Goal: Task Accomplishment & Management: Complete application form

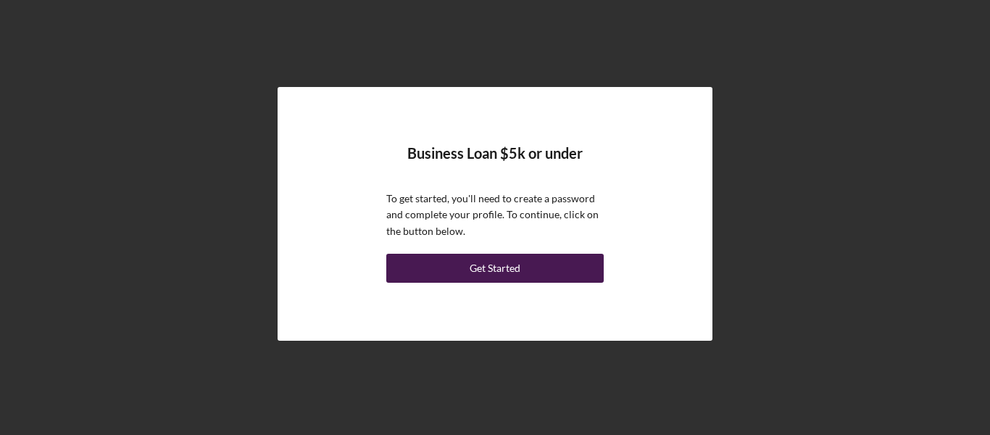
click at [486, 268] on div "Get Started" at bounding box center [495, 268] width 51 height 29
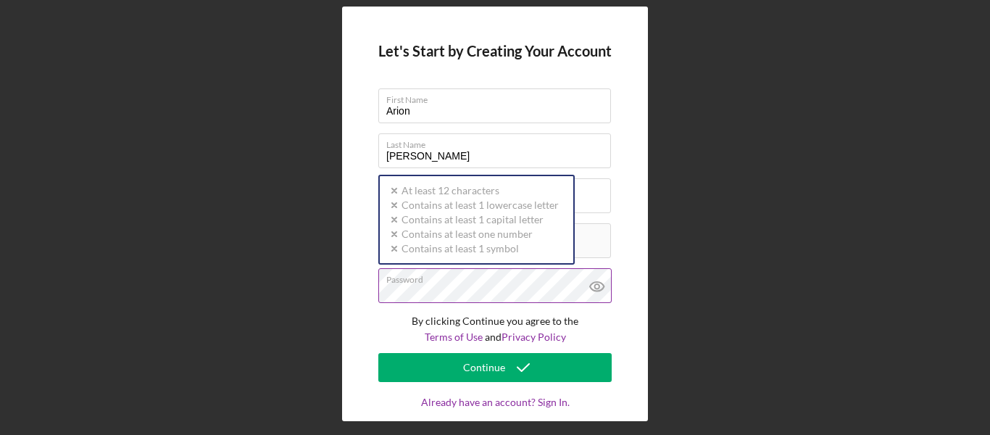
click at [417, 279] on div "Password Icon/icon-validation-no At least 12 characters Icon/icon-validation-no…" at bounding box center [494, 286] width 233 height 36
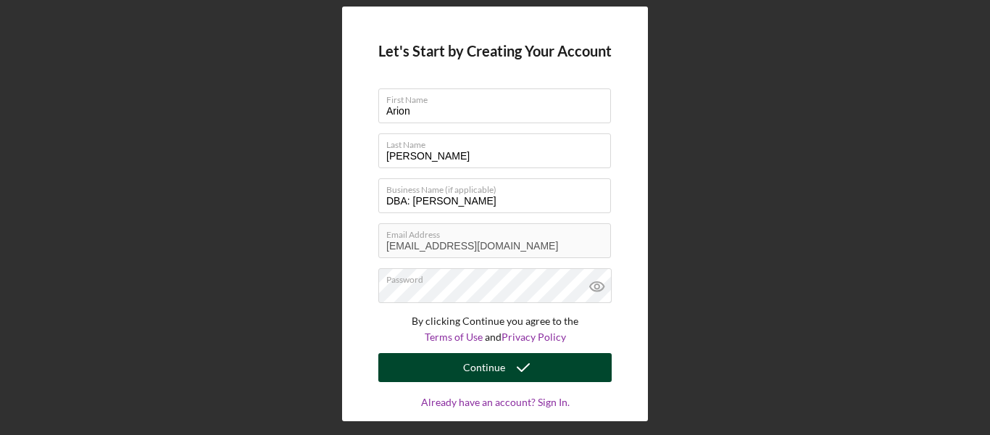
click at [466, 367] on div "Continue" at bounding box center [484, 367] width 42 height 29
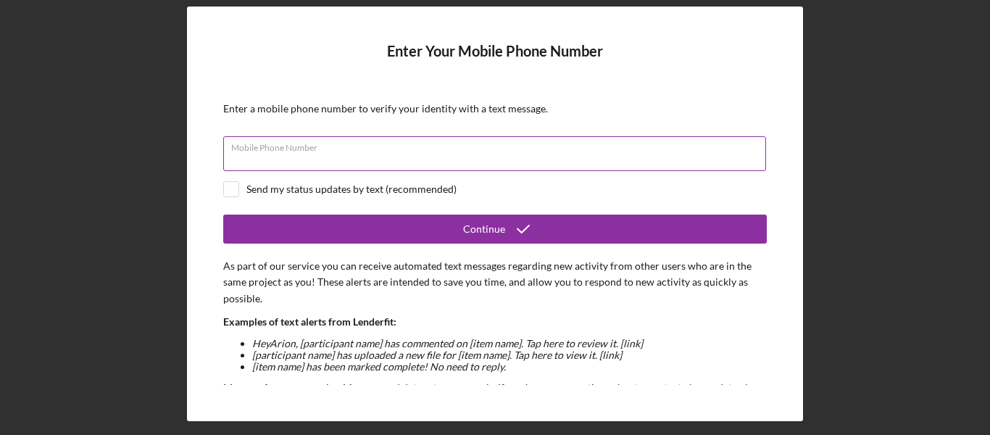
click at [332, 167] on input "Mobile Phone Number" at bounding box center [494, 153] width 543 height 35
type input "[PHONE_NUMBER]"
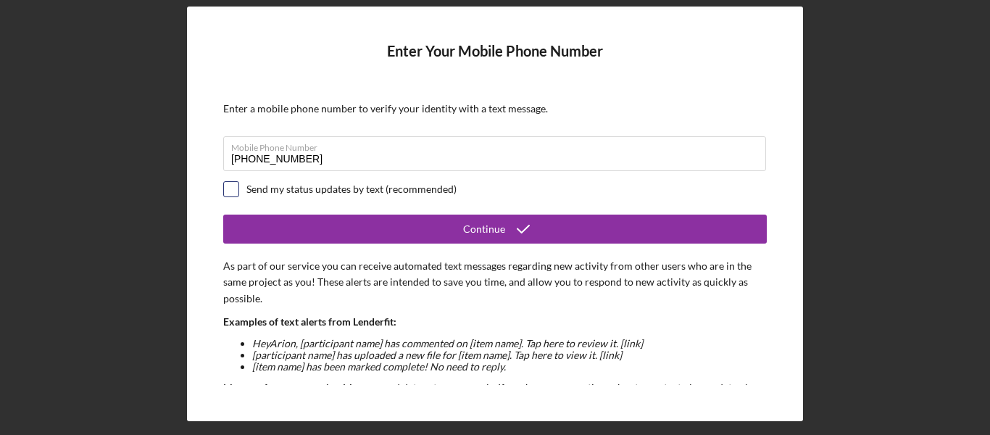
click at [224, 188] on input "checkbox" at bounding box center [231, 189] width 14 height 14
checkbox input "true"
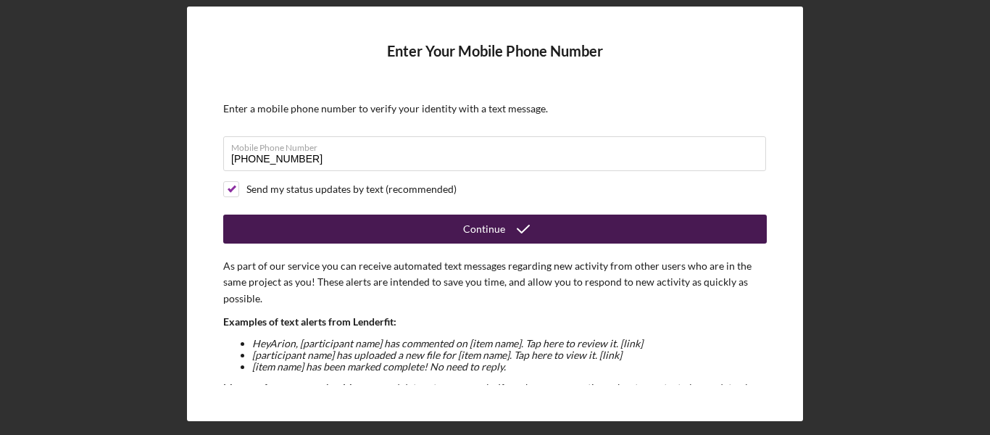
click at [263, 220] on button "Continue" at bounding box center [495, 229] width 544 height 29
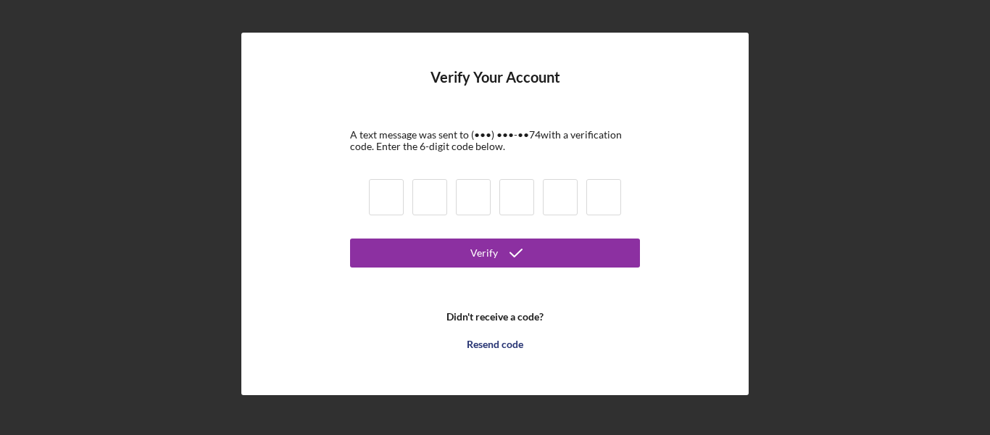
click at [393, 194] on input at bounding box center [386, 197] width 35 height 36
type input "6"
type input "1"
type input "7"
type input "8"
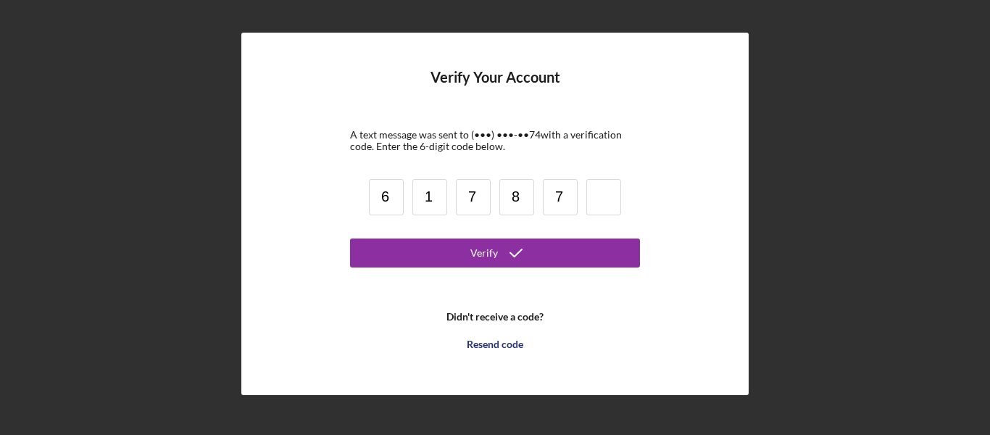
type input "7"
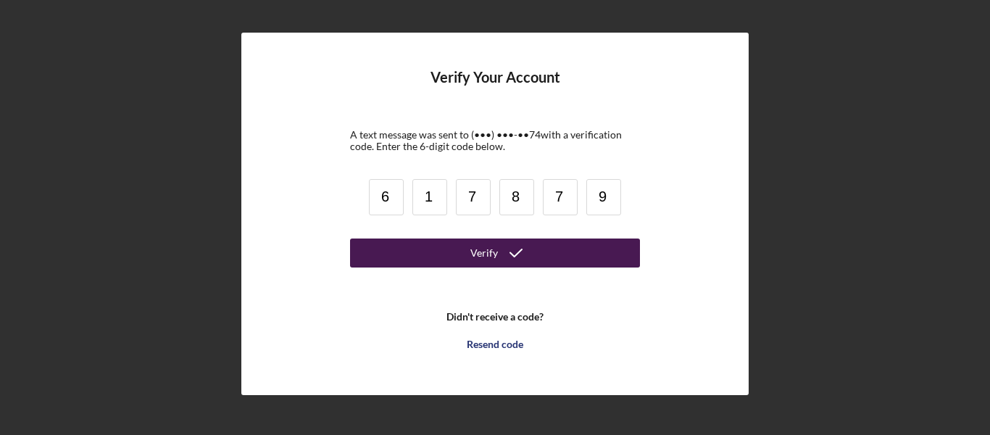
type input "9"
click at [504, 248] on icon "submit" at bounding box center [516, 253] width 36 height 36
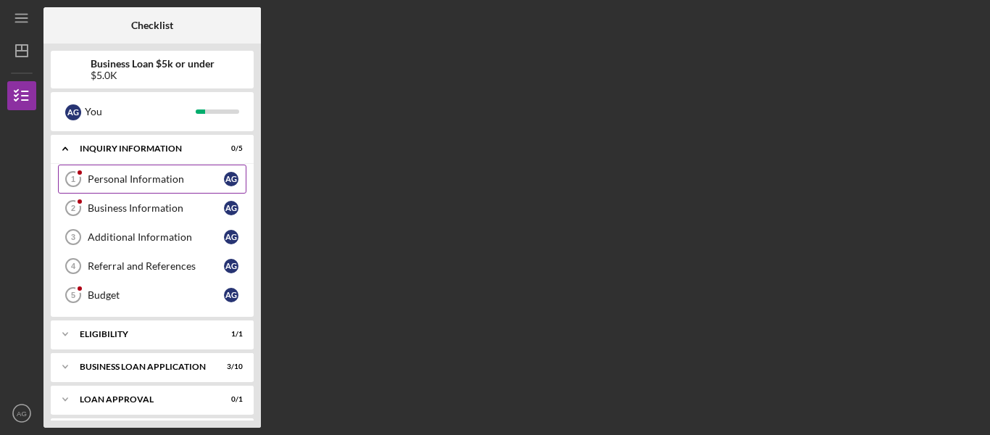
click at [177, 176] on div "Personal Information" at bounding box center [156, 179] width 136 height 12
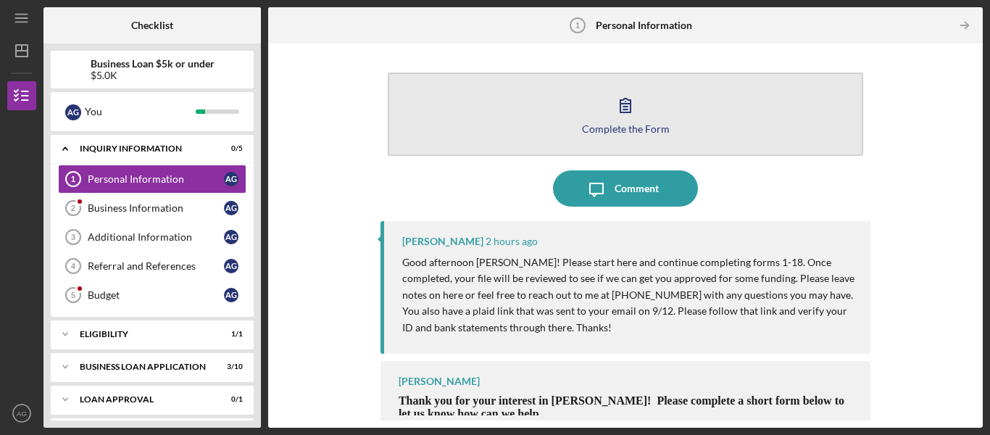
click at [513, 117] on button "Complete the Form Form" at bounding box center [625, 113] width 475 height 83
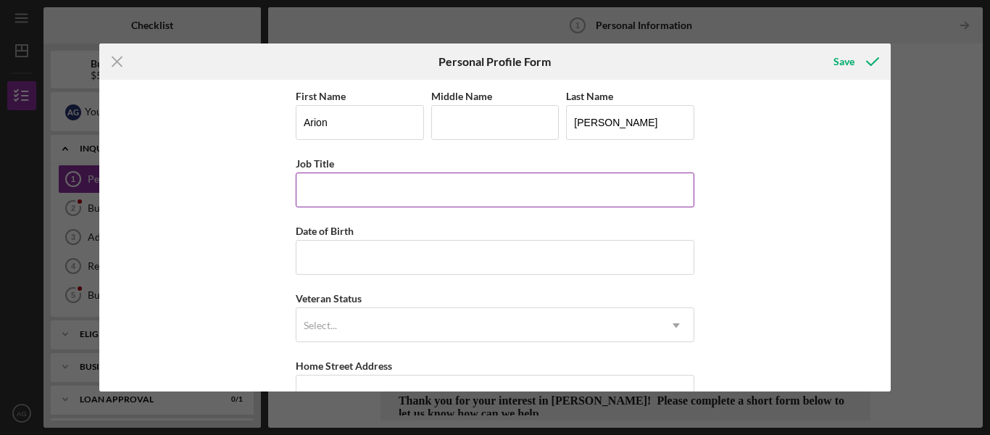
click at [365, 183] on input "Job Title" at bounding box center [495, 189] width 399 height 35
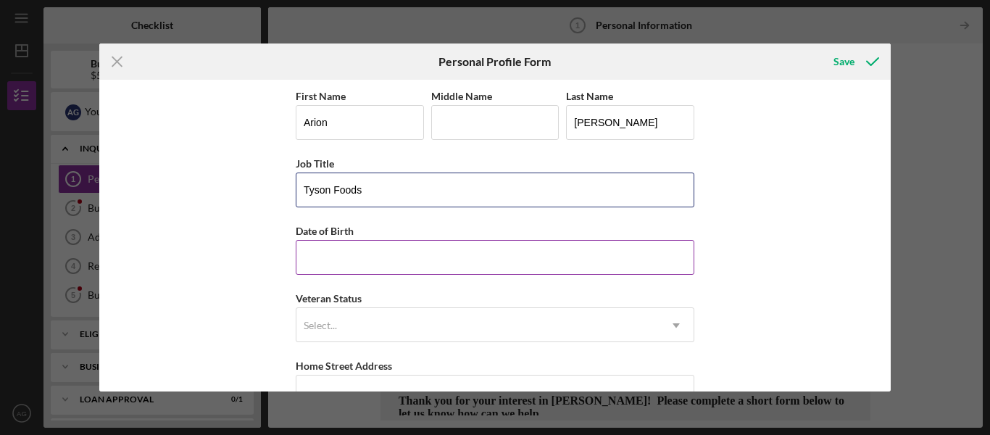
type input "Tyson Foods"
click at [367, 247] on input "Date of Birth" at bounding box center [495, 257] width 399 height 35
type input "10/01/1993"
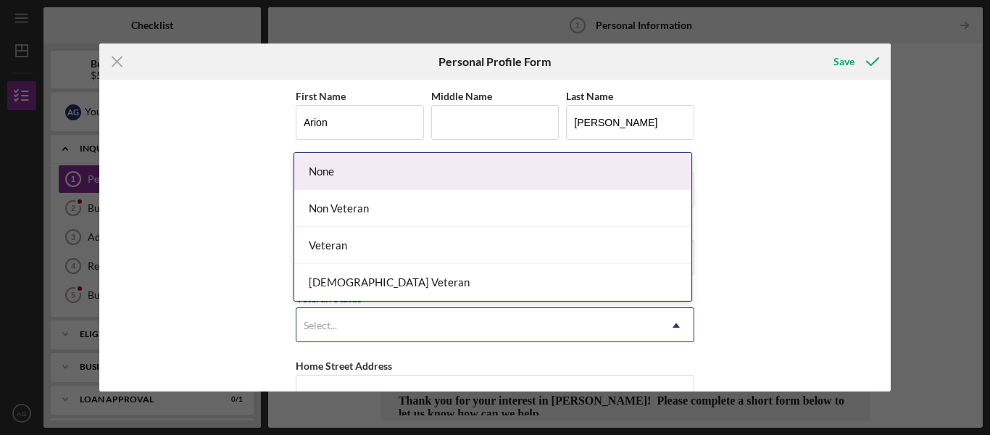
click at [396, 316] on div "Select..." at bounding box center [477, 325] width 362 height 33
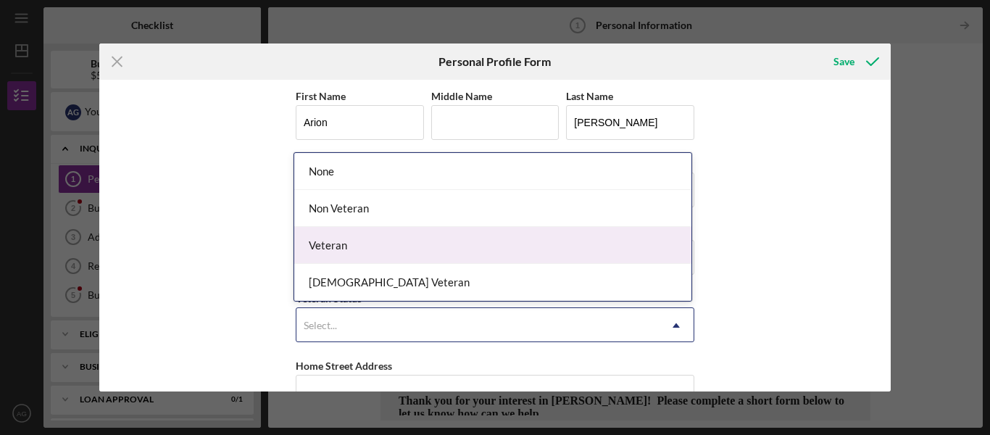
click at [353, 243] on div "Veteran" at bounding box center [492, 245] width 397 height 37
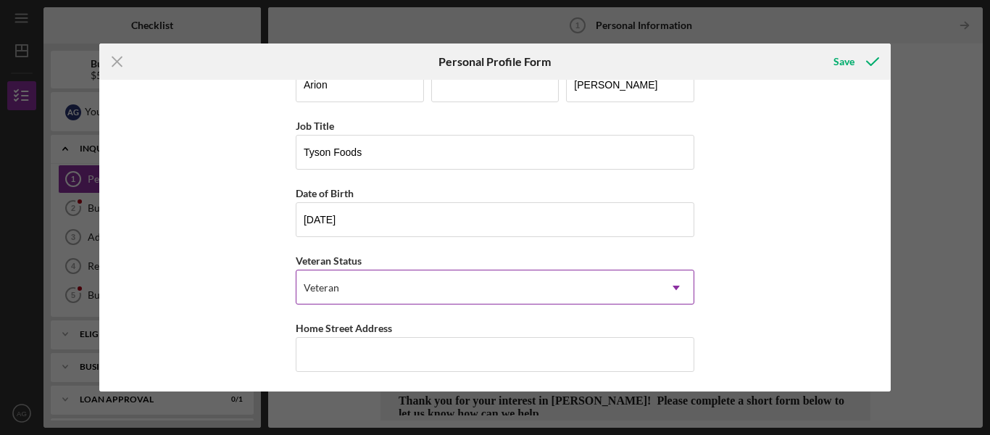
scroll to position [145, 0]
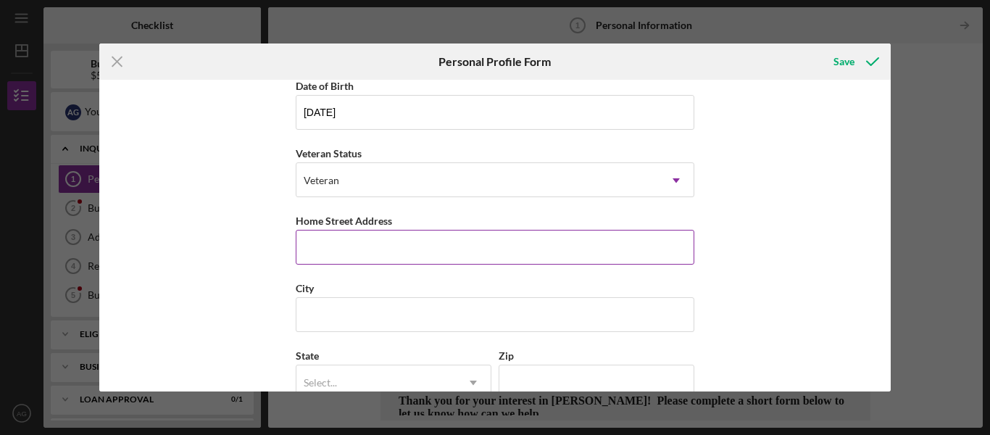
click at [375, 236] on input "Home Street Address" at bounding box center [495, 247] width 399 height 35
type input "1010 woods way"
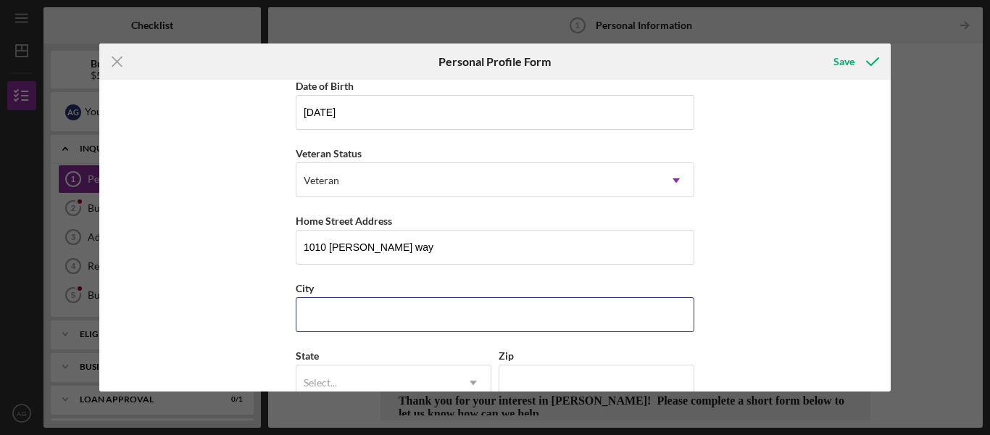
type input "ofallon"
type input "IL"
type input "62269"
type input "United States"
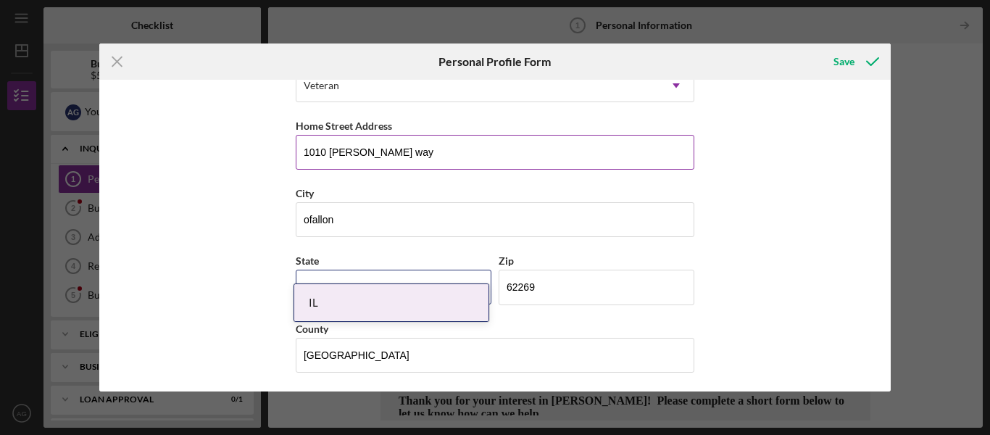
scroll to position [243, 0]
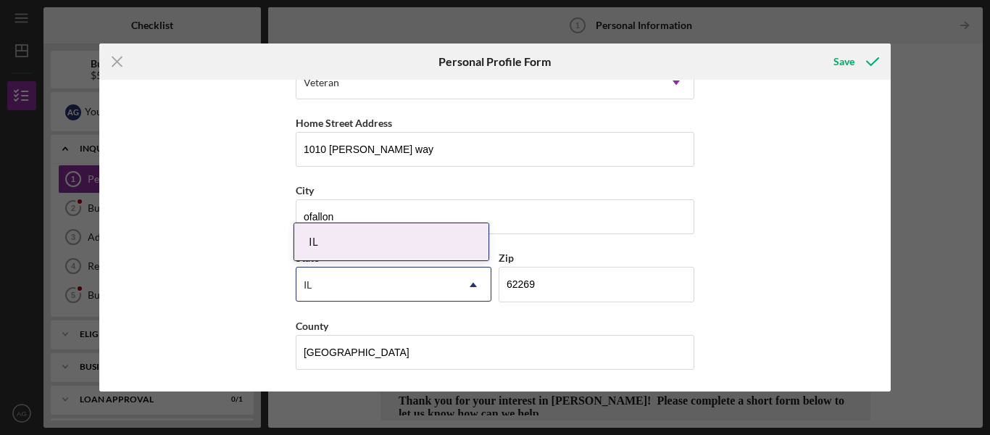
click at [436, 302] on div "State IL Icon/Dropdown Arrow" at bounding box center [394, 282] width 196 height 67
click at [174, 286] on div "First Name Arion Middle Name Last Name Gilkey Job Title Tyson Foods Date of Bir…" at bounding box center [495, 236] width 792 height 312
click at [812, 196] on div "First Name Arion Middle Name Last Name Gilkey Job Title Tyson Foods Date of Bir…" at bounding box center [495, 236] width 792 height 312
click at [865, 66] on icon "submit" at bounding box center [872, 61] width 36 height 36
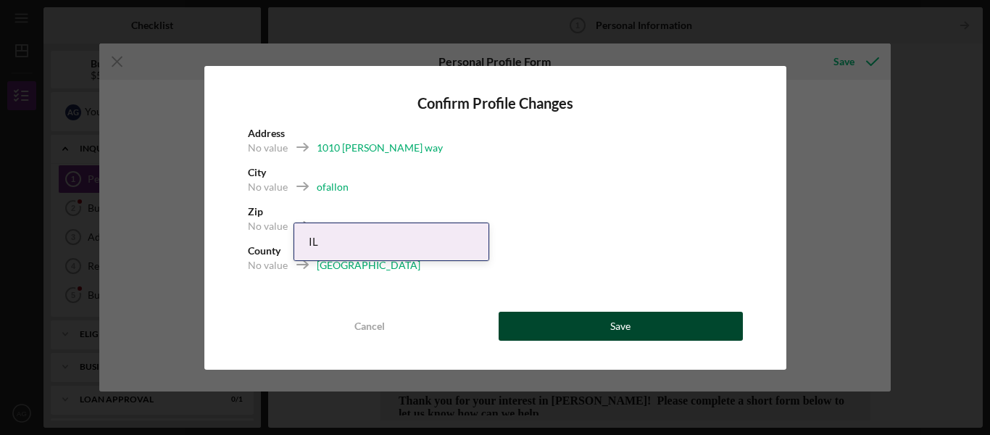
click at [677, 332] on button "Save" at bounding box center [621, 326] width 244 height 29
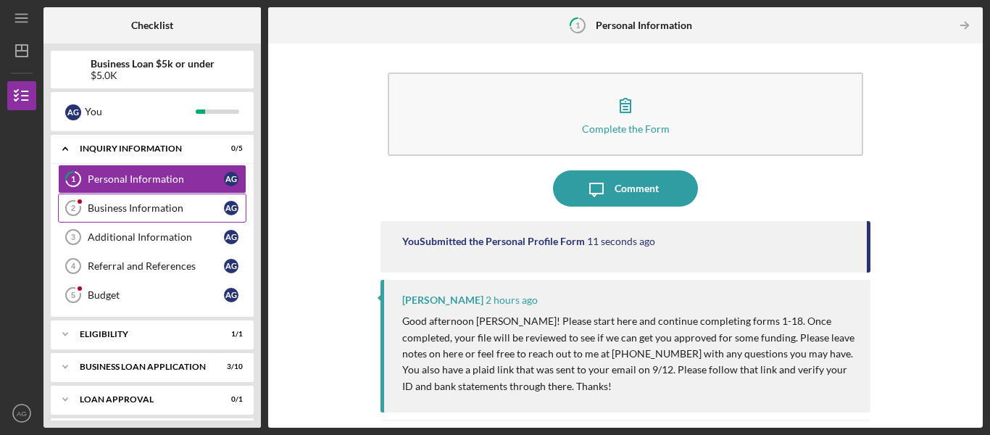
click at [116, 201] on link "Business Information 2 Business Information A G" at bounding box center [152, 207] width 188 height 29
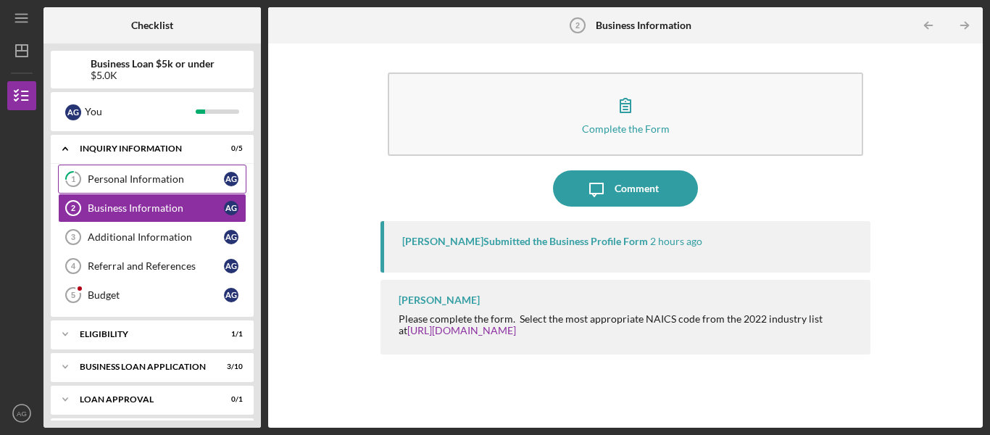
click at [170, 169] on link "1 Personal Information A G" at bounding box center [152, 179] width 188 height 29
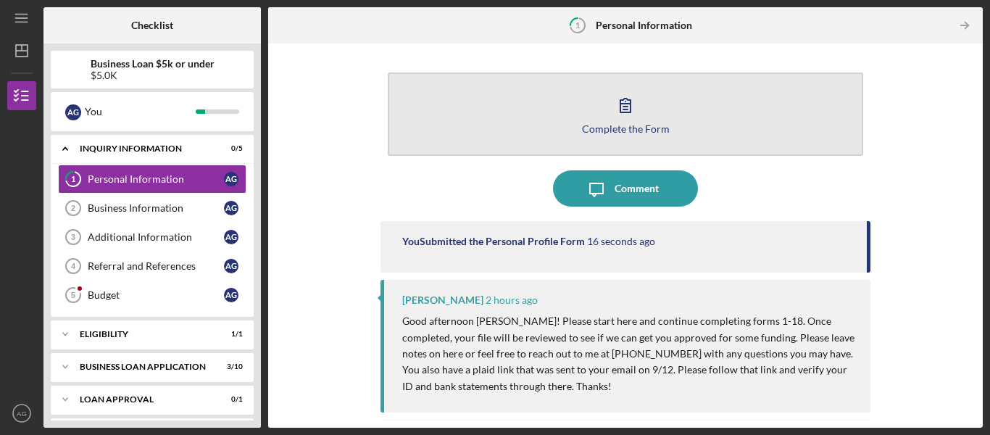
click at [531, 137] on button "Complete the Form Form" at bounding box center [625, 113] width 475 height 83
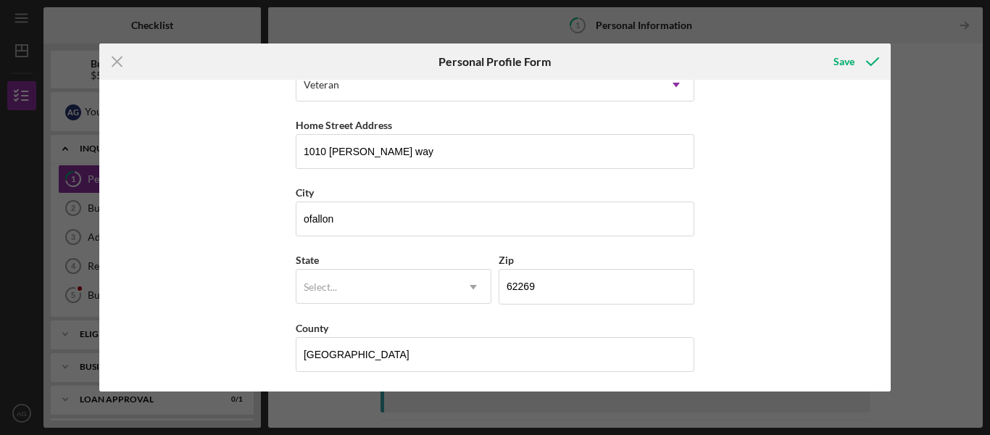
scroll to position [243, 0]
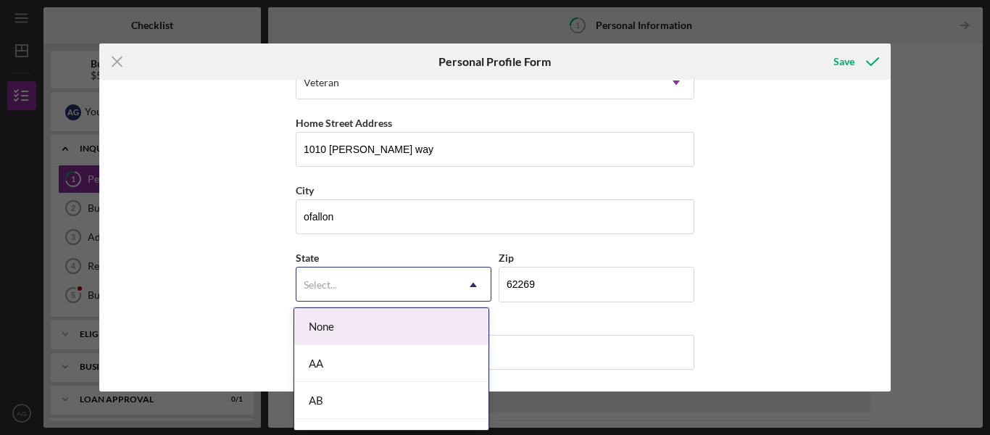
click at [473, 283] on icon "Icon/Dropdown Arrow" at bounding box center [473, 284] width 35 height 35
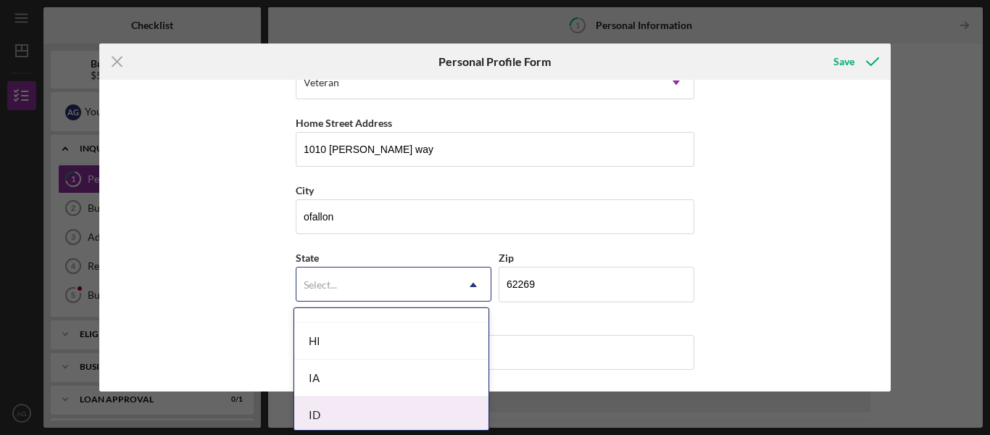
scroll to position [797, 0]
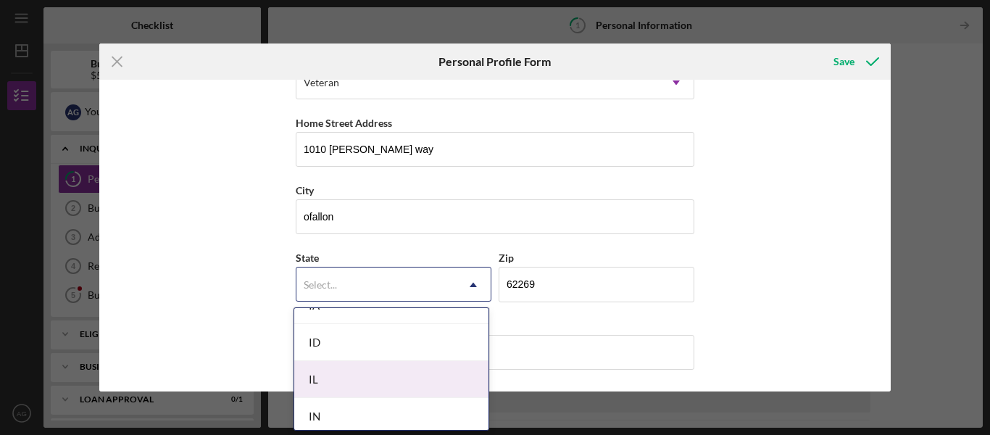
click at [335, 370] on div "IL" at bounding box center [391, 379] width 194 height 37
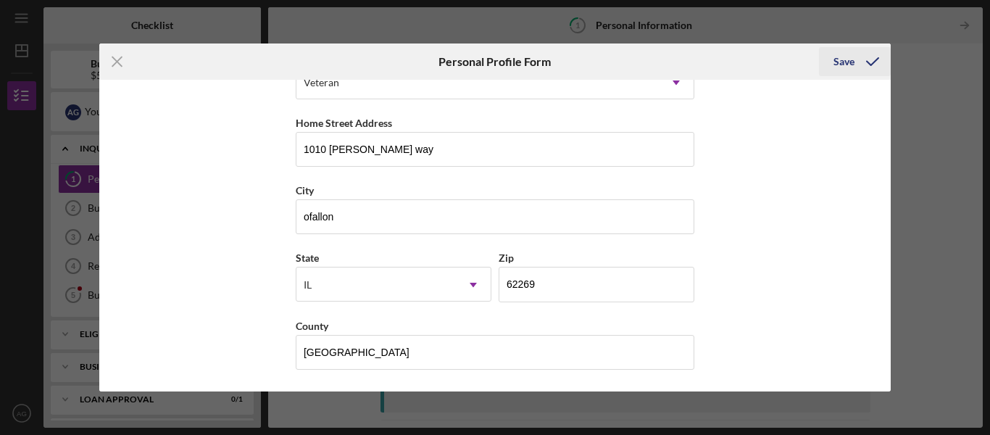
click at [841, 65] on div "Save" at bounding box center [843, 61] width 21 height 29
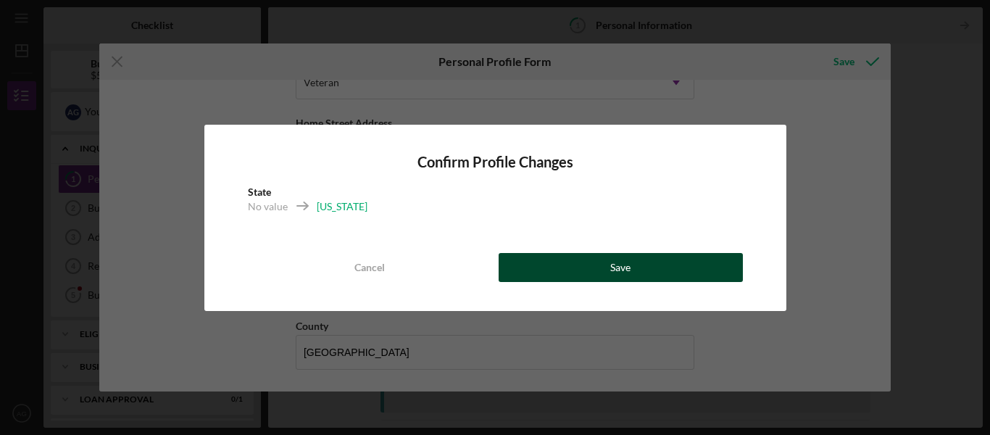
click at [574, 266] on button "Save" at bounding box center [621, 267] width 244 height 29
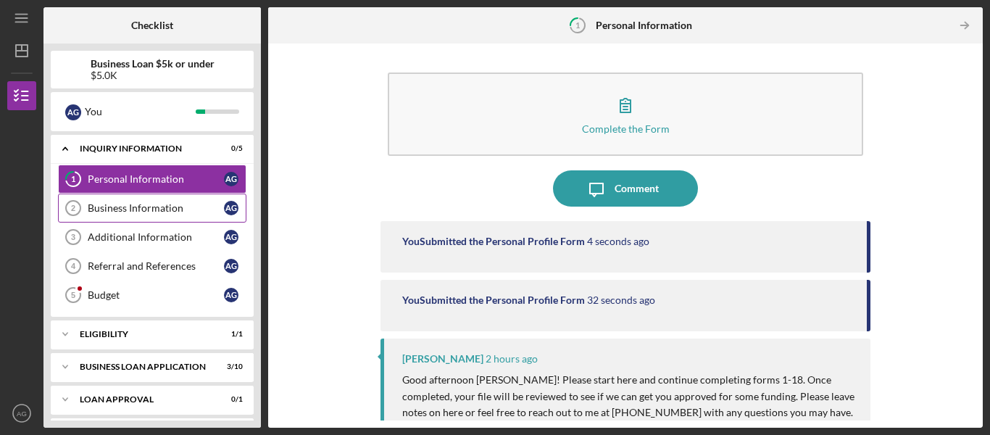
click at [122, 204] on div "Business Information" at bounding box center [156, 208] width 136 height 12
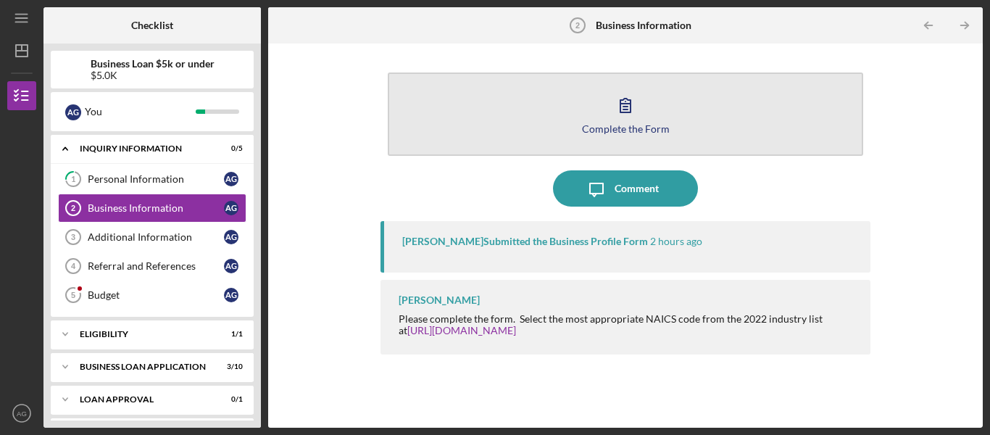
click at [438, 128] on button "Complete the Form Form" at bounding box center [625, 113] width 475 height 83
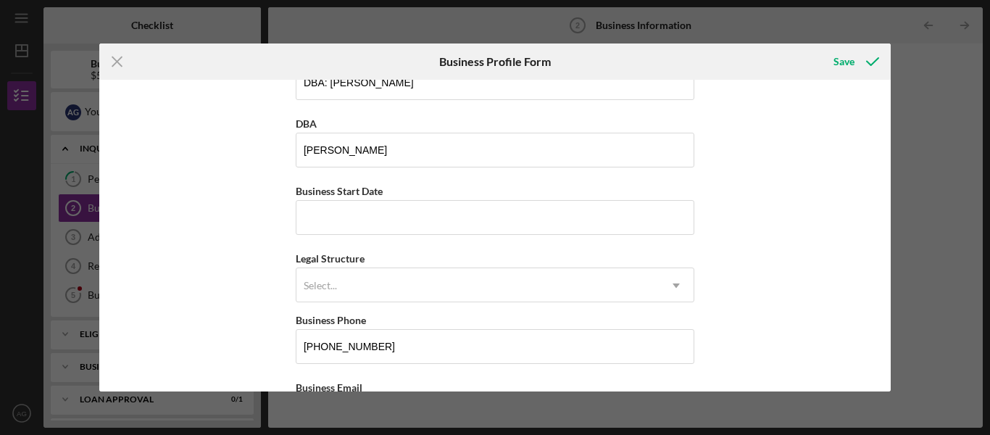
scroll to position [72, 0]
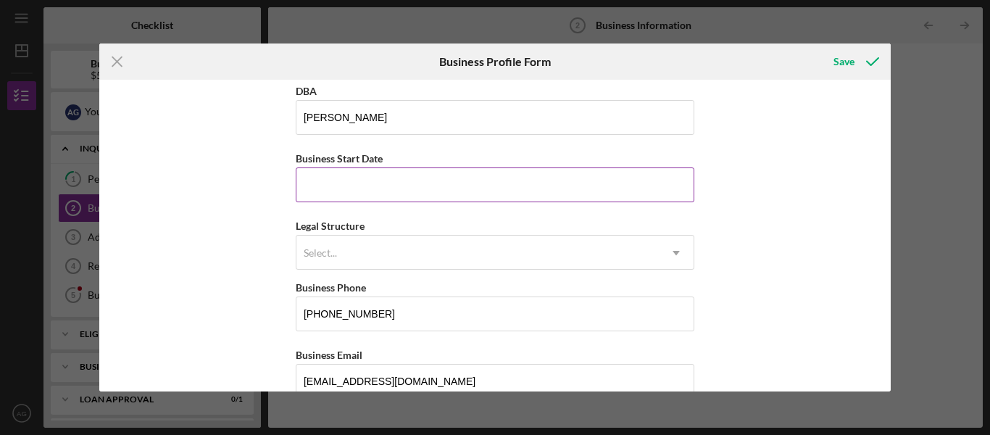
click at [473, 182] on input "Business Start Date" at bounding box center [495, 184] width 399 height 35
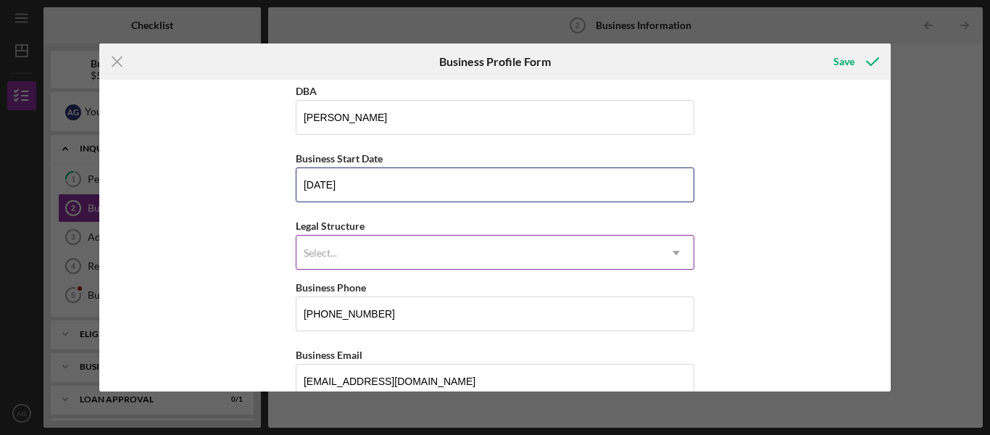
type input "04/12/2017"
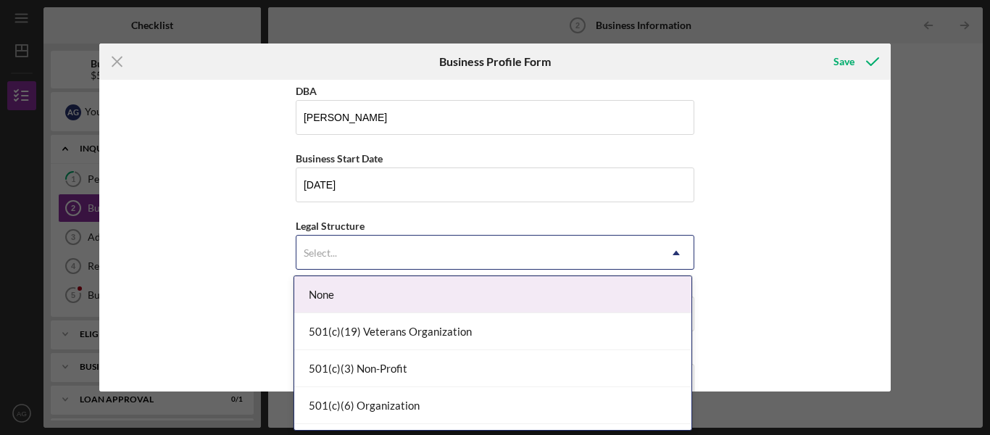
click at [585, 250] on div "Select..." at bounding box center [477, 252] width 362 height 33
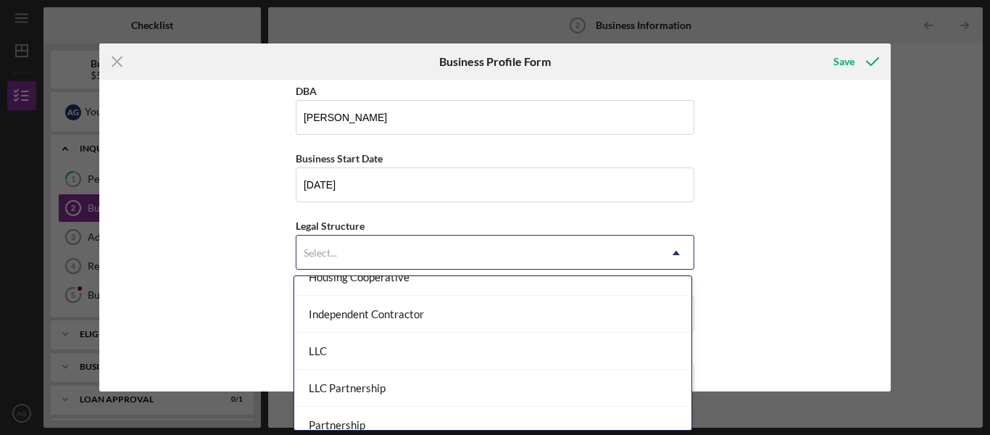
scroll to position [217, 0]
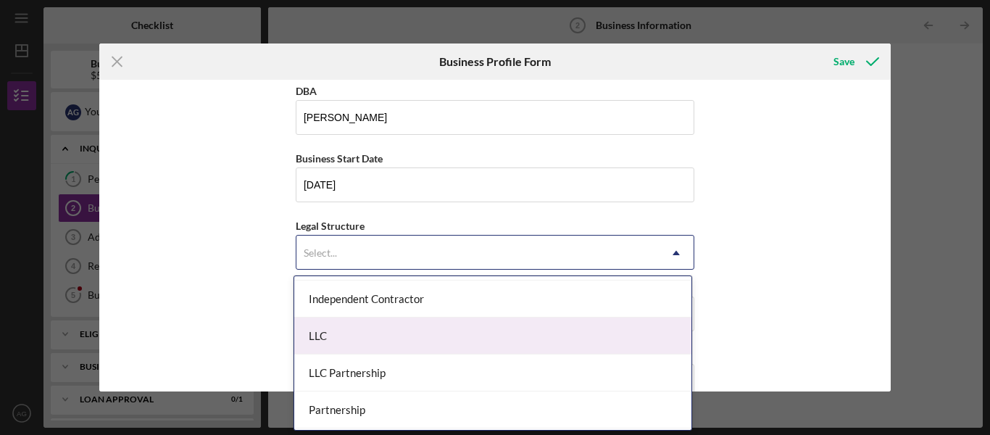
click at [459, 347] on div "LLC" at bounding box center [492, 335] width 397 height 37
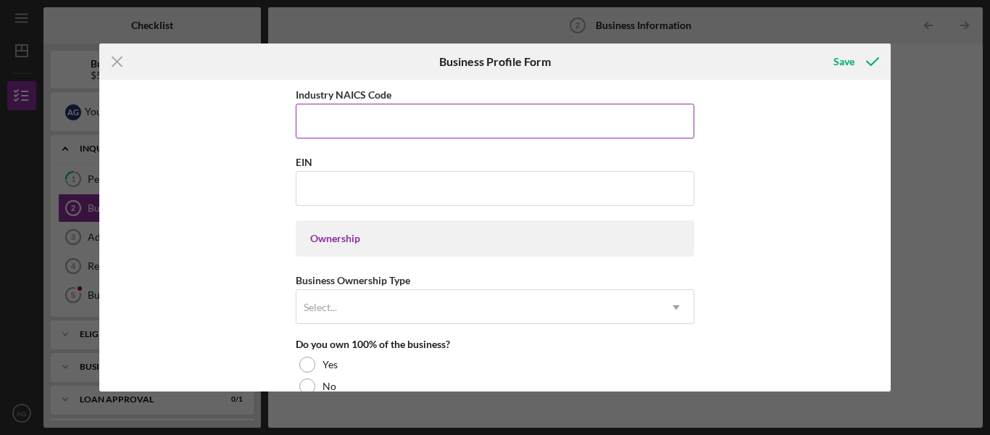
scroll to position [435, 0]
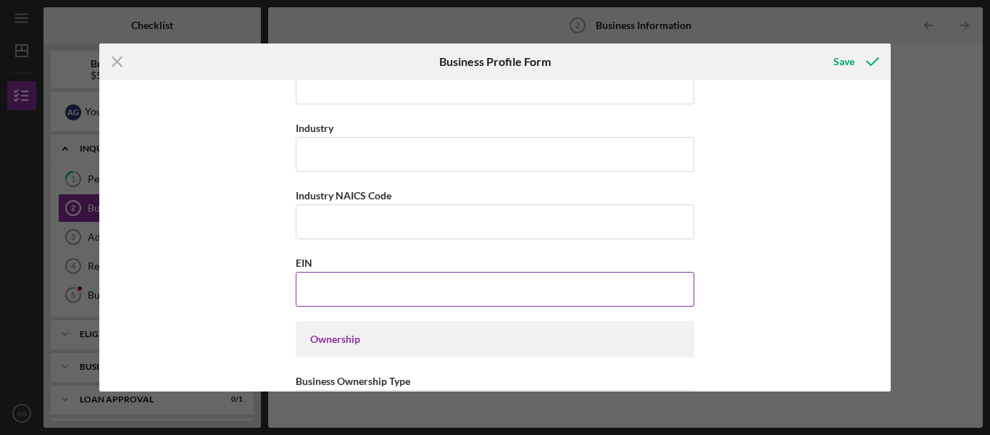
click at [456, 300] on input "EIN" at bounding box center [495, 289] width 399 height 35
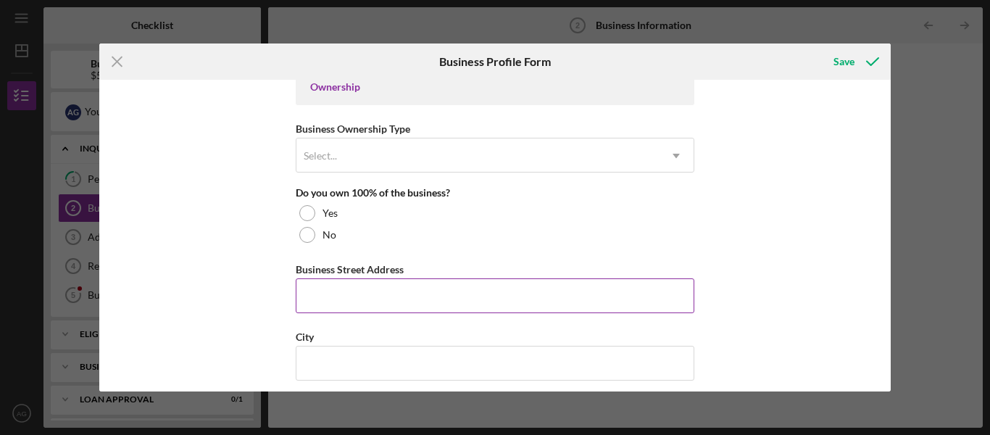
scroll to position [725, 0]
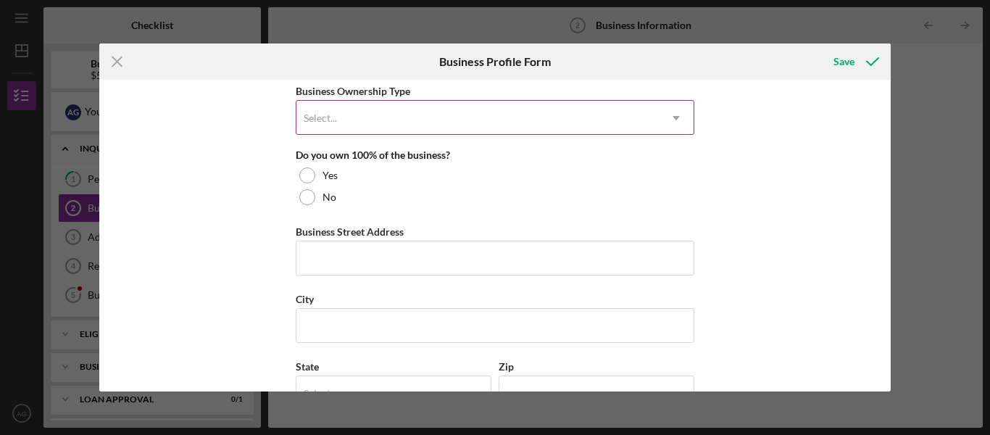
type input "92-3464302"
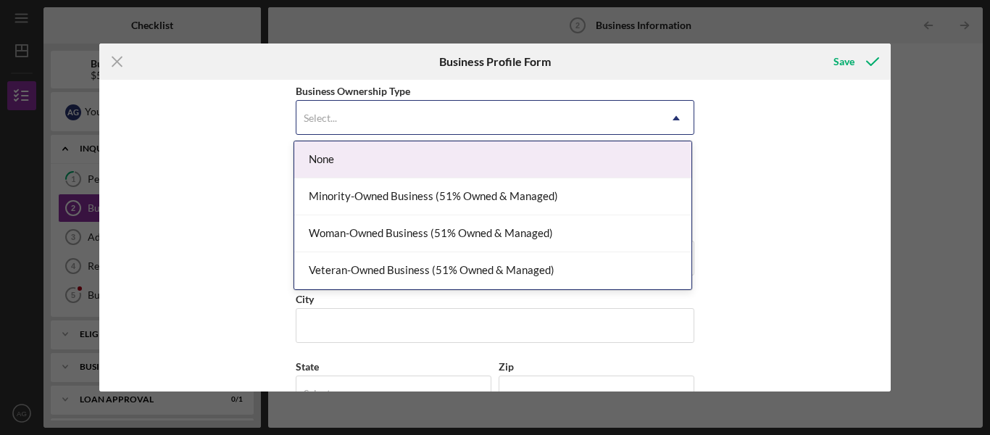
click at [533, 117] on div "Select..." at bounding box center [477, 117] width 362 height 33
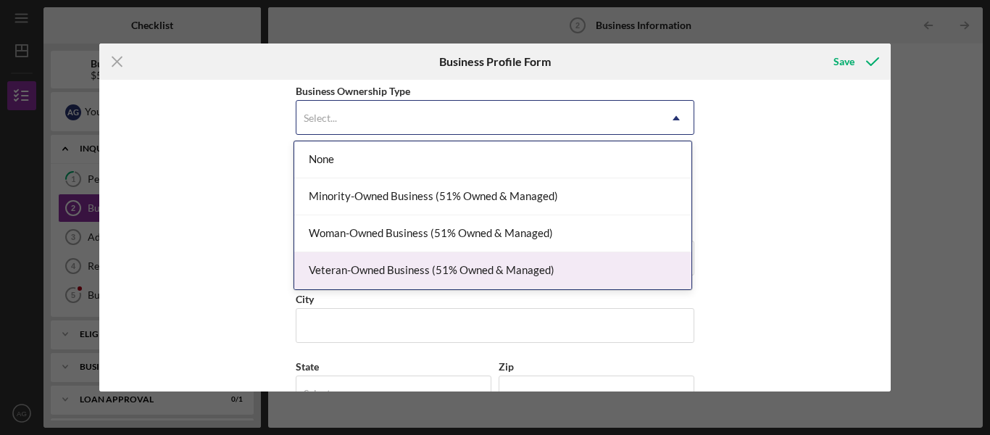
click at [515, 271] on div "Veteran-Owned Business (51% Owned & Managed)" at bounding box center [492, 270] width 397 height 37
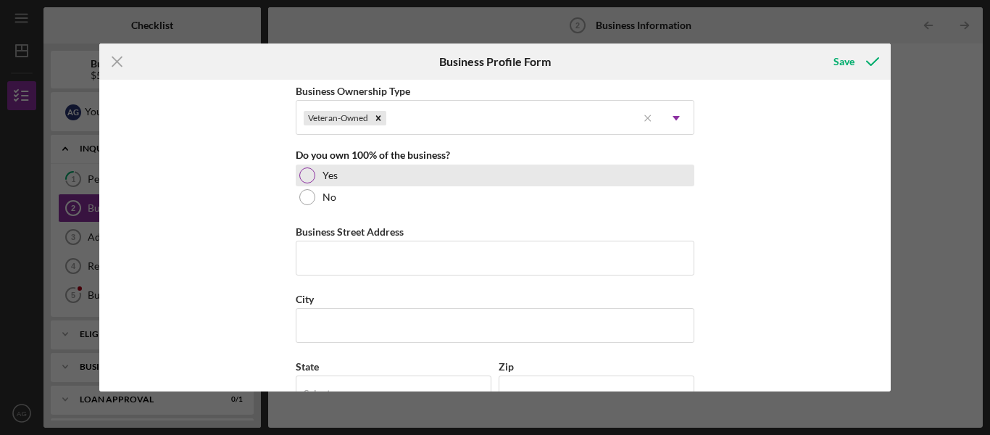
click at [312, 172] on div at bounding box center [307, 175] width 16 height 16
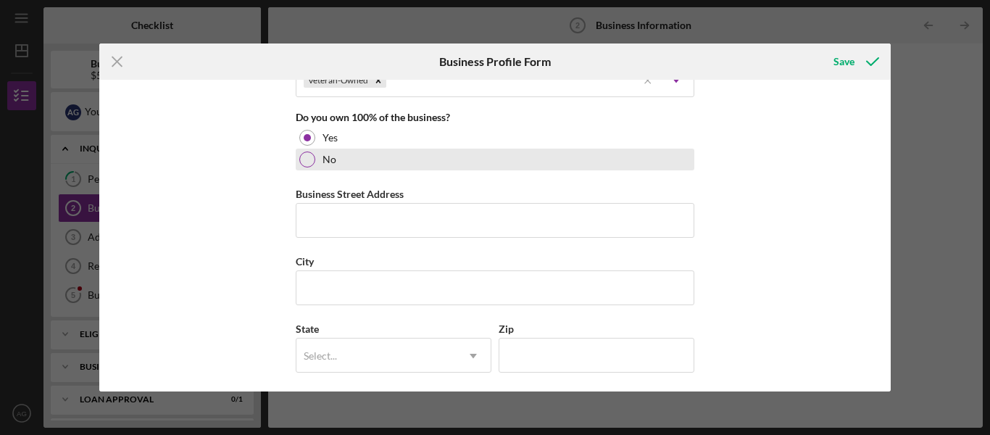
scroll to position [797, 0]
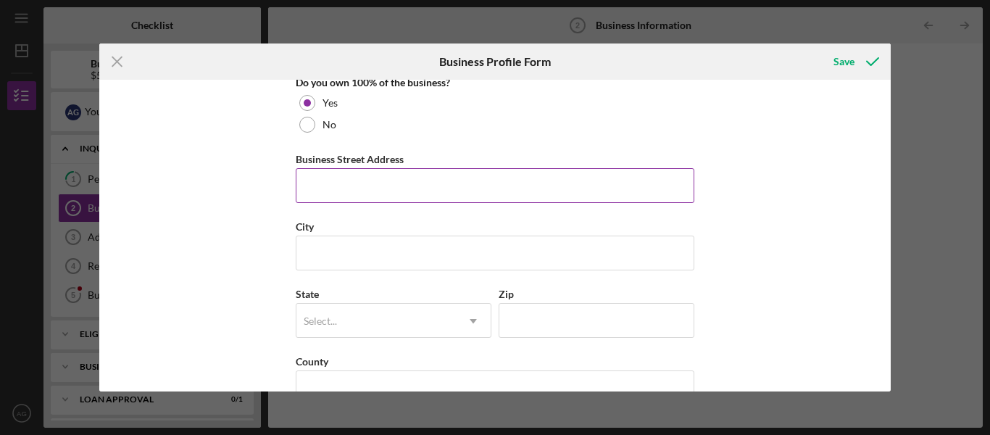
click at [407, 180] on input "Business Street Address" at bounding box center [495, 185] width 399 height 35
type input "134 St Clair Square"
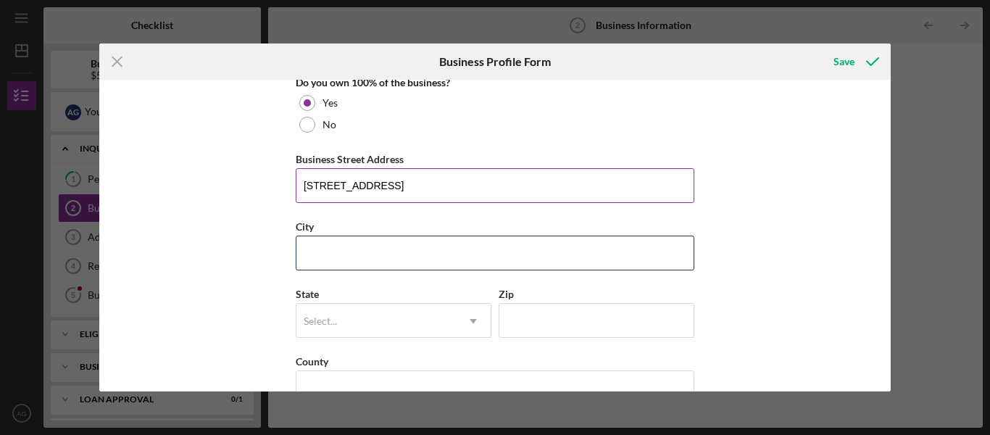
type input "Fairview Heights"
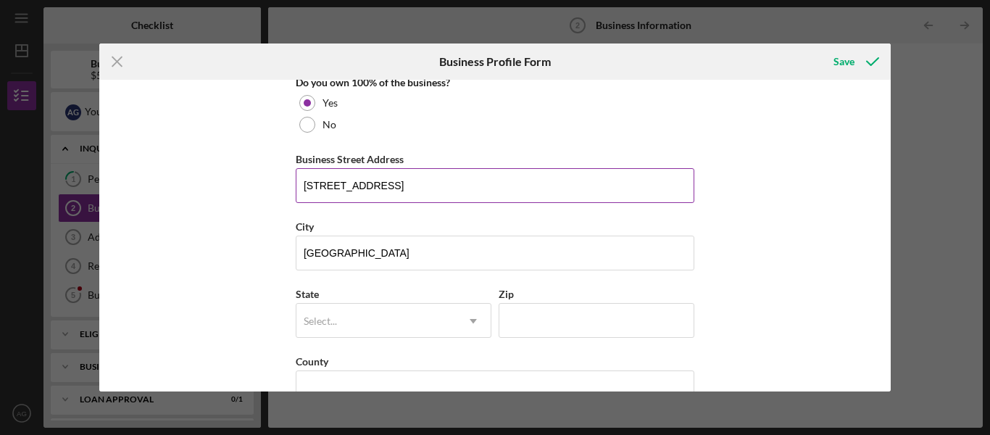
type input "IL"
type input "62208"
type input "IL"
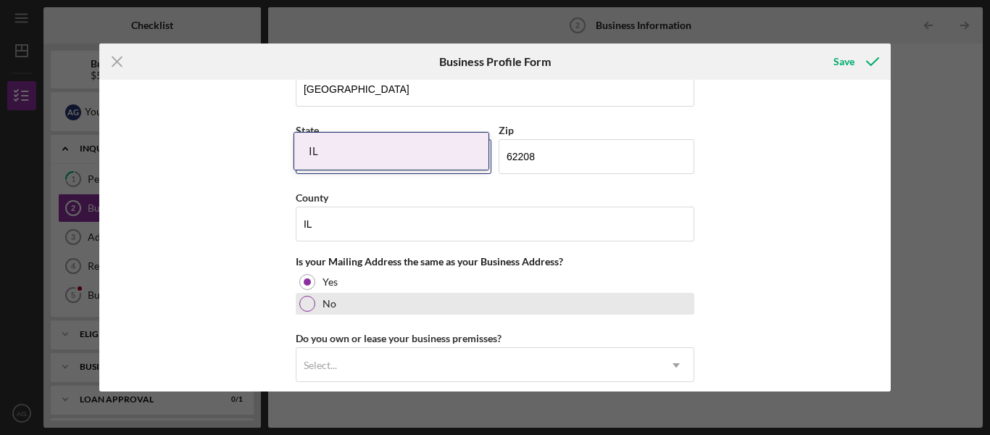
scroll to position [1015, 0]
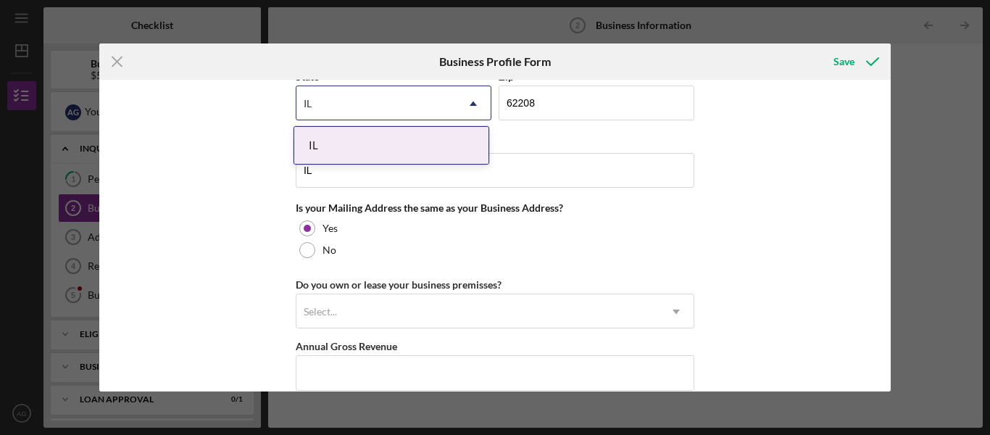
click at [233, 250] on div "Business Name DBA: Arion Gilkey DBA Arion Gilkey Business Start Date 04/12/2017…" at bounding box center [495, 236] width 792 height 312
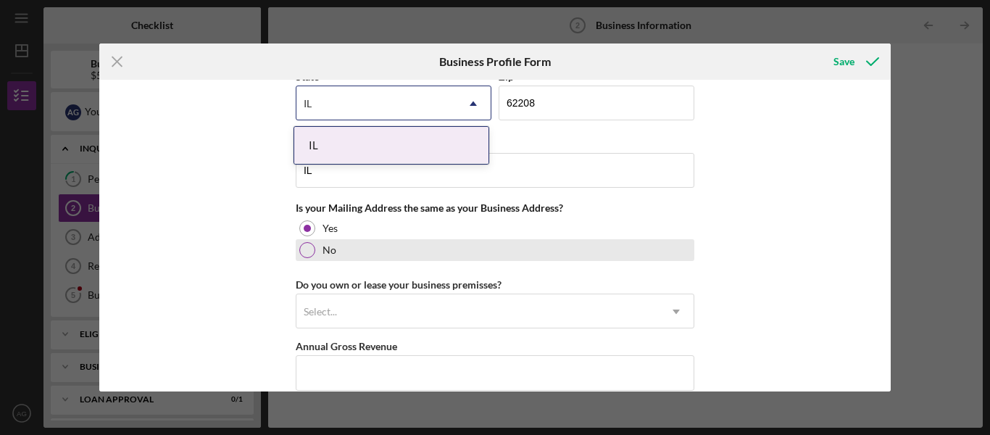
click at [308, 253] on div at bounding box center [307, 250] width 16 height 16
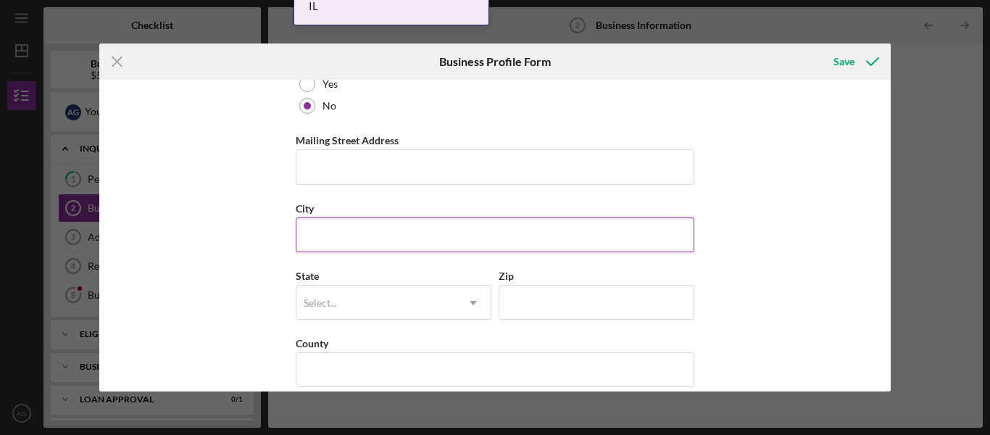
scroll to position [1159, 0]
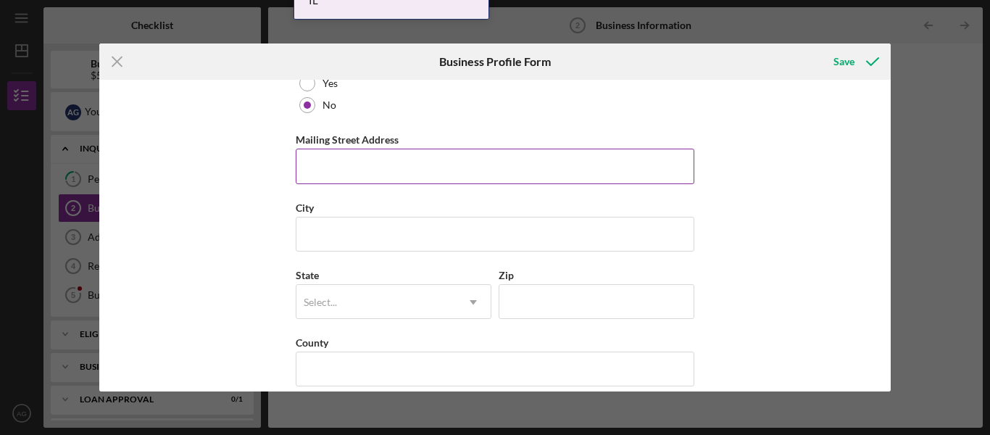
click at [321, 168] on input "Mailing Street Address" at bounding box center [495, 166] width 399 height 35
type input "1010 woods way"
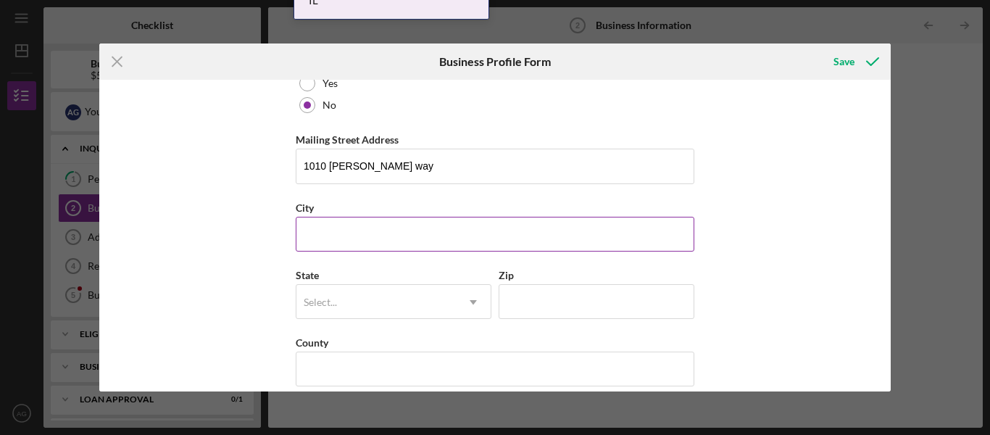
click at [351, 227] on input "City" at bounding box center [495, 234] width 399 height 35
type input "ofallon"
type input "62269"
type input "IL"
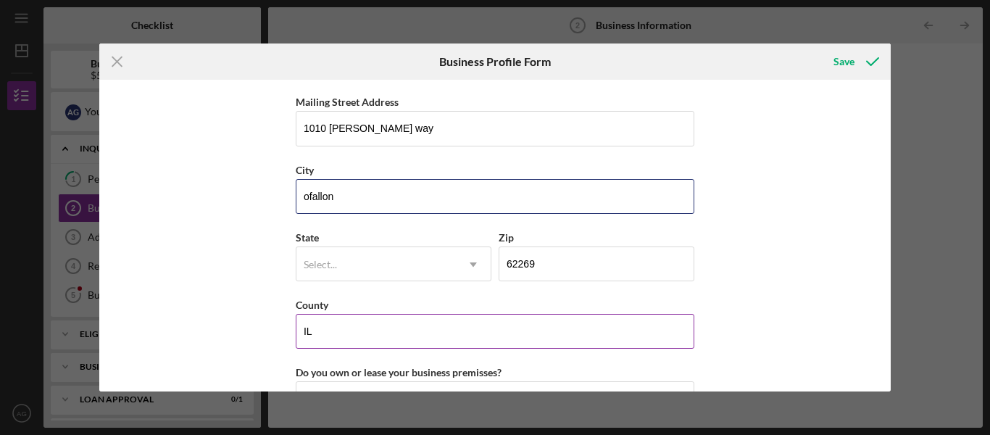
scroll to position [1232, 0]
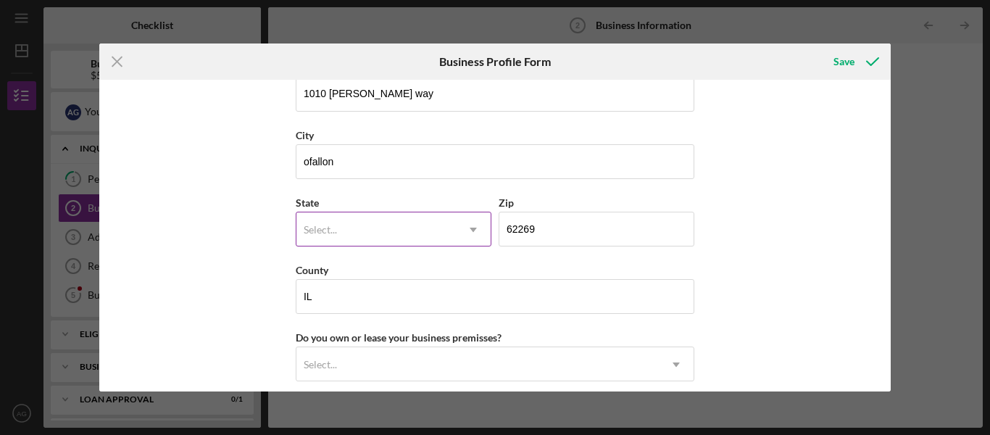
click at [325, 222] on div "Select..." at bounding box center [375, 229] width 159 height 33
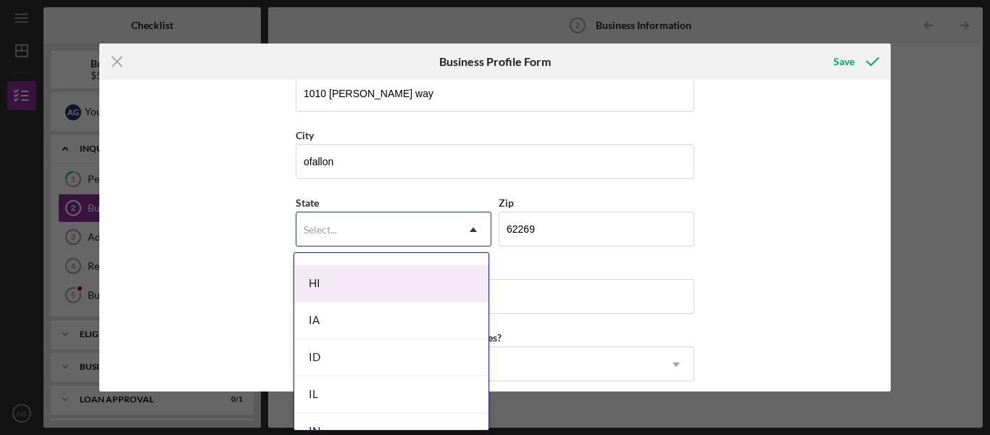
scroll to position [797, 0]
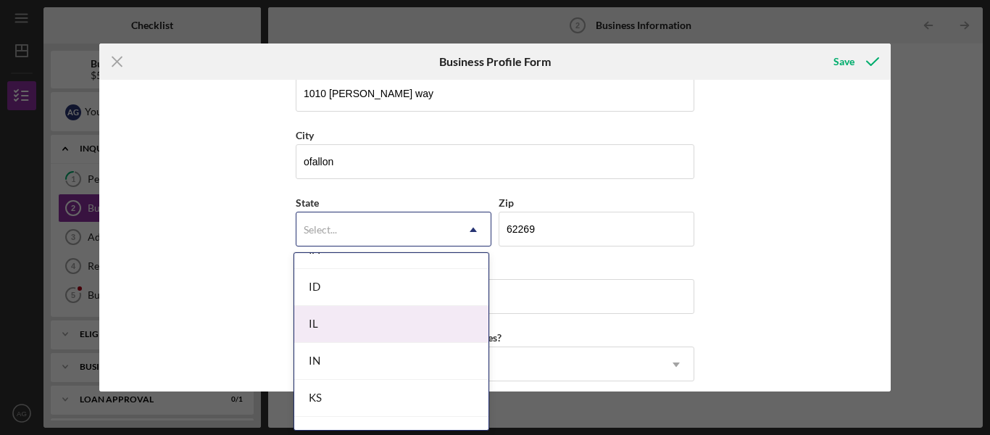
click at [336, 329] on div "IL" at bounding box center [391, 324] width 194 height 37
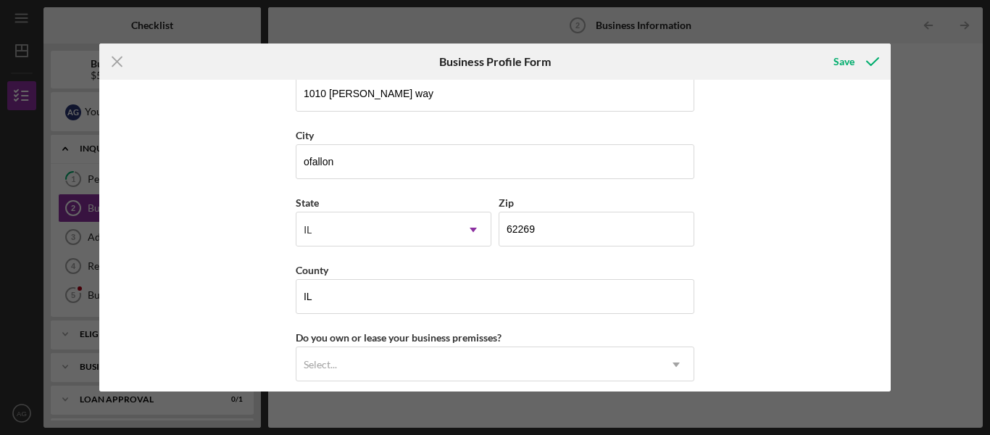
click at [207, 283] on div "Business Name DBA: Arion Gilkey DBA Arion Gilkey Business Start Date 04/12/2017…" at bounding box center [495, 236] width 792 height 312
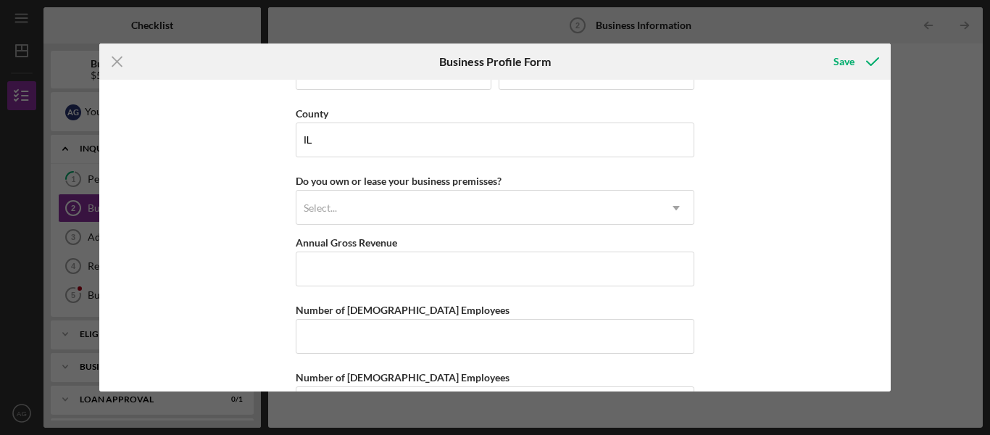
scroll to position [1440, 0]
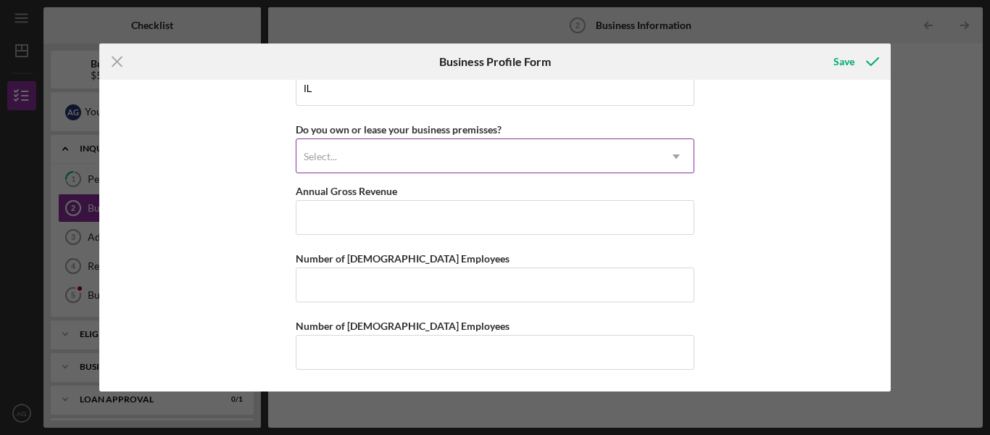
click at [372, 159] on div "Select..." at bounding box center [477, 156] width 362 height 33
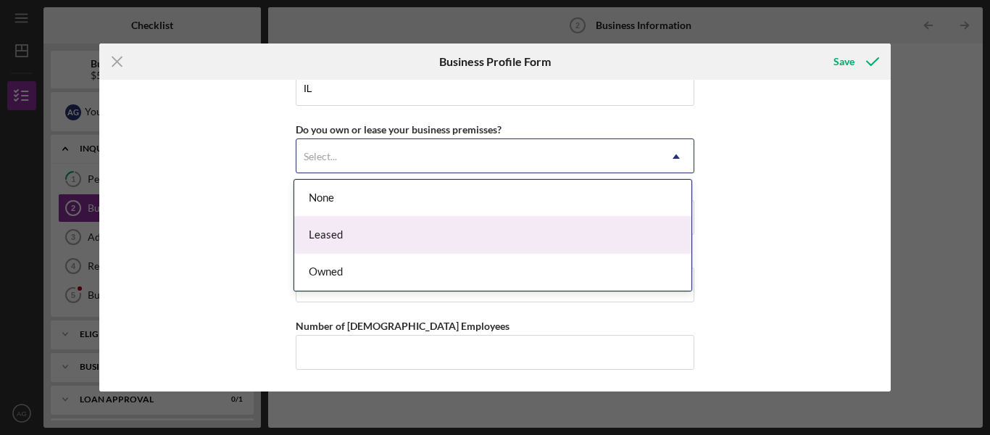
click at [337, 234] on div "Leased" at bounding box center [492, 235] width 397 height 37
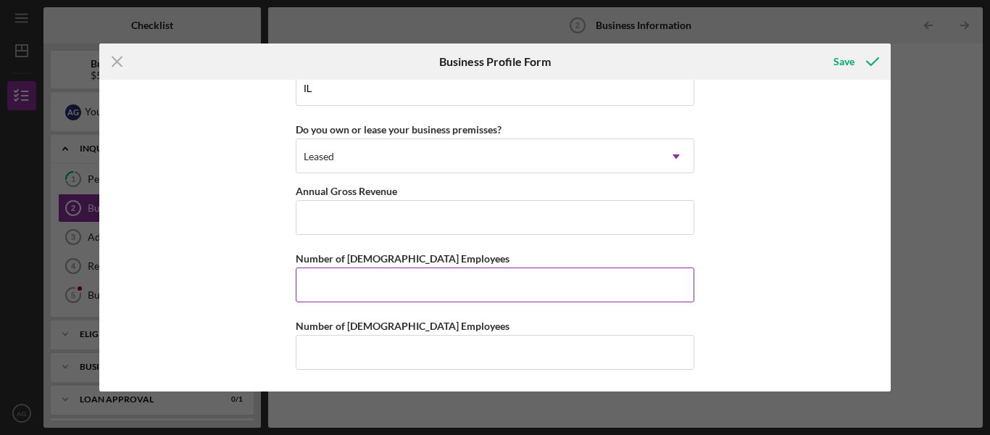
click at [334, 282] on input "Number of Full-Time Employees" at bounding box center [495, 284] width 399 height 35
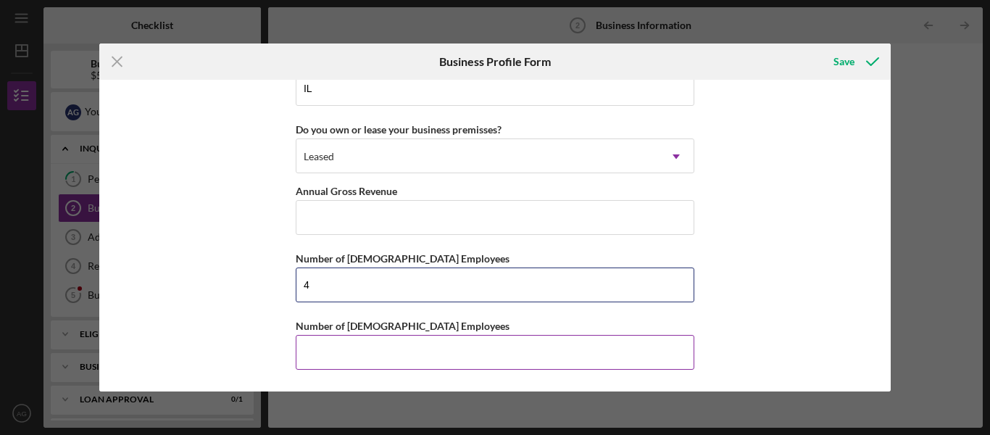
type input "4"
click at [374, 340] on input "Number of Part-Time Employees" at bounding box center [495, 352] width 399 height 35
type input "2"
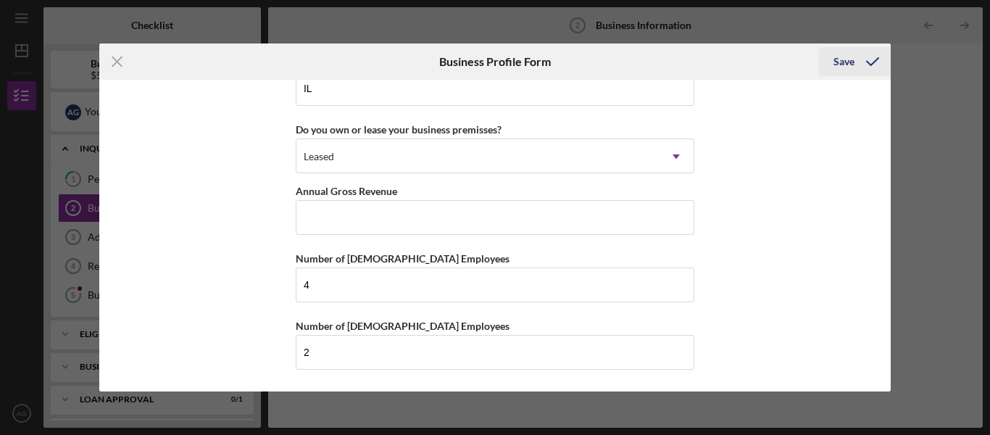
click at [838, 67] on div "Save" at bounding box center [843, 61] width 21 height 29
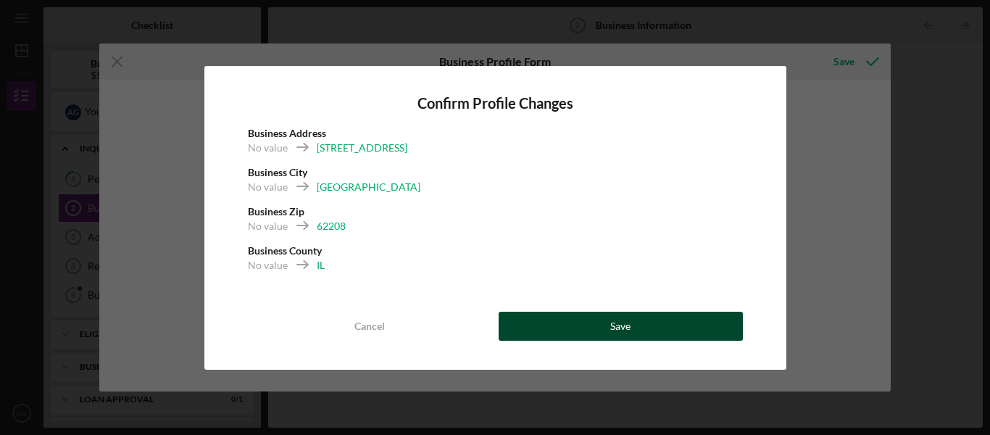
click at [617, 330] on div "Save" at bounding box center [620, 326] width 20 height 29
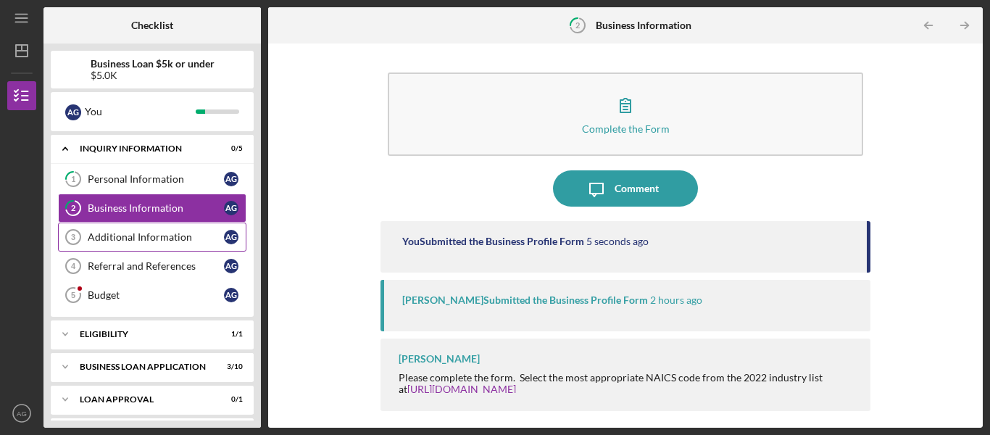
click at [145, 230] on link "Additional Information 3 Additional Information A G" at bounding box center [152, 236] width 188 height 29
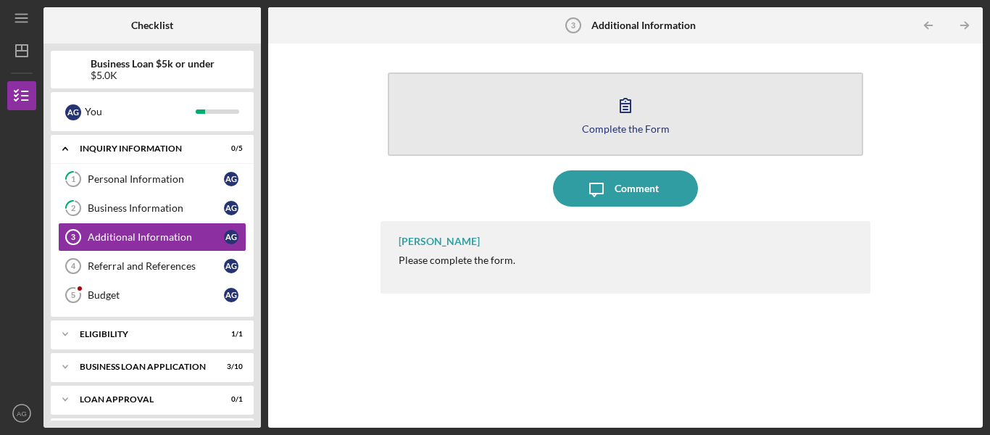
click at [454, 120] on button "Complete the Form Form" at bounding box center [625, 113] width 475 height 83
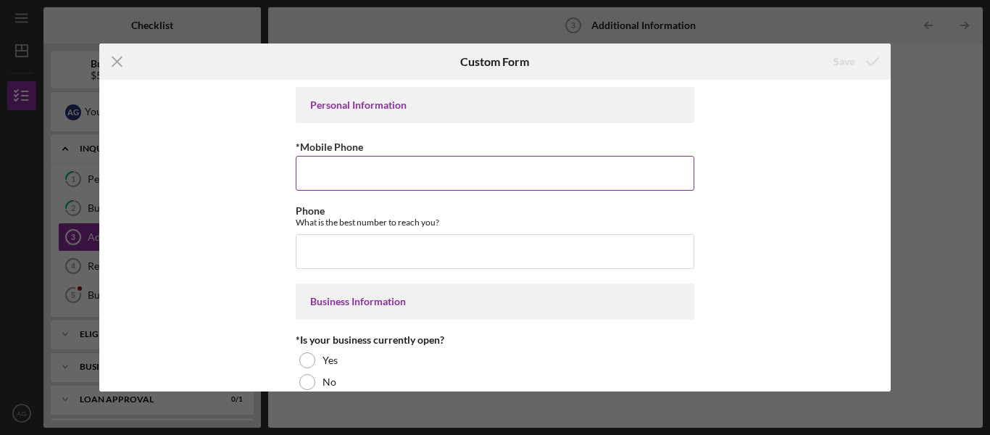
click at [415, 172] on input "*Mobile Phone" at bounding box center [495, 173] width 399 height 35
click at [415, 183] on input "*Mobile Phone" at bounding box center [495, 173] width 399 height 35
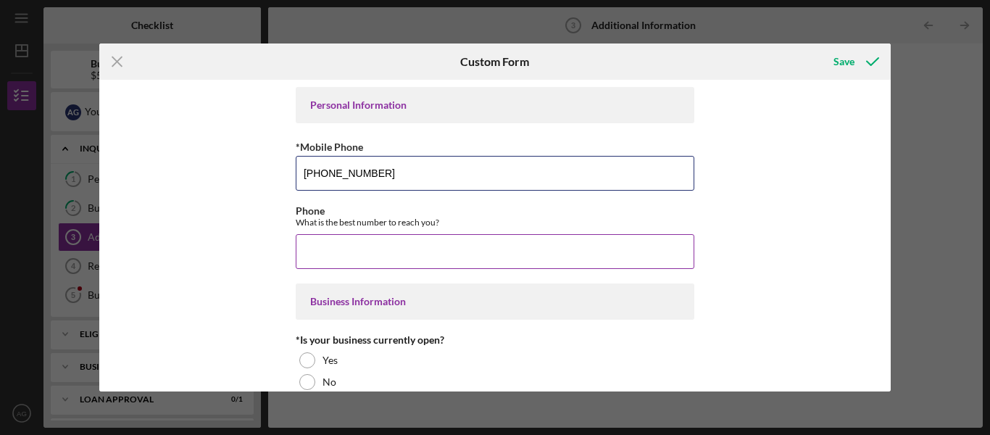
type input "(618) 606-6474"
click at [405, 251] on input "Phone" at bounding box center [495, 251] width 399 height 35
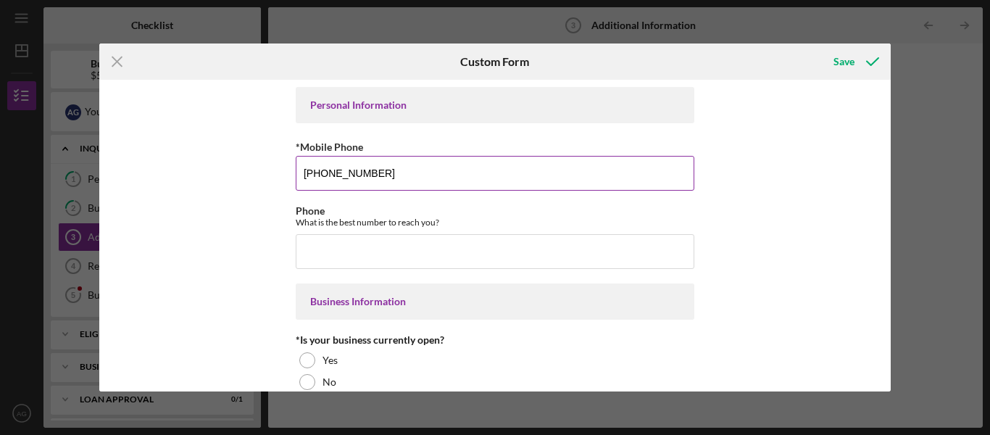
click at [351, 178] on input "(618) 606-6474" at bounding box center [495, 173] width 399 height 35
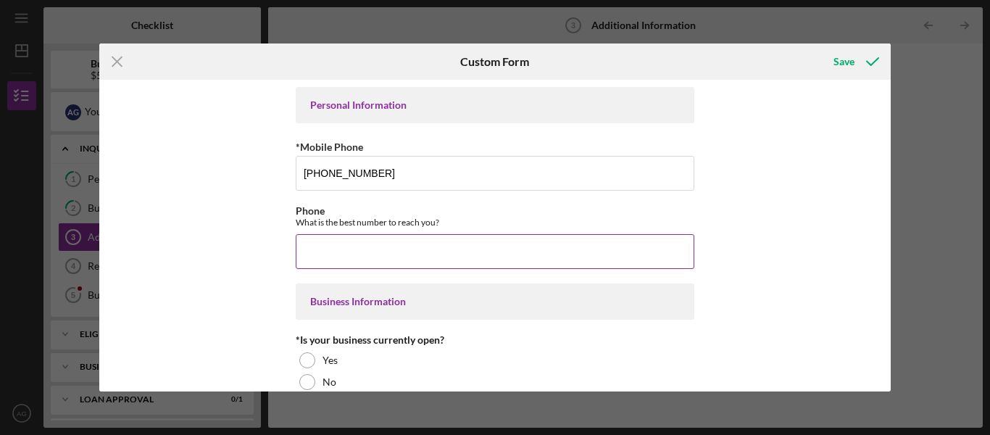
paste input "(618) 606-6474"
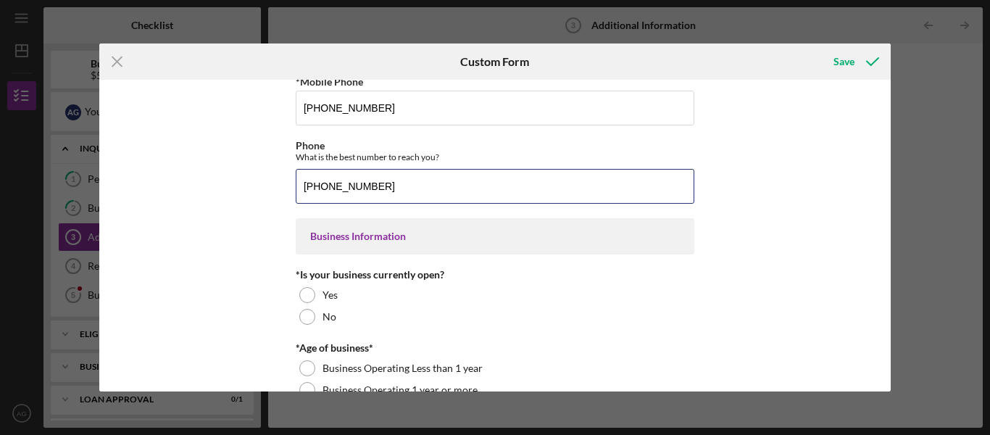
scroll to position [145, 0]
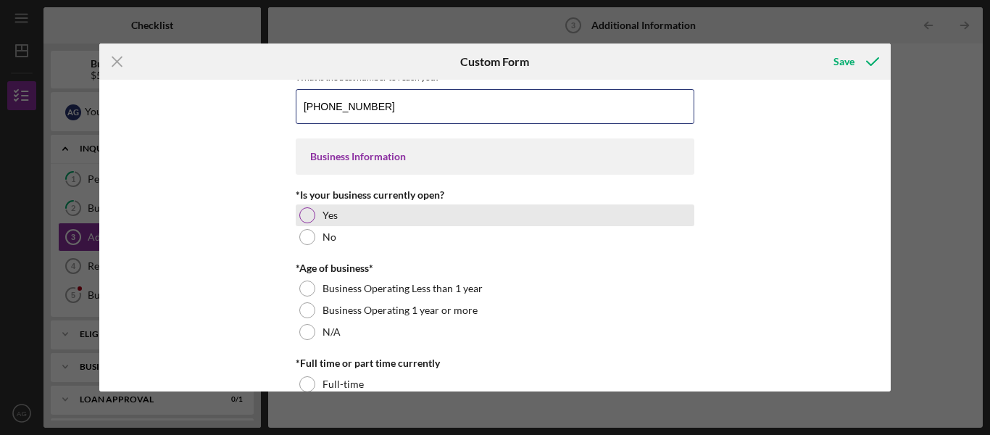
type input "(618) 606-6474"
click at [309, 213] on div at bounding box center [307, 215] width 16 height 16
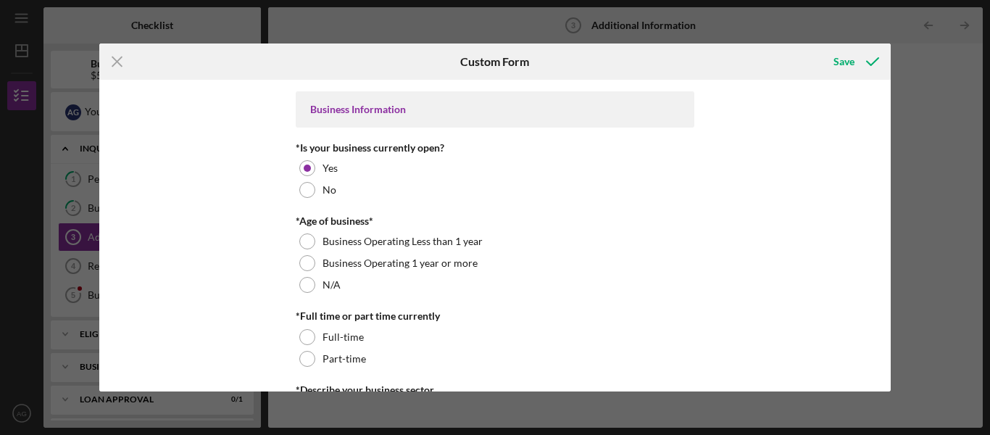
scroll to position [217, 0]
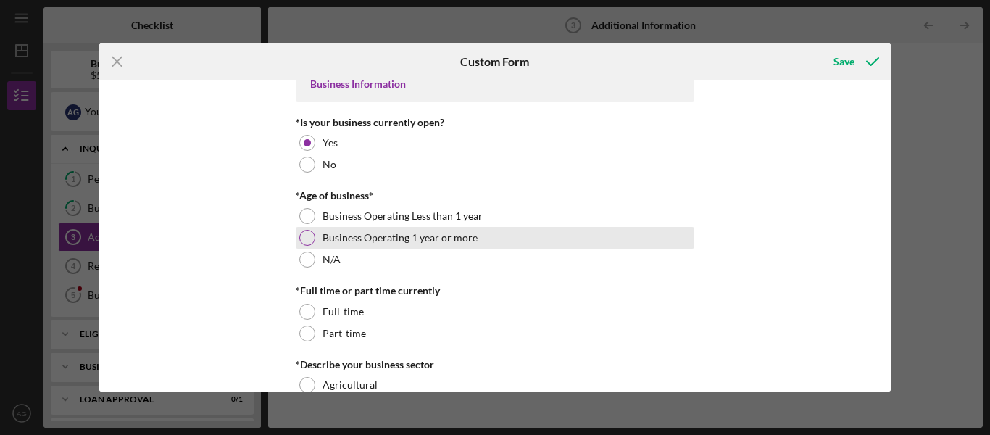
click at [307, 240] on div at bounding box center [307, 238] width 16 height 16
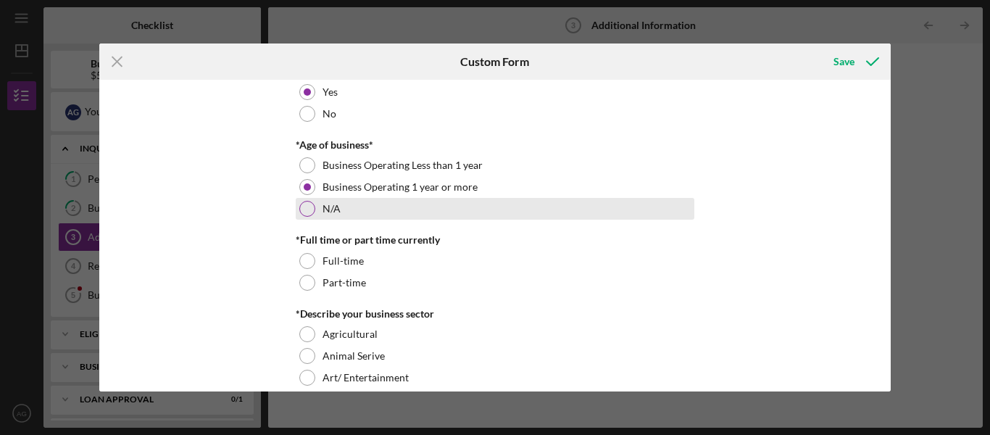
scroll to position [362, 0]
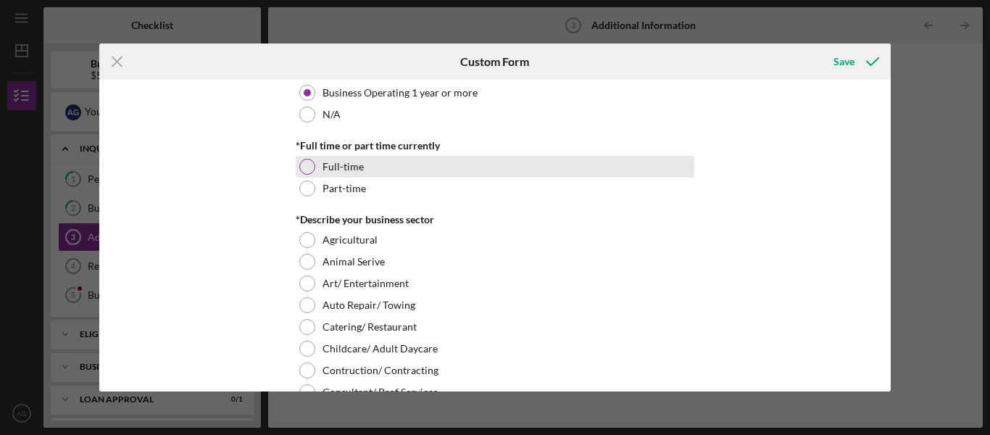
click at [351, 170] on label "Full-time" at bounding box center [342, 167] width 41 height 12
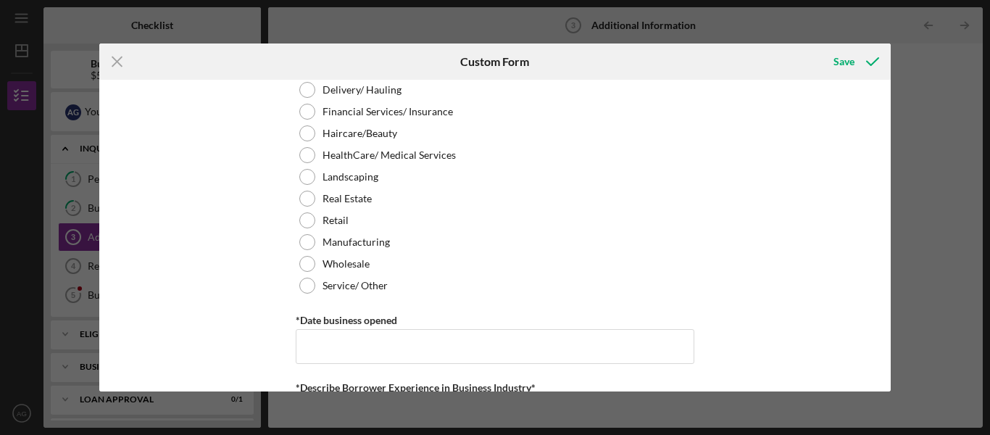
scroll to position [725, 0]
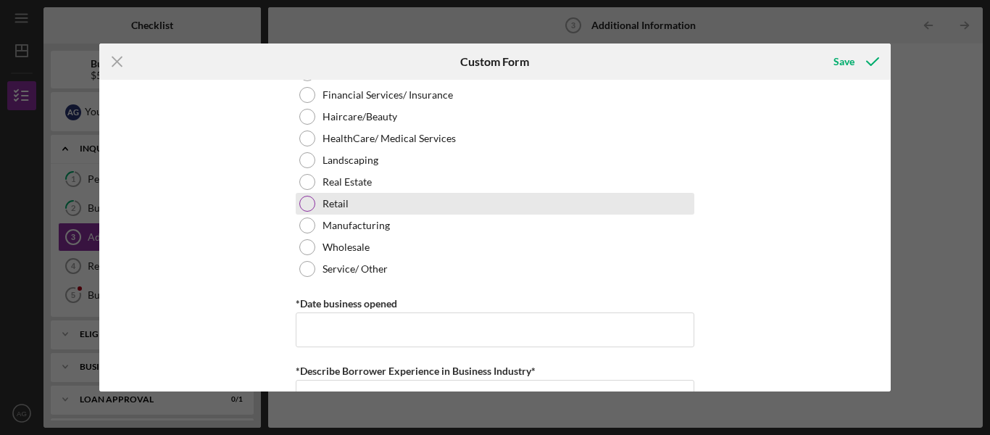
click at [352, 205] on div "Retail" at bounding box center [495, 204] width 399 height 22
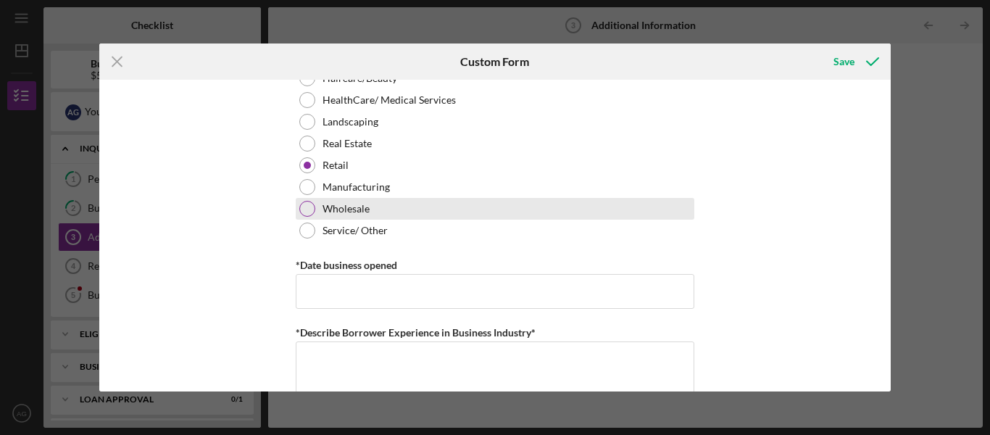
scroll to position [870, 0]
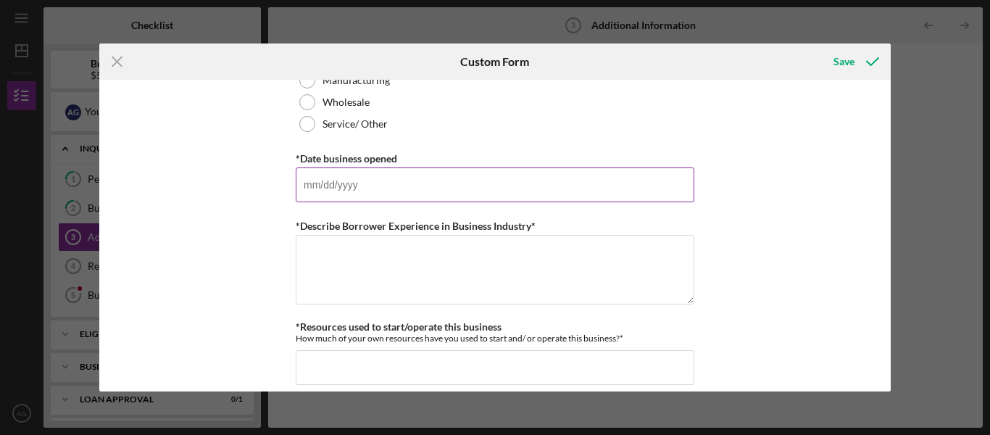
click at [443, 183] on input "*Date business opened" at bounding box center [495, 184] width 399 height 35
type input "04/12/2023"
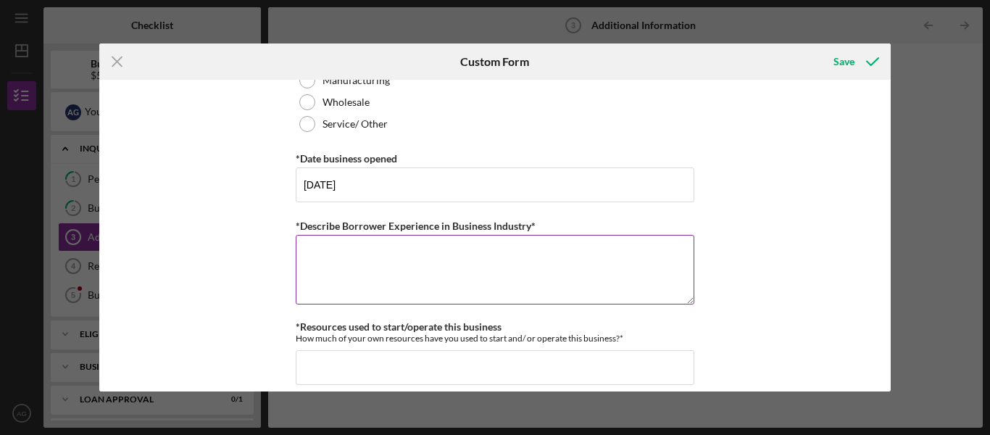
click at [457, 267] on textarea "*Describe Borrower Experience in Business Industry*" at bounding box center [495, 270] width 399 height 70
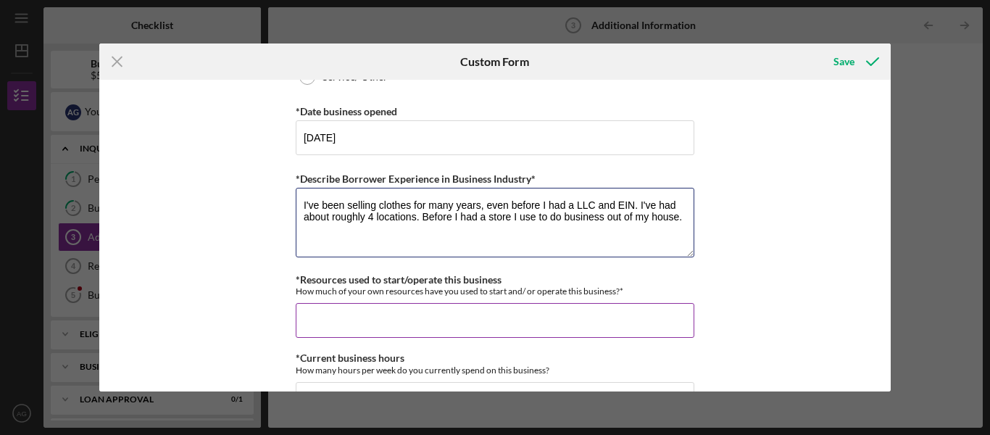
scroll to position [942, 0]
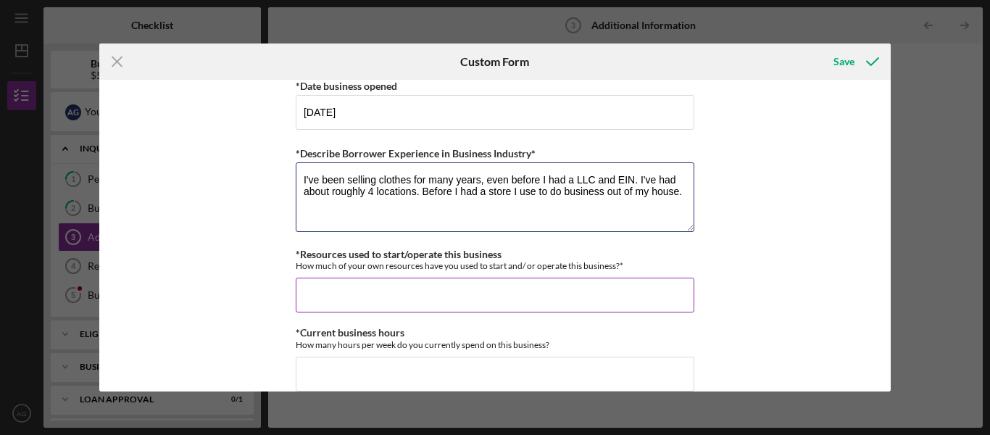
type textarea "I've been selling clothes for many years, even before I had a LLC and EIN. I've…"
click at [475, 302] on input "*Resources used to start/operate this business" at bounding box center [495, 295] width 399 height 35
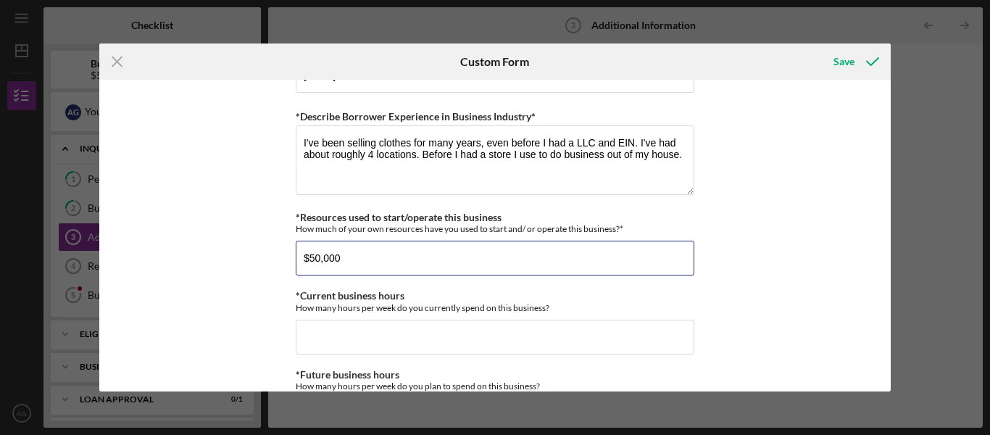
scroll to position [1015, 0]
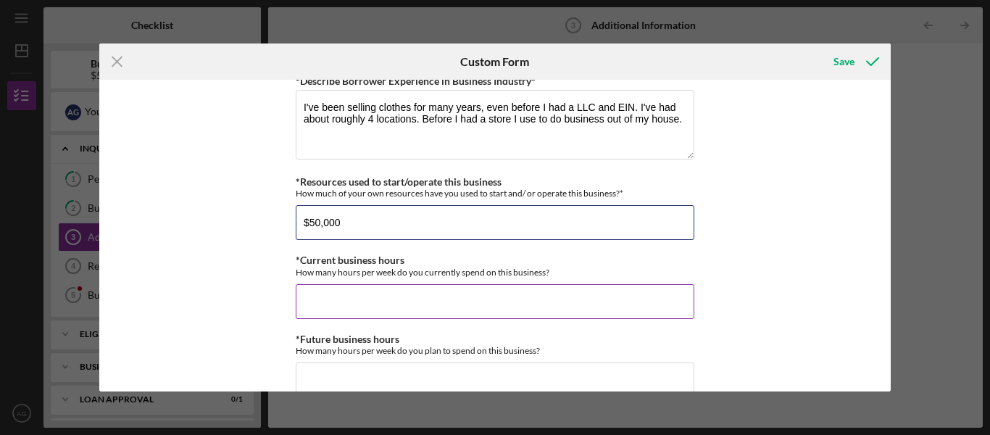
type input "$50,000"
click at [349, 305] on input "*Current business hours" at bounding box center [495, 301] width 399 height 35
type input "1"
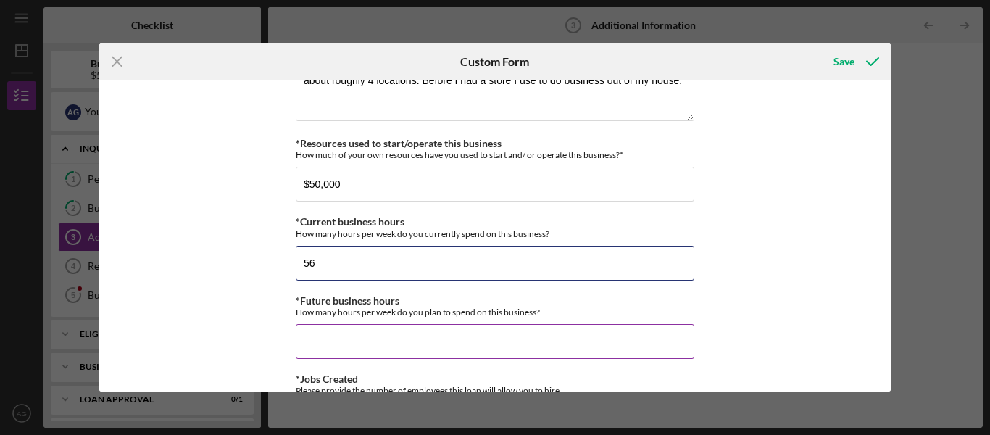
scroll to position [1087, 0]
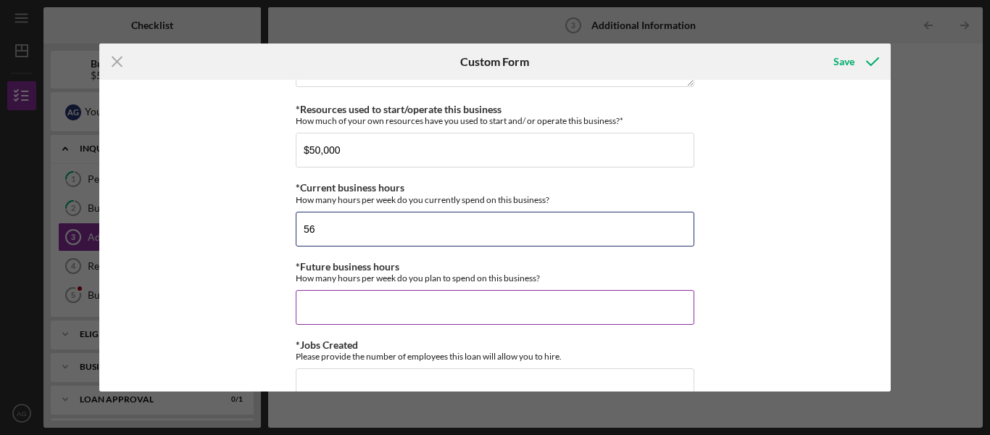
type input "56"
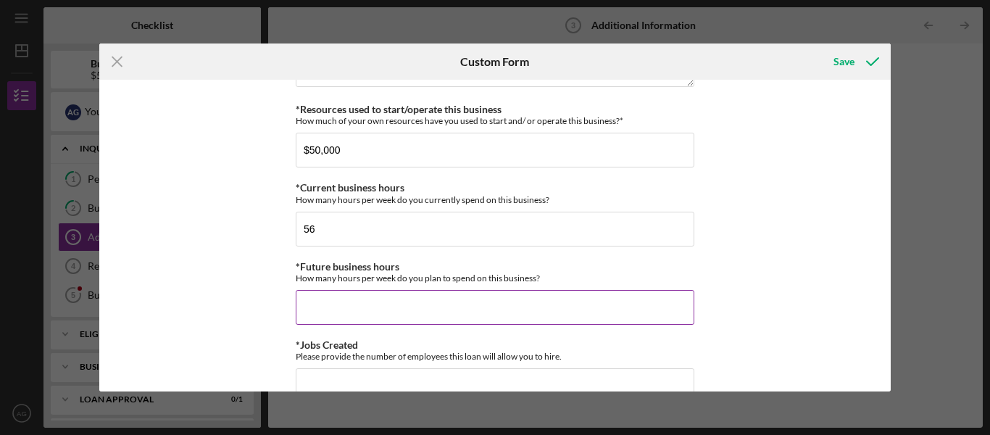
click at [410, 296] on input "*Future business hours" at bounding box center [495, 307] width 399 height 35
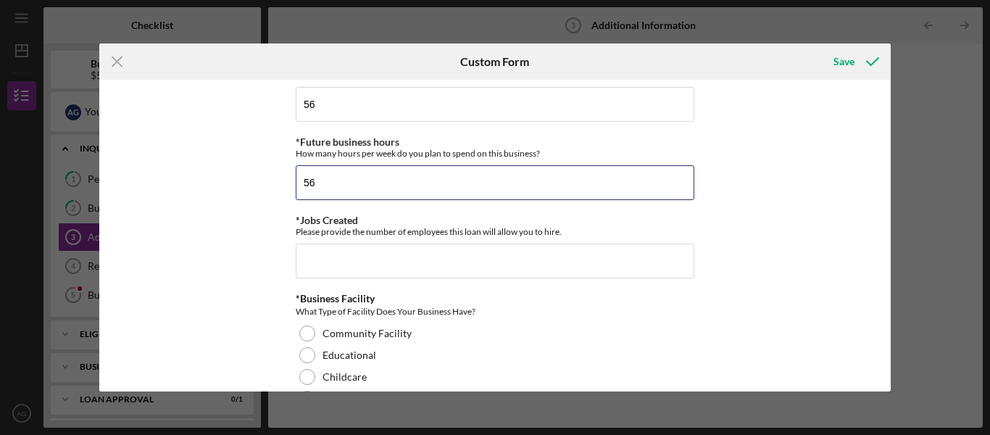
scroll to position [1232, 0]
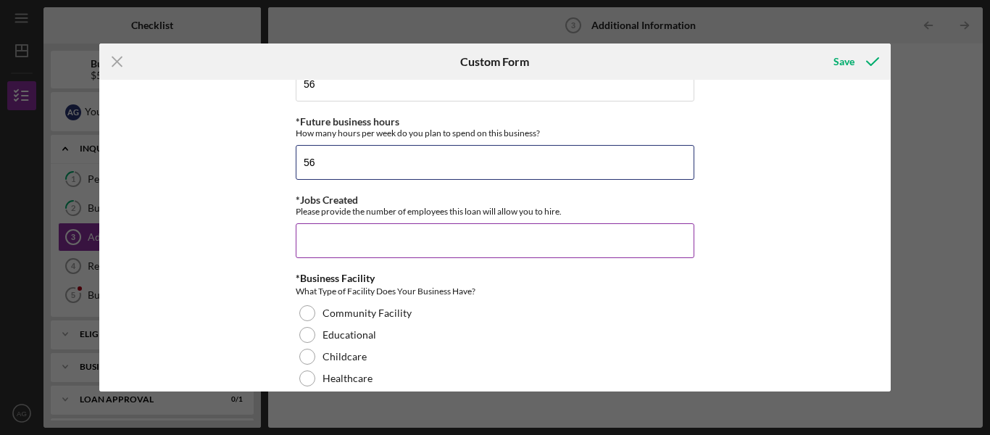
type input "56"
click at [391, 246] on input "*Jobs Created" at bounding box center [495, 240] width 399 height 35
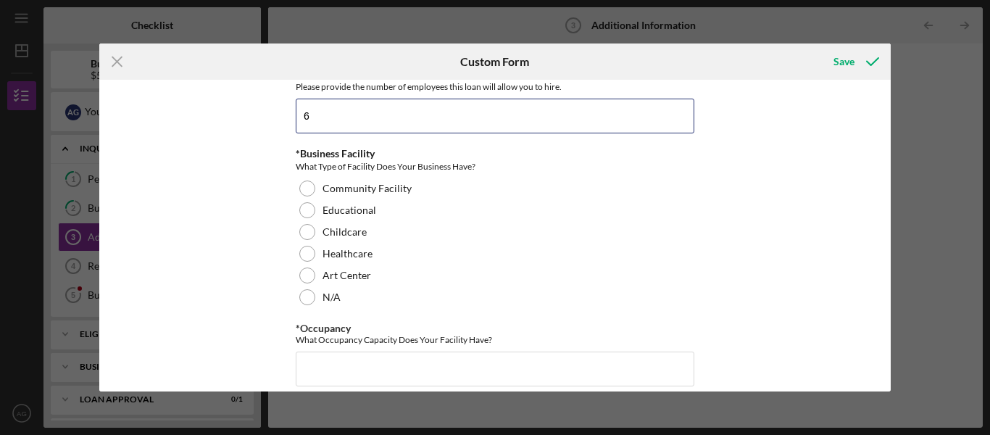
scroll to position [1377, 0]
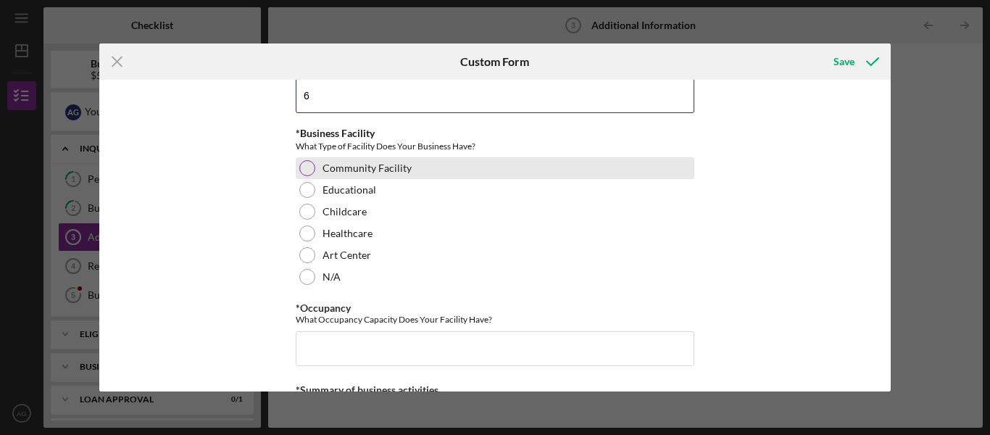
type input "6"
click at [401, 164] on label "Community Facility" at bounding box center [366, 168] width 89 height 12
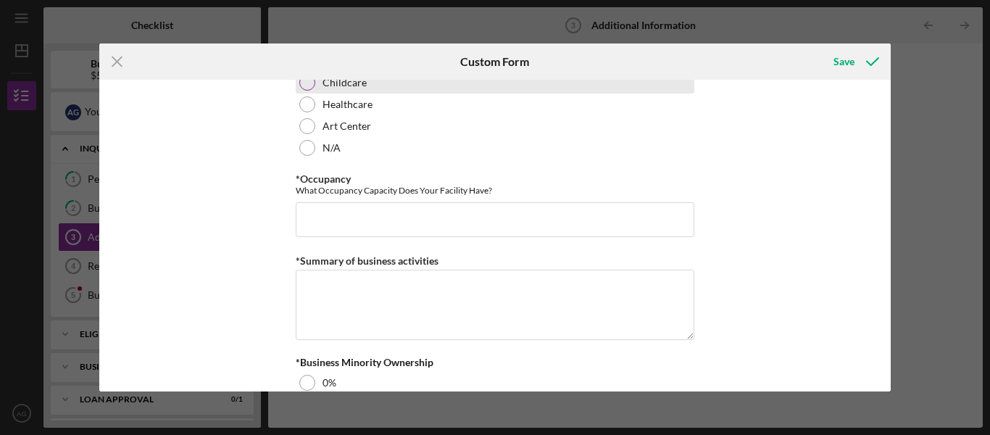
scroll to position [1522, 0]
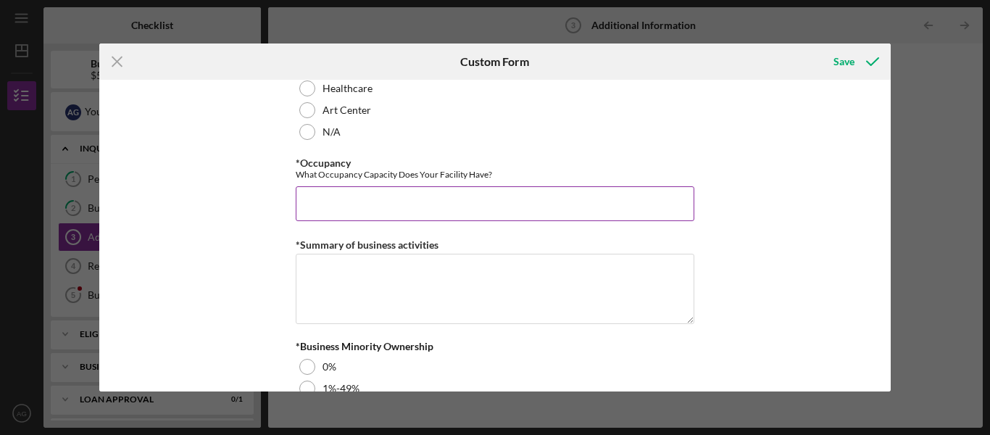
click at [371, 196] on input "*Occupancy" at bounding box center [495, 203] width 399 height 35
type input "7,200"
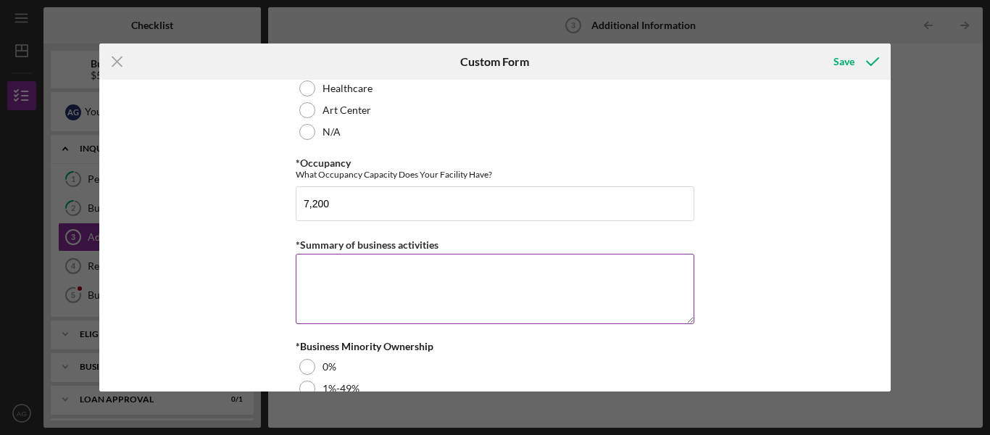
click at [367, 272] on textarea "*Summary of business activities" at bounding box center [495, 289] width 399 height 70
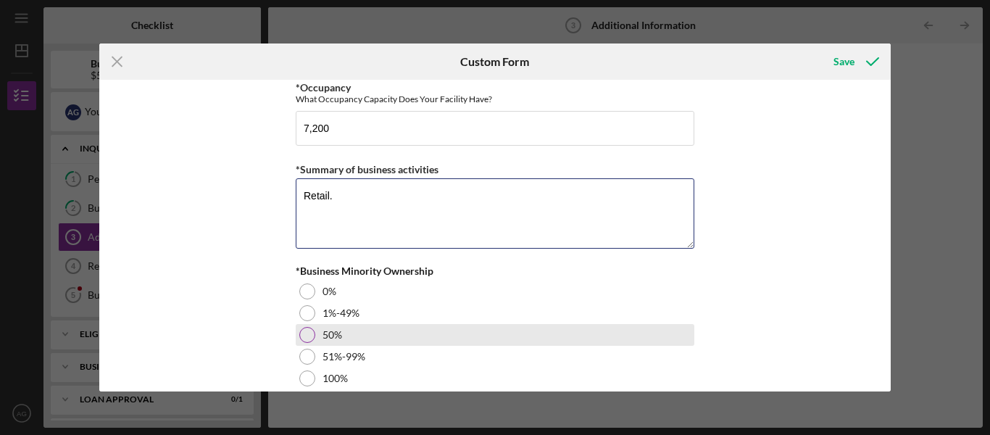
scroll to position [1667, 0]
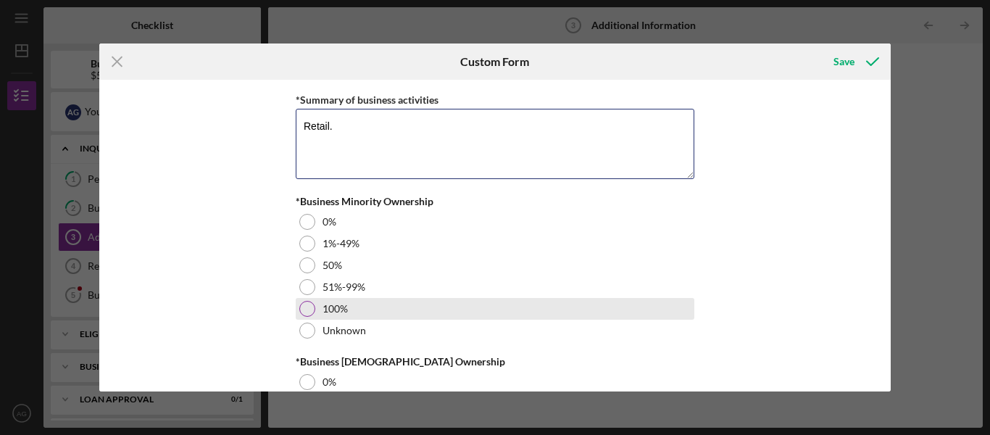
type textarea "Retail."
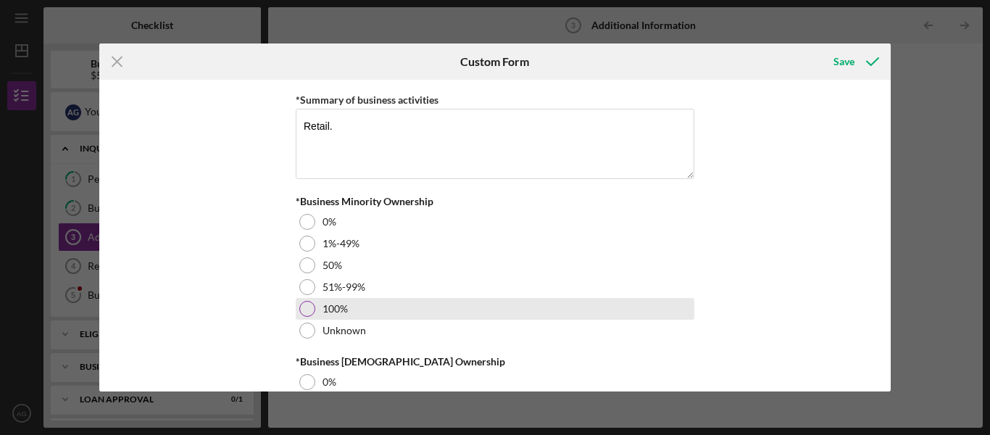
click at [322, 313] on label "100%" at bounding box center [334, 309] width 25 height 12
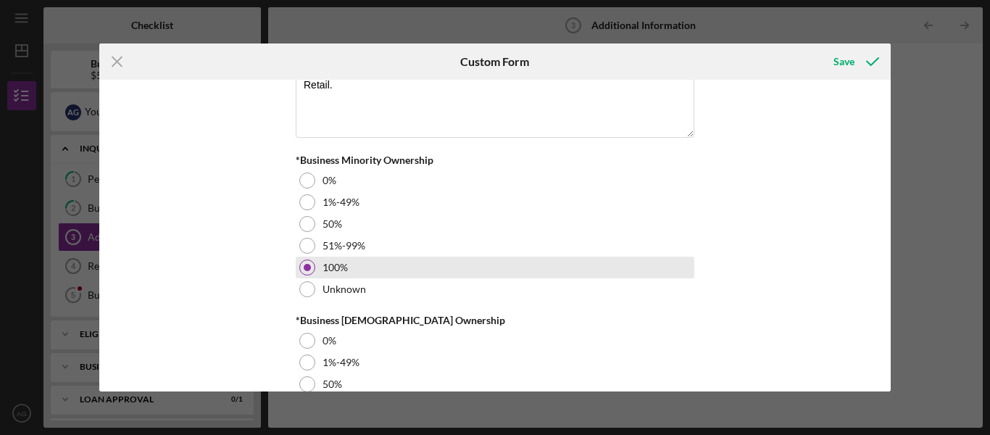
scroll to position [1799, 0]
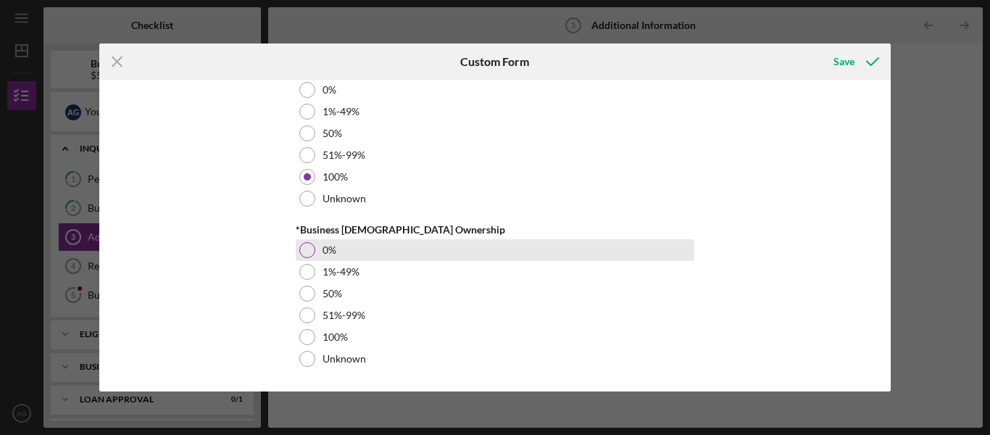
click at [341, 254] on div "0%" at bounding box center [495, 250] width 399 height 22
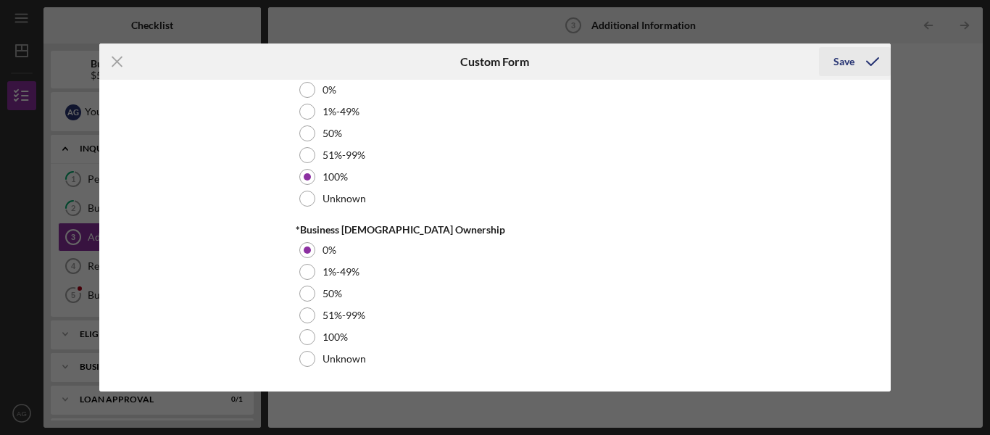
click at [851, 64] on div "Save" at bounding box center [843, 61] width 21 height 29
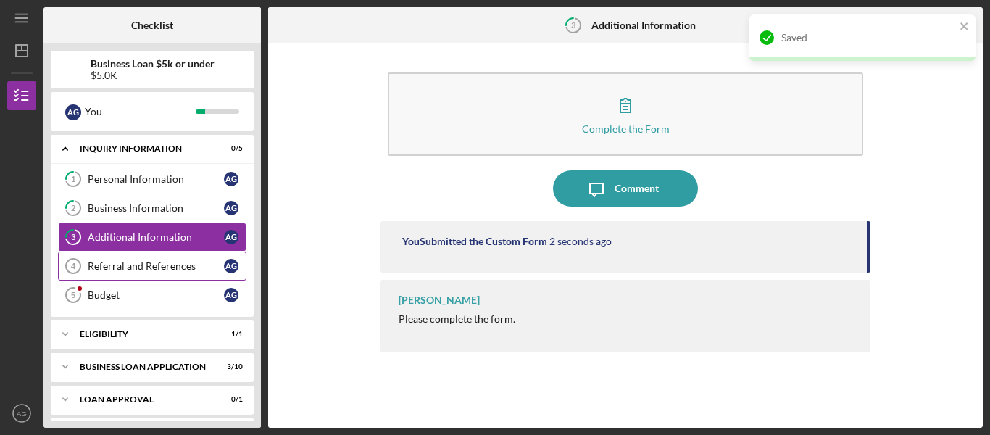
click at [146, 270] on div "Referral and References" at bounding box center [156, 266] width 136 height 12
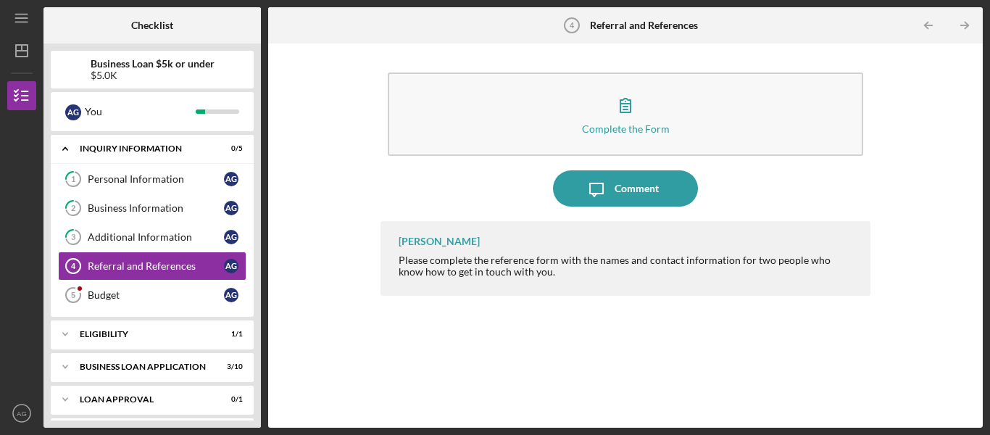
drag, startPoint x: 610, startPoint y: 45, endPoint x: 601, endPoint y: 66, distance: 22.7
click at [610, 50] on div "Complete the Form Form Icon/Message Comment Noah Lynn Please complete the refer…" at bounding box center [625, 235] width 715 height 384
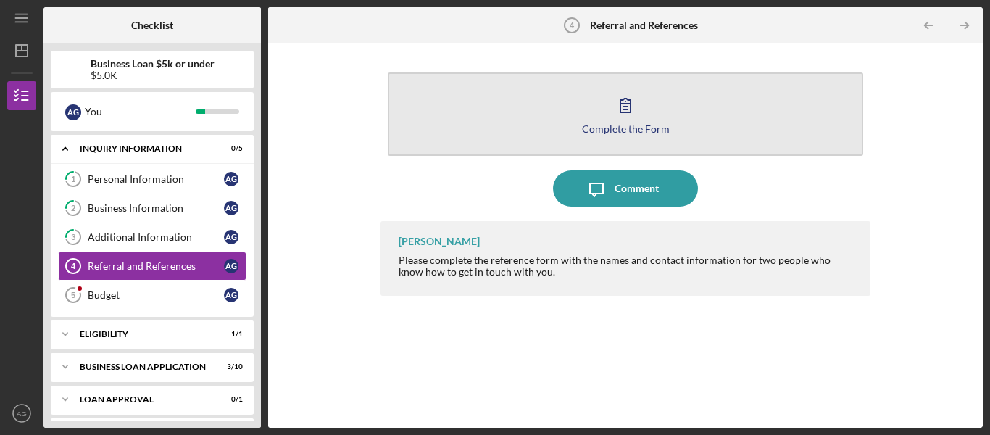
click at [593, 86] on button "Complete the Form Form" at bounding box center [625, 113] width 475 height 83
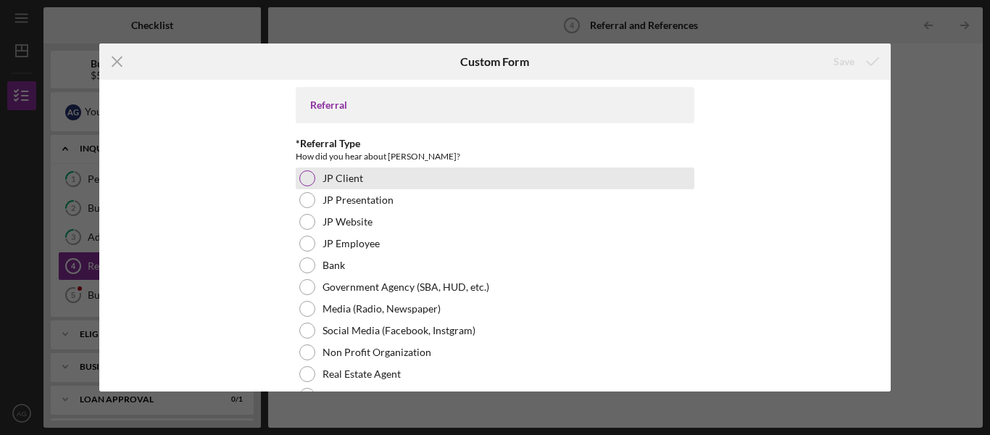
click at [370, 180] on div "JP Client" at bounding box center [495, 178] width 399 height 22
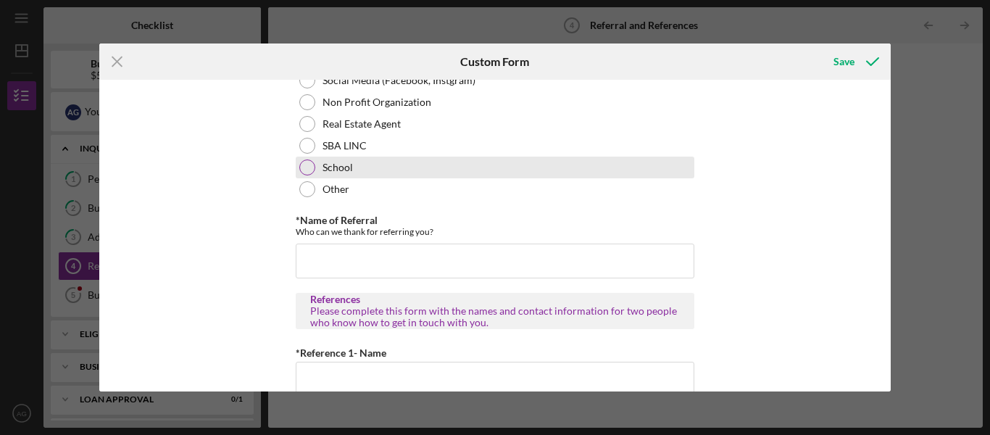
scroll to position [217, 0]
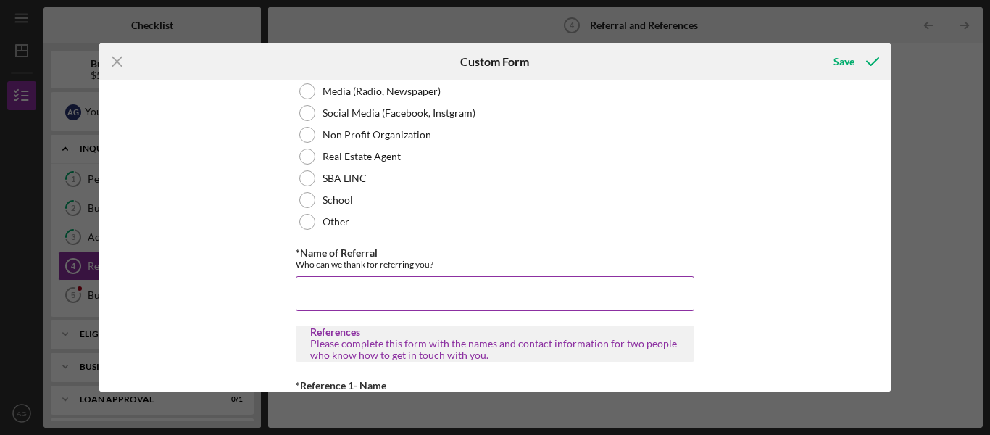
click at [488, 278] on input "*Name of Referral" at bounding box center [495, 293] width 399 height 35
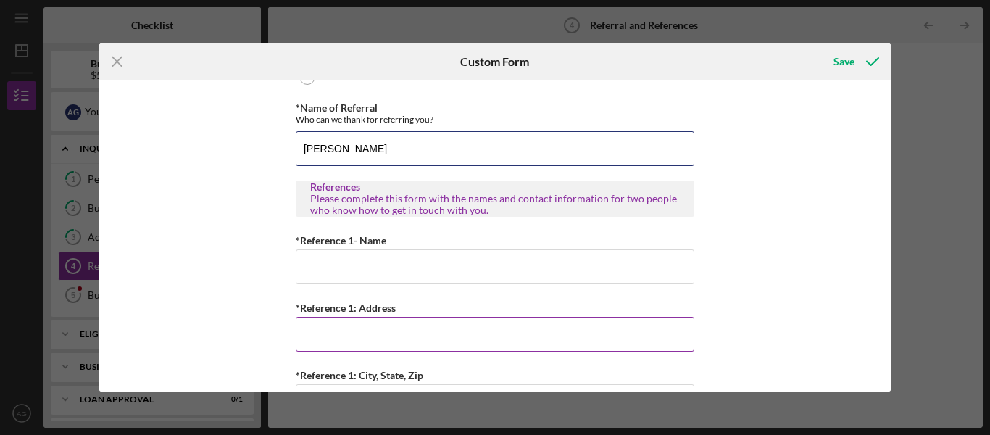
scroll to position [507, 0]
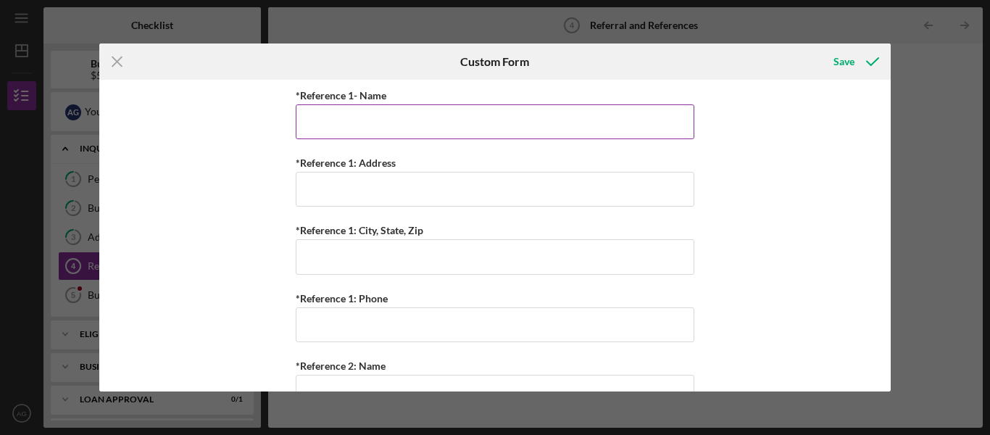
type input "Loreal Wilson"
click at [540, 125] on input "*Reference 1- Name" at bounding box center [495, 121] width 399 height 35
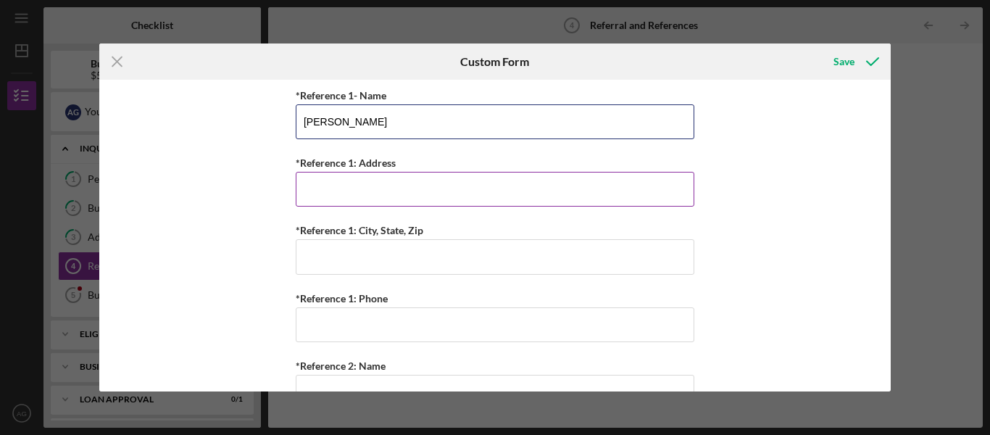
type input "Loreal Wilson"
click at [486, 182] on input "*Reference 1: Address" at bounding box center [495, 189] width 399 height 35
type input "1010 woods way"
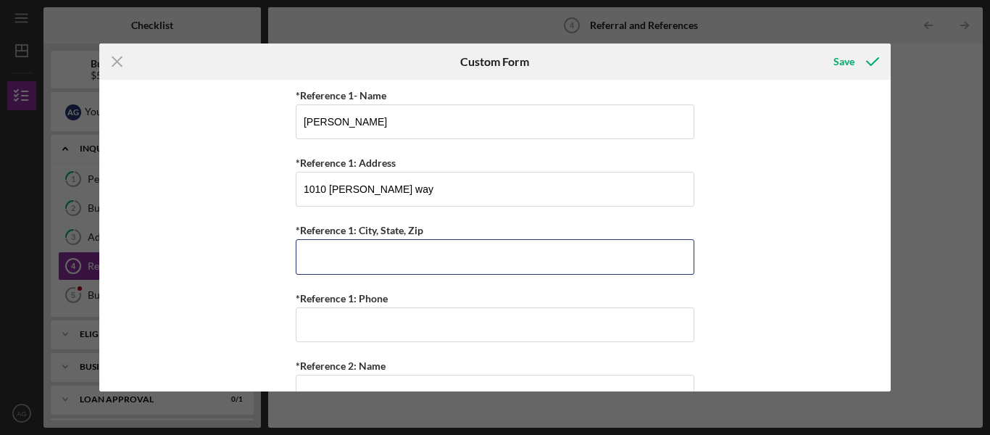
type input "ofallon"
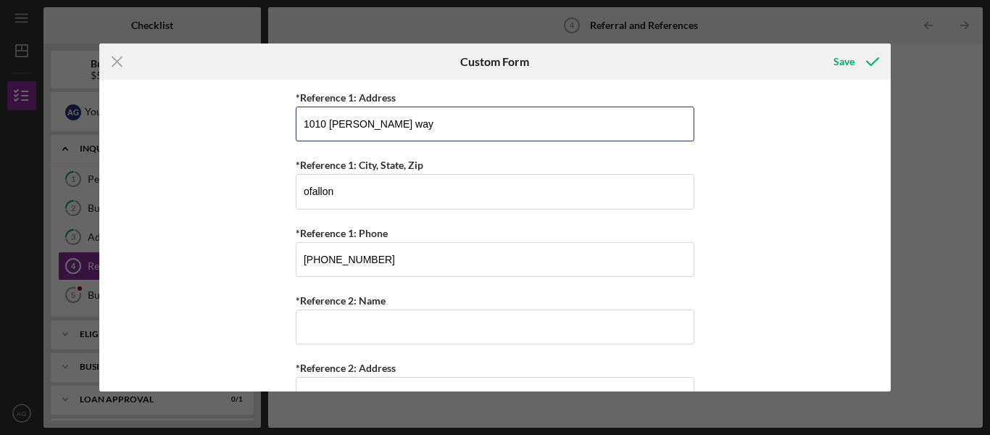
scroll to position [532, 0]
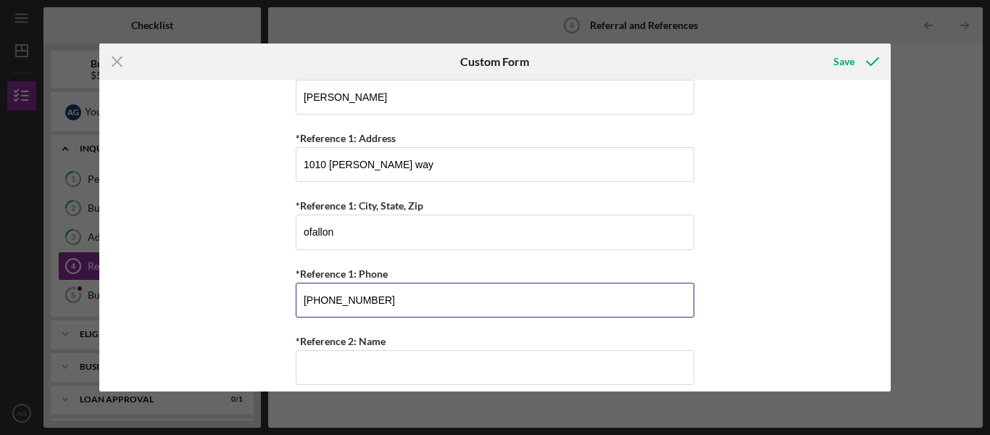
drag, startPoint x: 407, startPoint y: 292, endPoint x: 213, endPoint y: 319, distance: 196.1
click at [213, 319] on div "Referral *Referral Type How did you hear about Justine PETERSEN? JP Client JP P…" at bounding box center [495, 236] width 792 height 312
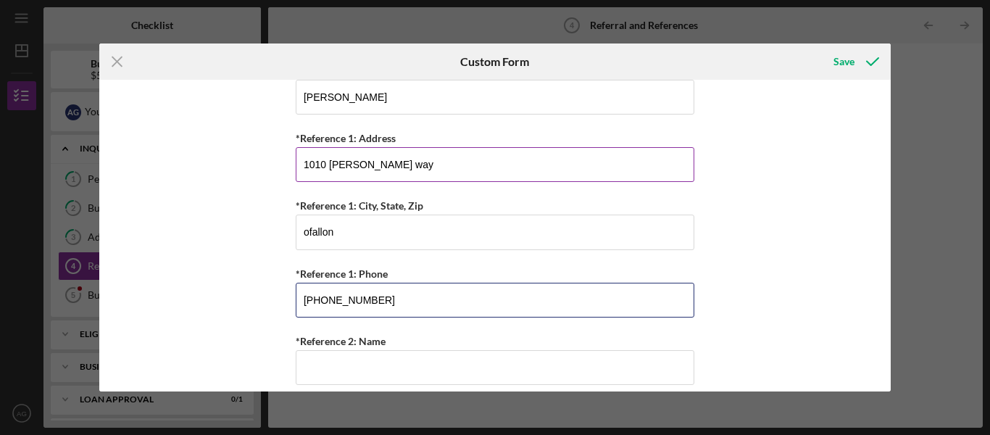
type input "(618) 581-2826"
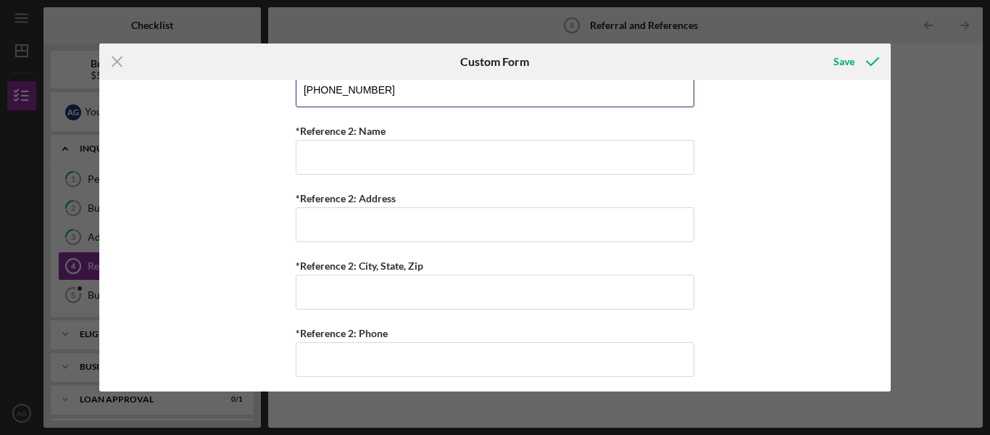
scroll to position [749, 0]
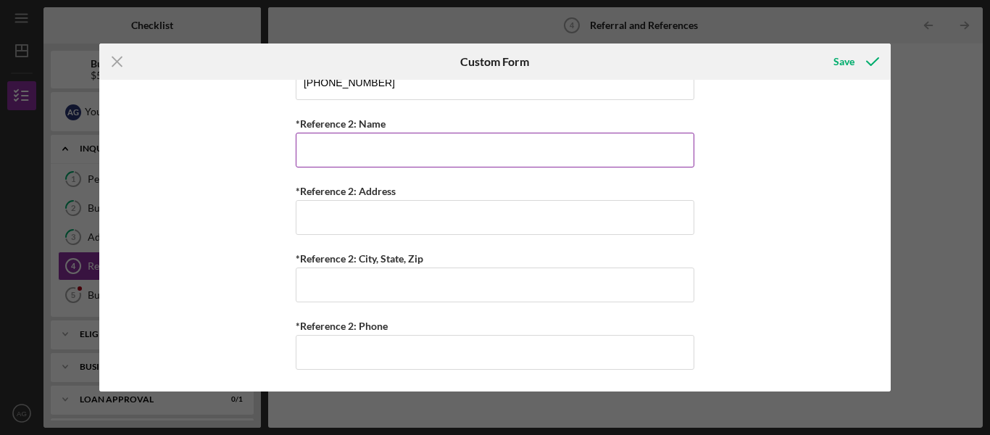
click at [320, 151] on input "*Reference 2: Name" at bounding box center [495, 150] width 399 height 35
type input "J"
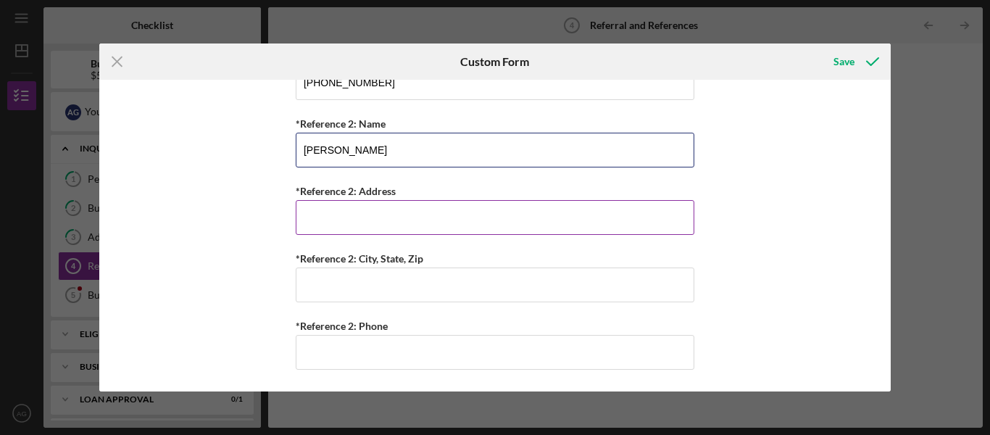
type input "Curtiseena Wilson"
click at [346, 215] on input "*Reference 2: Address" at bounding box center [495, 217] width 399 height 35
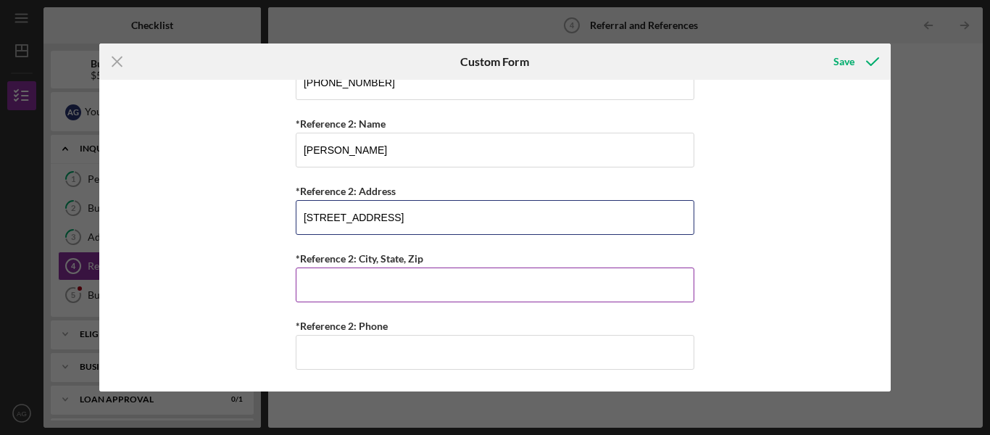
type input "4200 highland rd"
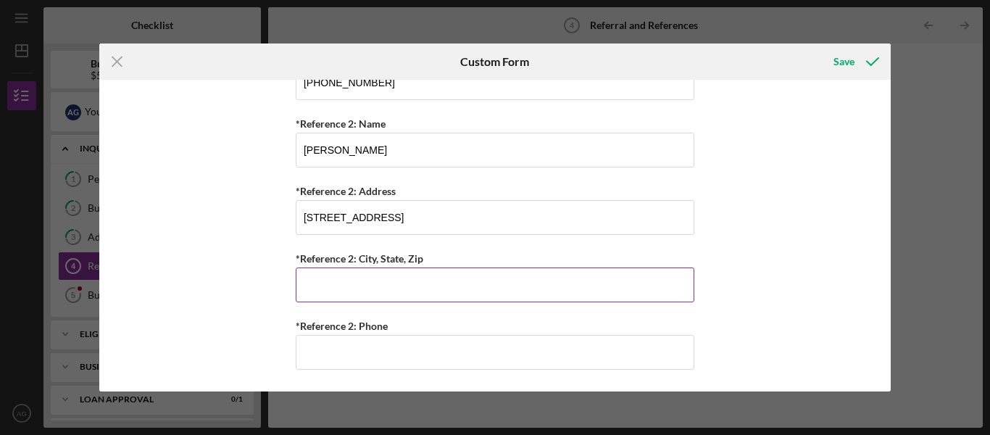
click at [339, 275] on input "*Reference 2: City, State, Zip" at bounding box center [495, 284] width 399 height 35
type input "Fairview Heights"
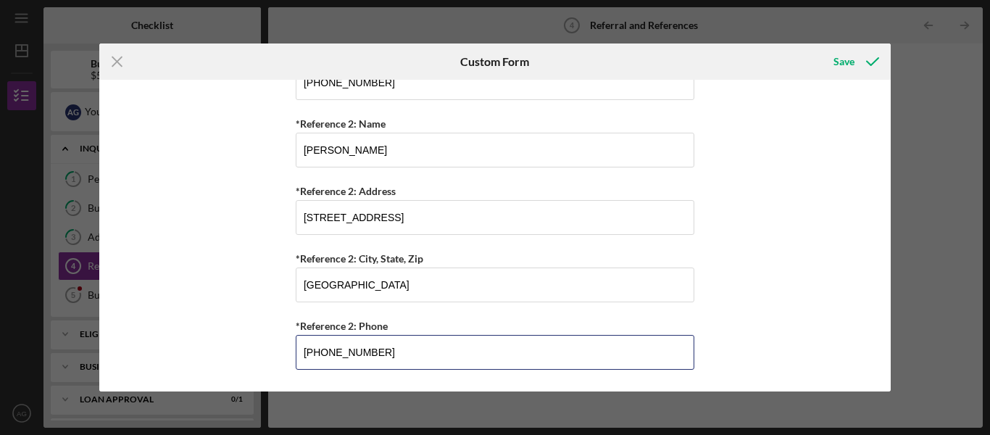
drag, startPoint x: 379, startPoint y: 359, endPoint x: 180, endPoint y: 359, distance: 199.3
click at [180, 359] on div "Referral *Referral Type How did you hear about Justine PETERSEN? JP Client JP P…" at bounding box center [495, 236] width 792 height 312
type input "(618) 580-2412"
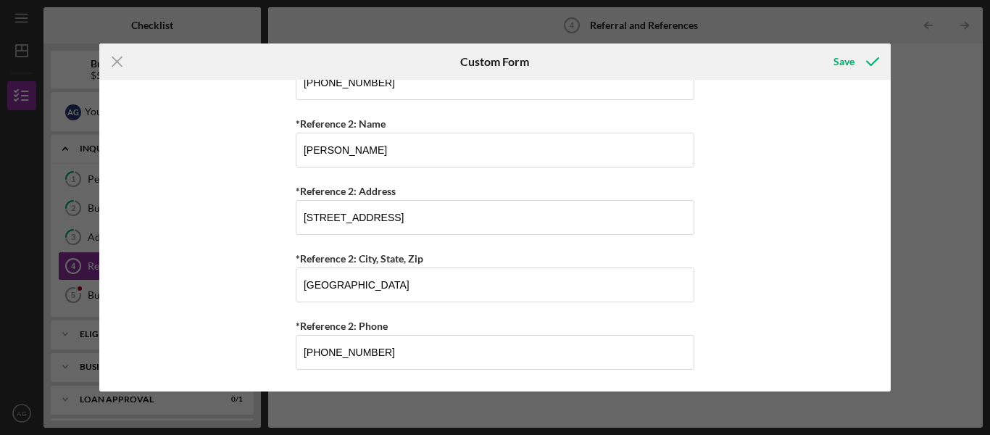
click at [699, 167] on div "Referral *Referral Type How did you hear about Justine PETERSEN? JP Client JP P…" at bounding box center [495, 236] width 792 height 312
click at [833, 65] on button "Save" at bounding box center [855, 61] width 72 height 29
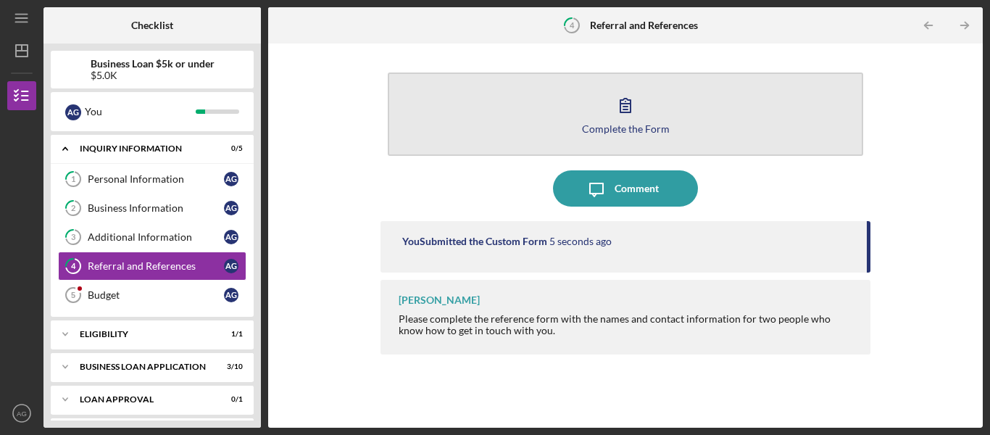
click at [554, 109] on button "Complete the Form Form" at bounding box center [625, 113] width 475 height 83
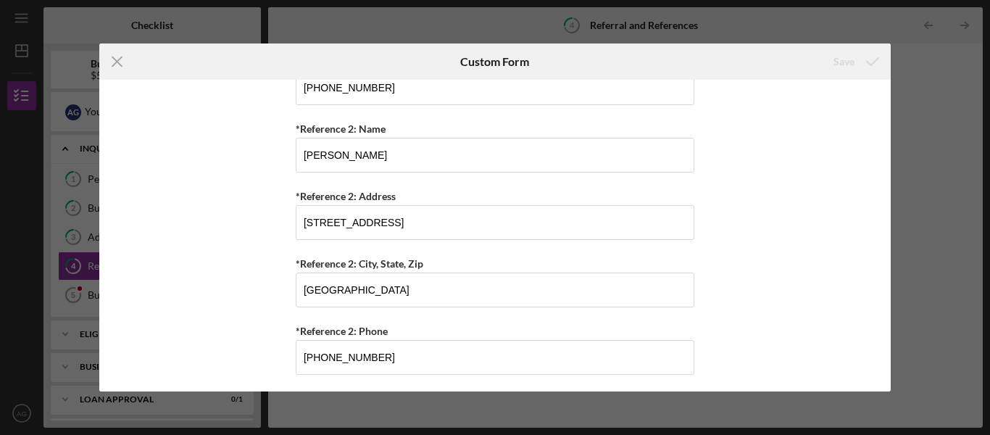
scroll to position [749, 0]
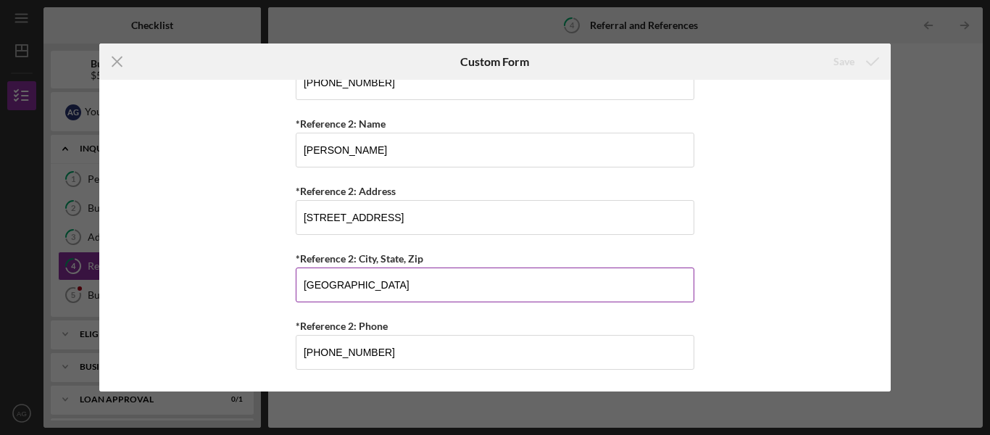
click at [457, 278] on input "Fairview Heights" at bounding box center [495, 284] width 399 height 35
click at [491, 280] on input "Fairview Heights" at bounding box center [495, 284] width 399 height 35
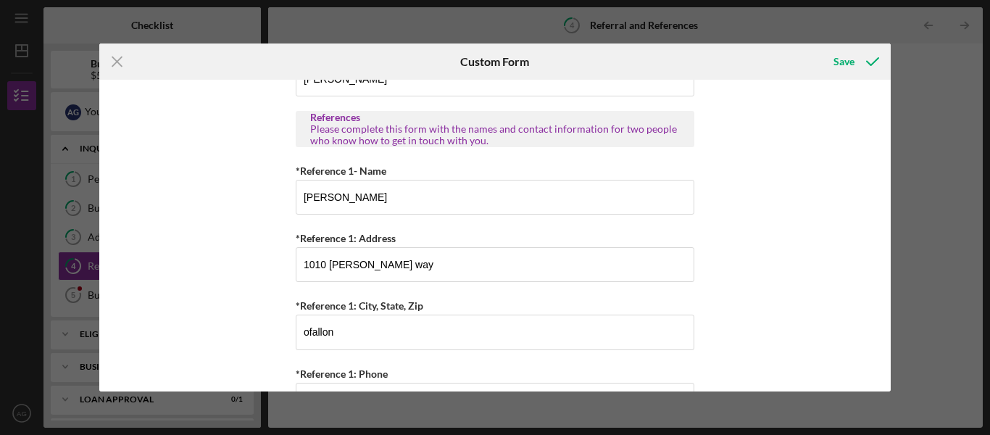
scroll to position [387, 0]
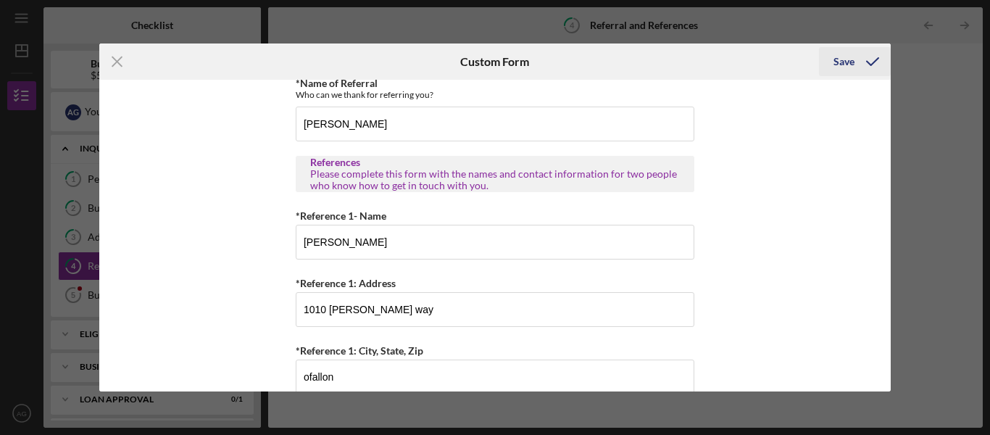
type input "Fairview Heights il 62208"
click at [839, 56] on div "Save" at bounding box center [843, 61] width 21 height 29
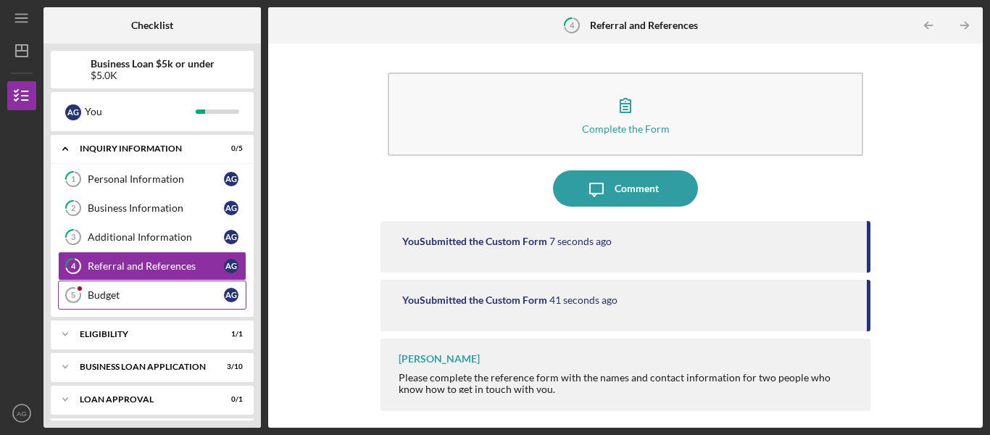
click at [162, 304] on link "Budget 5 Budget A G" at bounding box center [152, 294] width 188 height 29
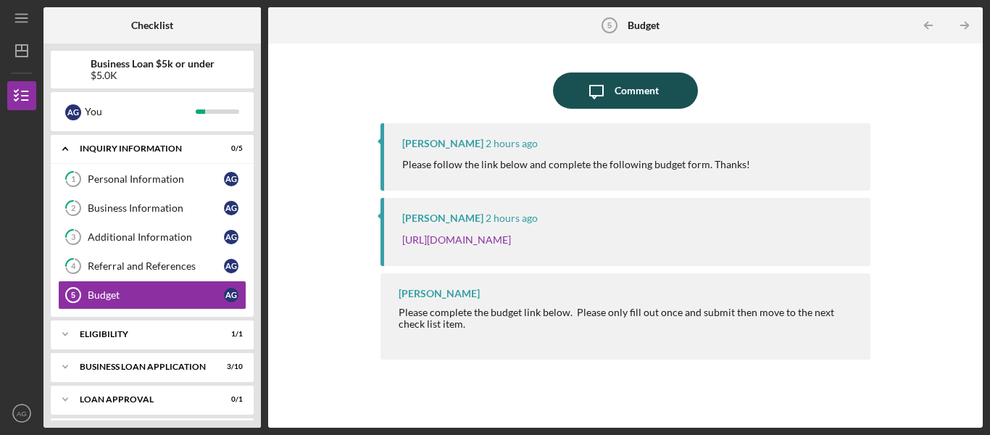
click at [612, 93] on icon "Icon/Message" at bounding box center [596, 90] width 36 height 36
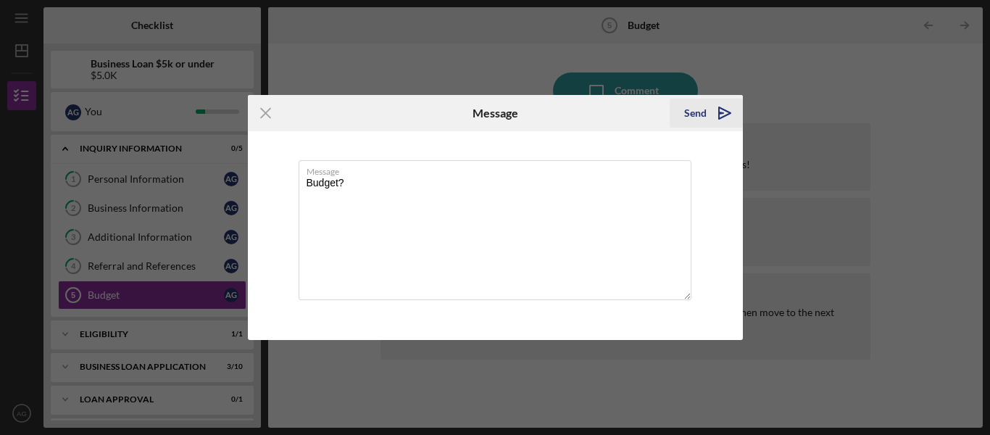
type textarea "Budget?"
click at [696, 107] on div "Send" at bounding box center [695, 113] width 22 height 29
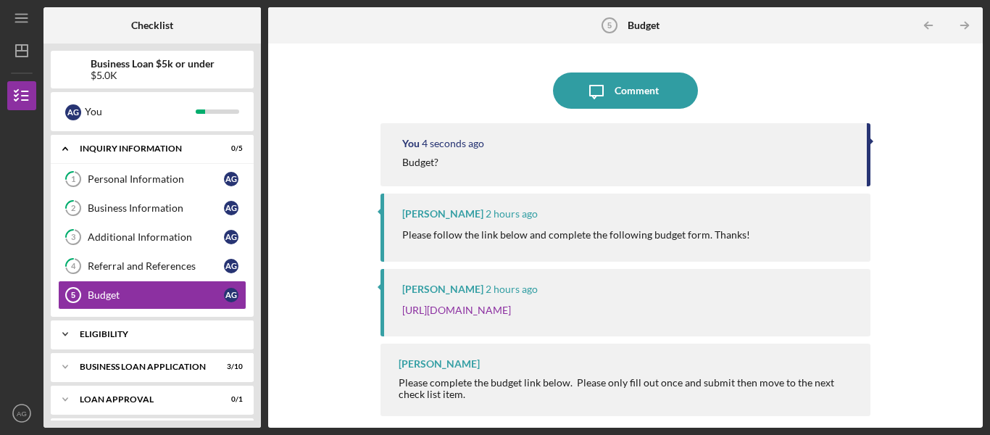
click at [129, 331] on div "Eligibility" at bounding box center [158, 334] width 156 height 9
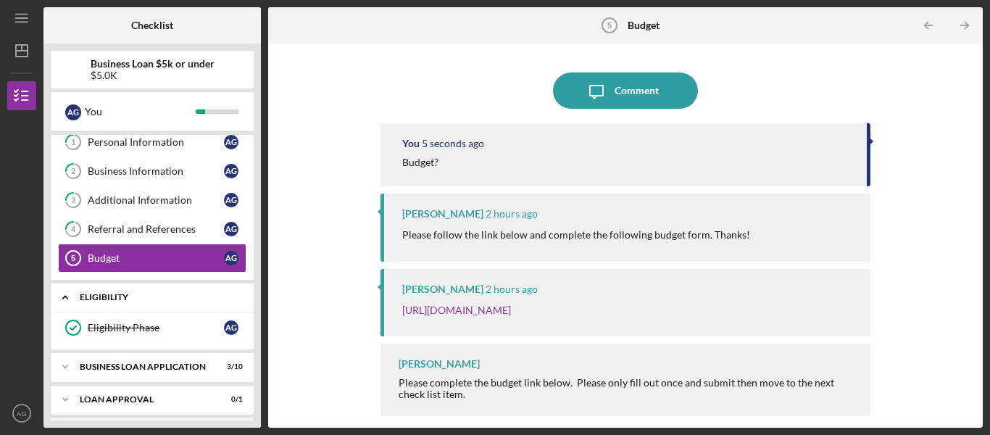
scroll to position [72, 0]
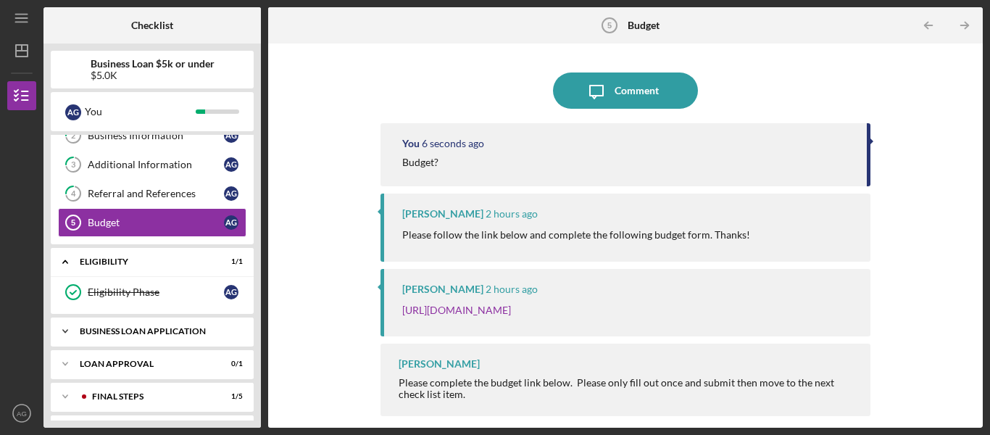
click at [137, 331] on div "BUSINESS LOAN APPLICATION" at bounding box center [158, 331] width 156 height 9
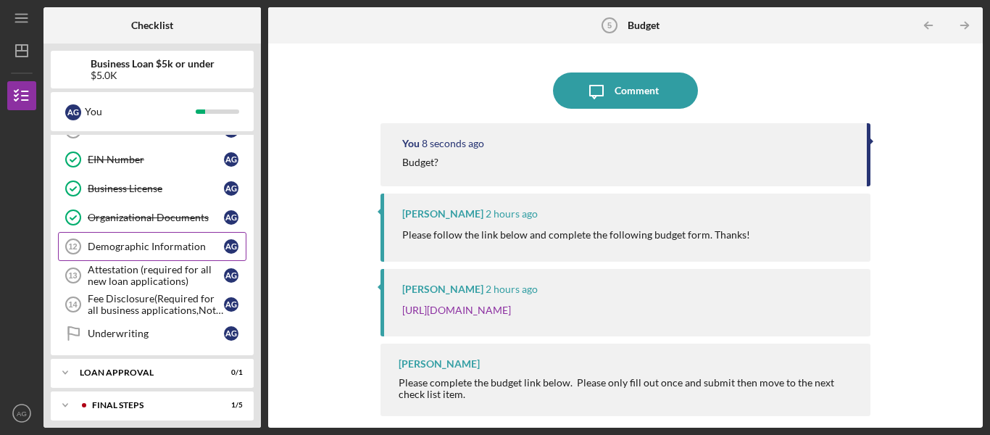
scroll to position [362, 0]
click at [165, 250] on div "Demographic Information" at bounding box center [156, 246] width 136 height 12
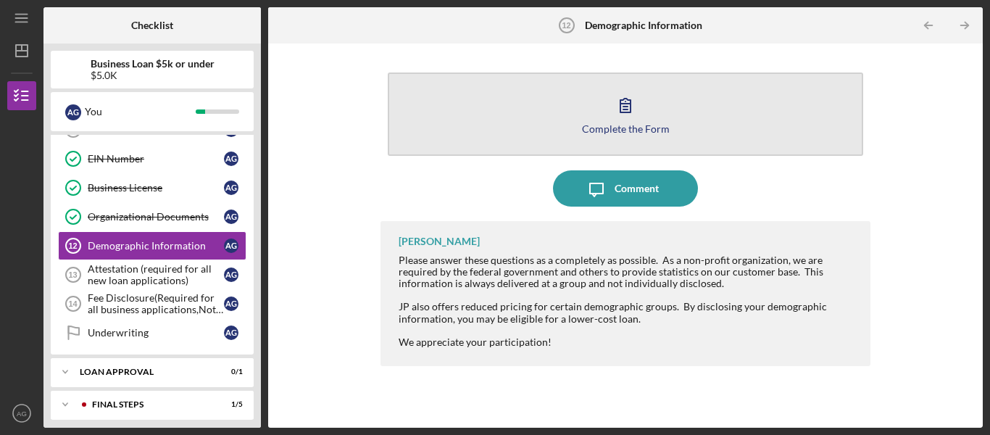
click at [493, 99] on button "Complete the Form Form" at bounding box center [625, 113] width 475 height 83
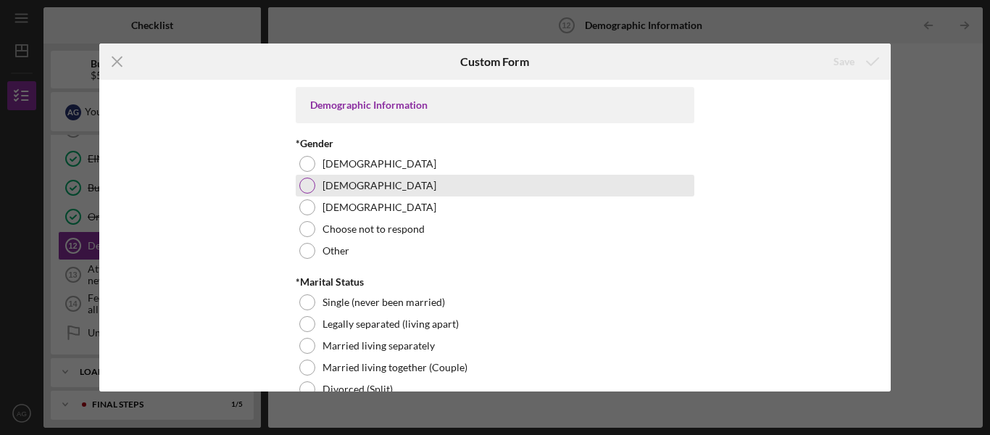
click at [326, 186] on label "Male" at bounding box center [379, 186] width 114 height 12
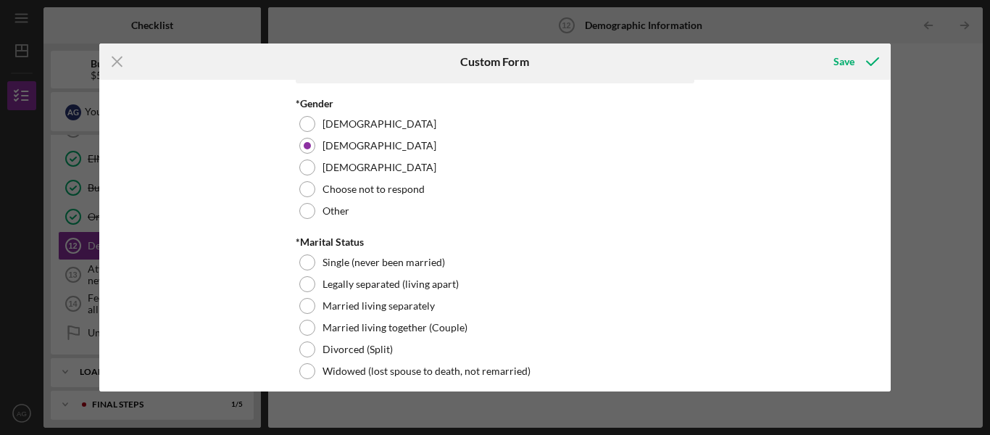
scroll to position [145, 0]
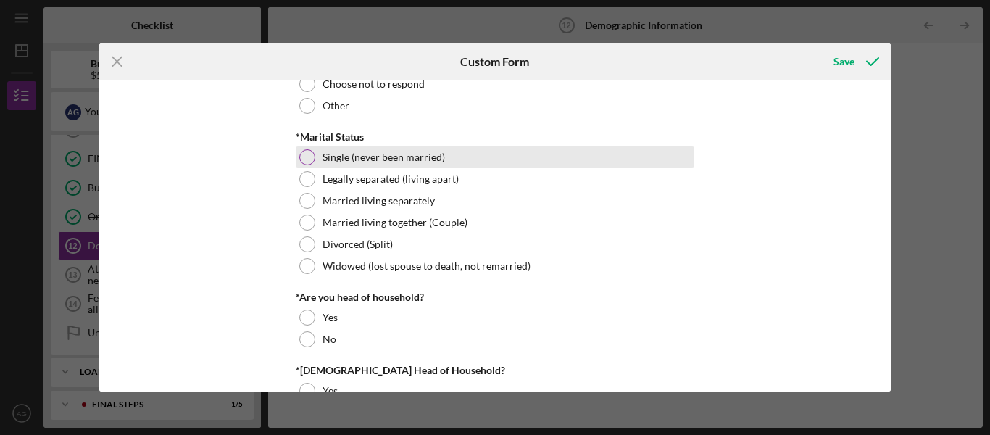
click at [405, 158] on label "Single (never been married)" at bounding box center [383, 157] width 122 height 12
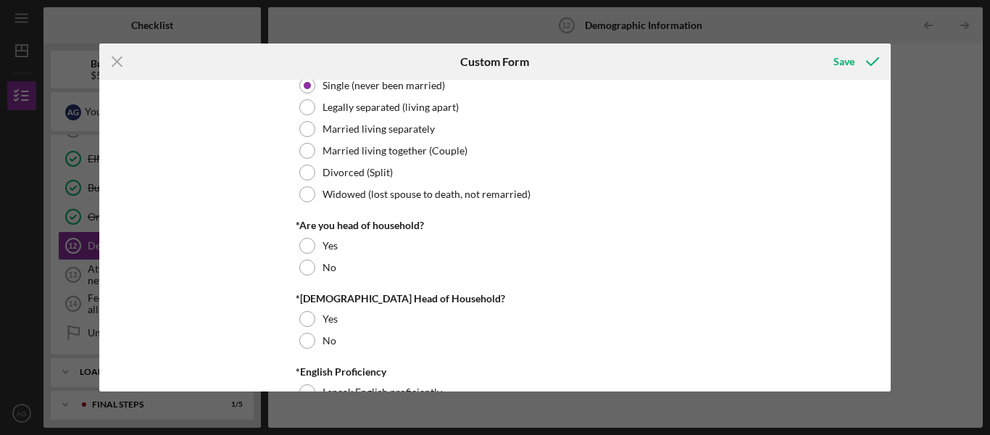
scroll to position [217, 0]
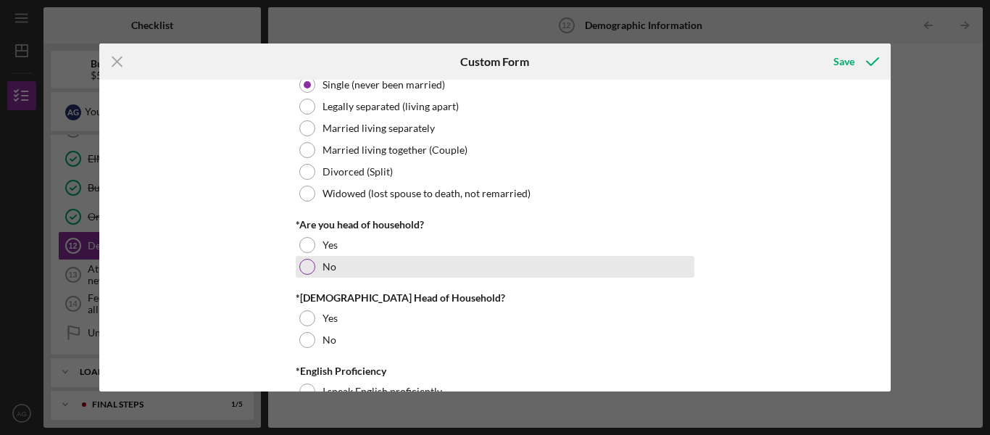
click at [421, 257] on div "No" at bounding box center [495, 267] width 399 height 22
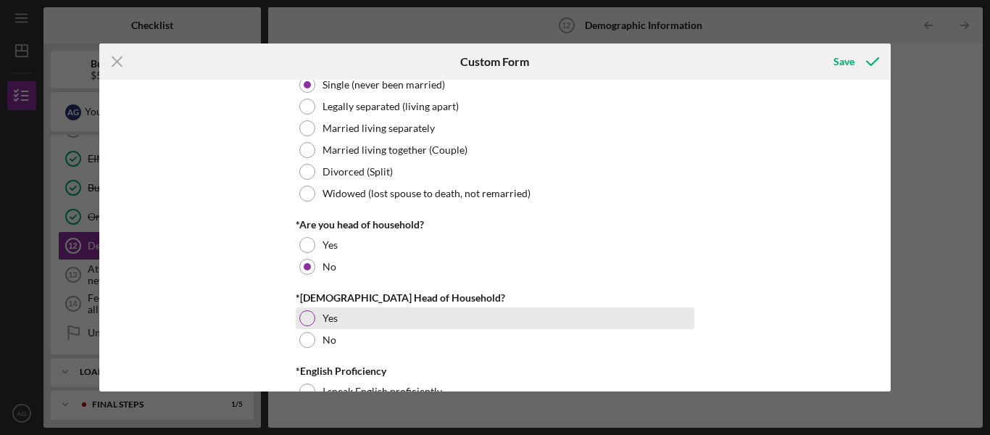
click at [335, 315] on label "Yes" at bounding box center [329, 318] width 15 height 12
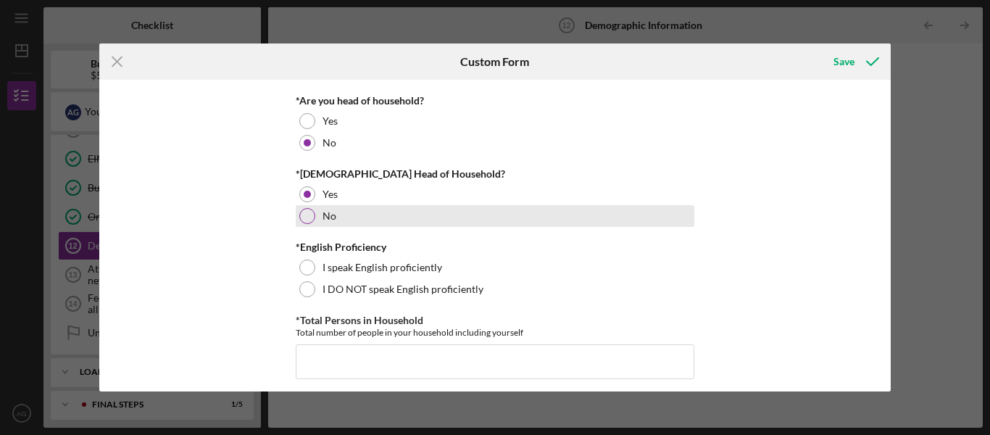
scroll to position [362, 0]
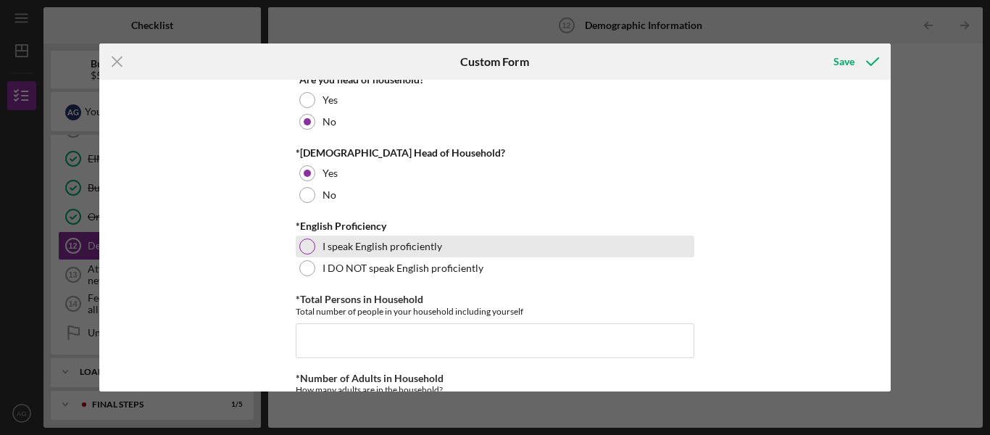
click at [357, 246] on label "I speak English proficiently" at bounding box center [382, 247] width 120 height 12
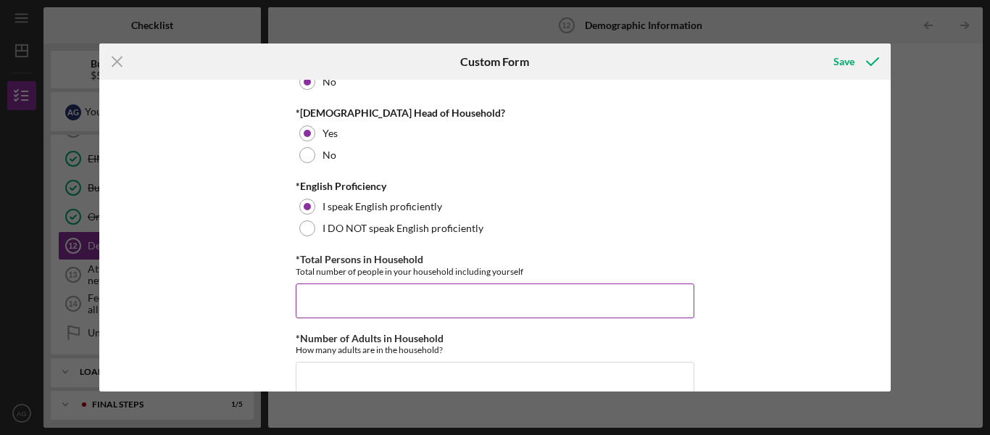
scroll to position [507, 0]
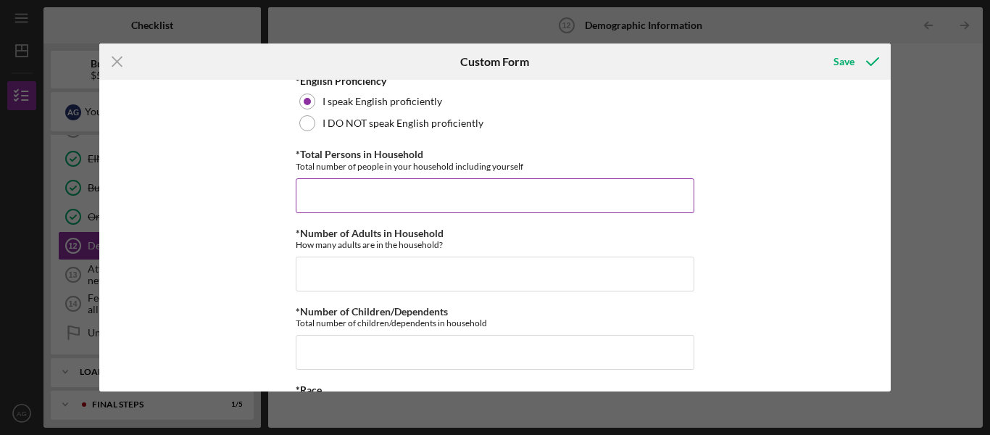
click at [449, 187] on input "*Total Persons in Household" at bounding box center [495, 195] width 399 height 35
type input "5"
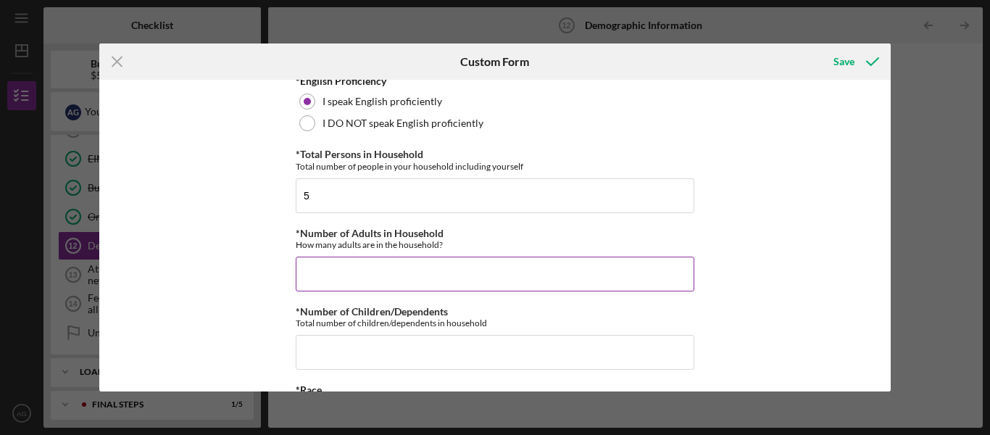
click at [461, 272] on input "*Number of Adults in Household" at bounding box center [495, 274] width 399 height 35
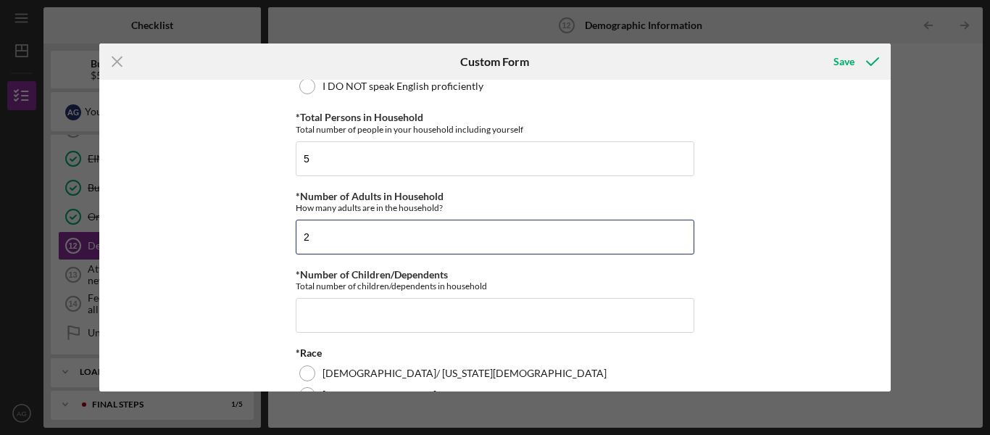
scroll to position [580, 0]
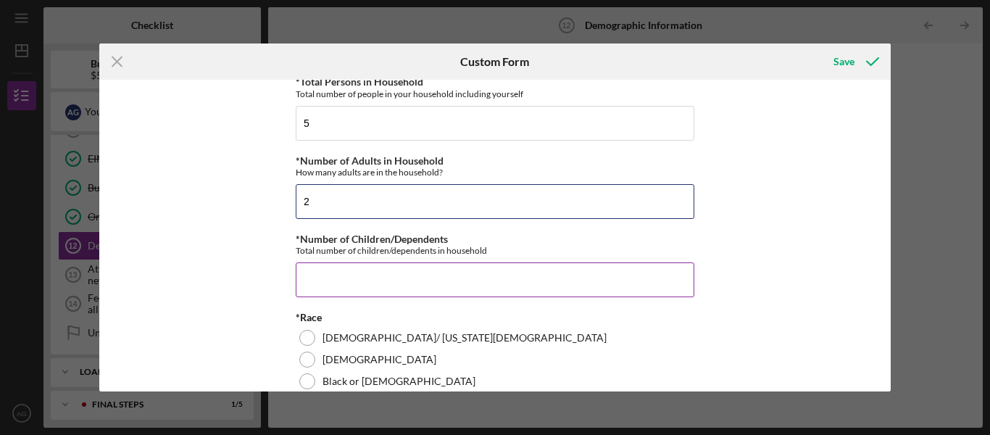
type input "2"
click at [408, 265] on input "*Number of Children/Dependents" at bounding box center [495, 279] width 399 height 35
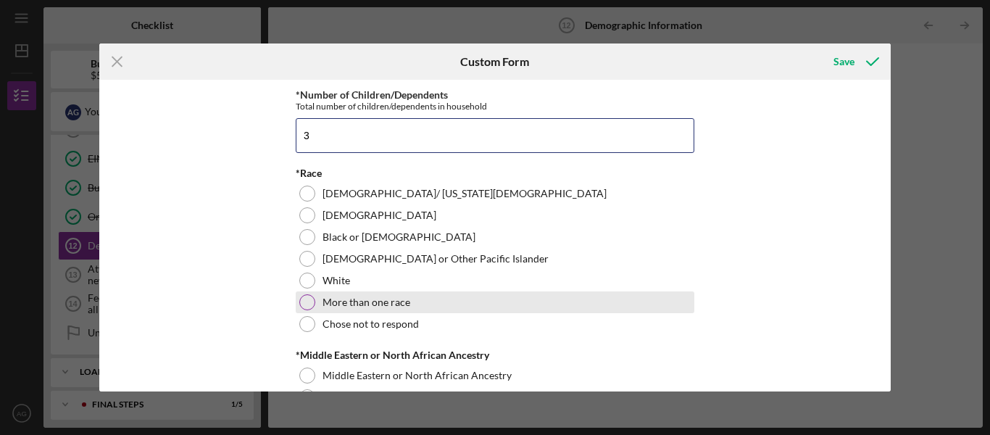
scroll to position [725, 0]
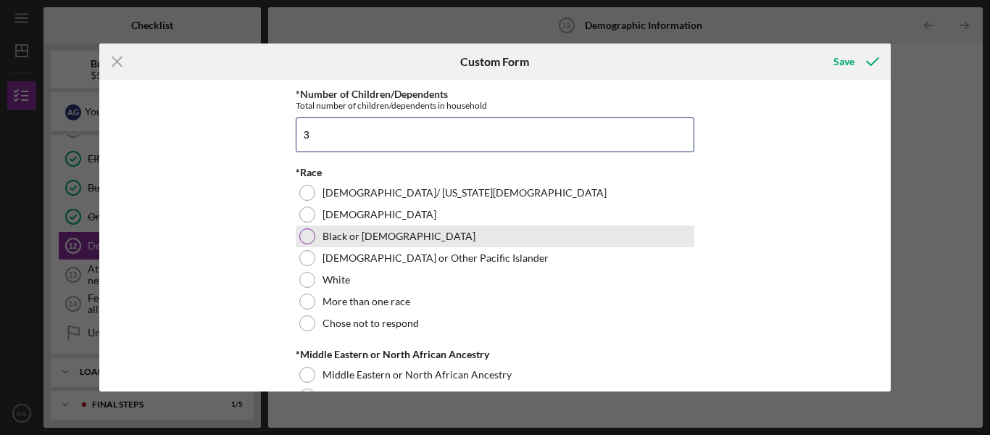
type input "3"
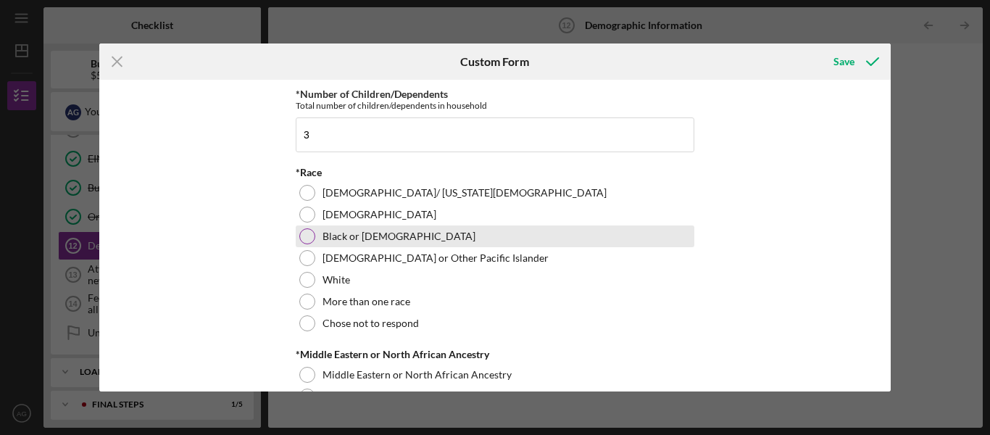
click at [373, 230] on label "Black or African American" at bounding box center [398, 236] width 153 height 12
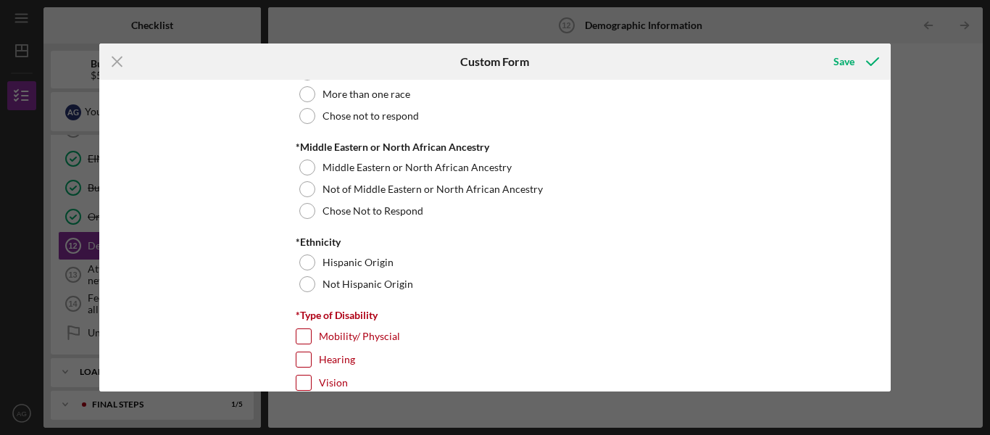
scroll to position [942, 0]
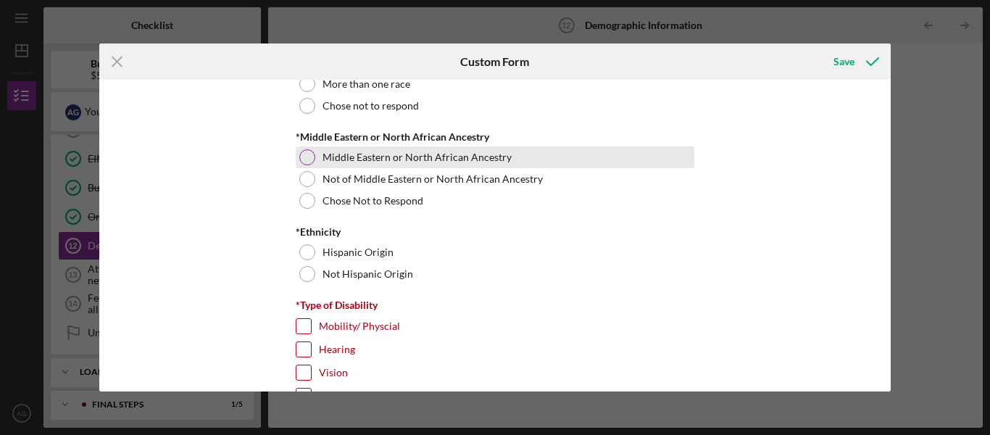
click at [367, 156] on label "Middle Eastern or North African Ancestry" at bounding box center [416, 157] width 189 height 12
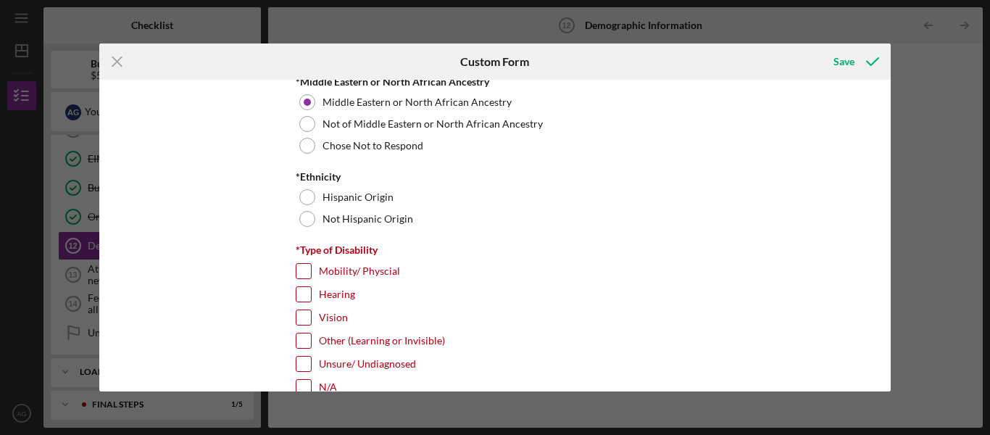
scroll to position [1087, 0]
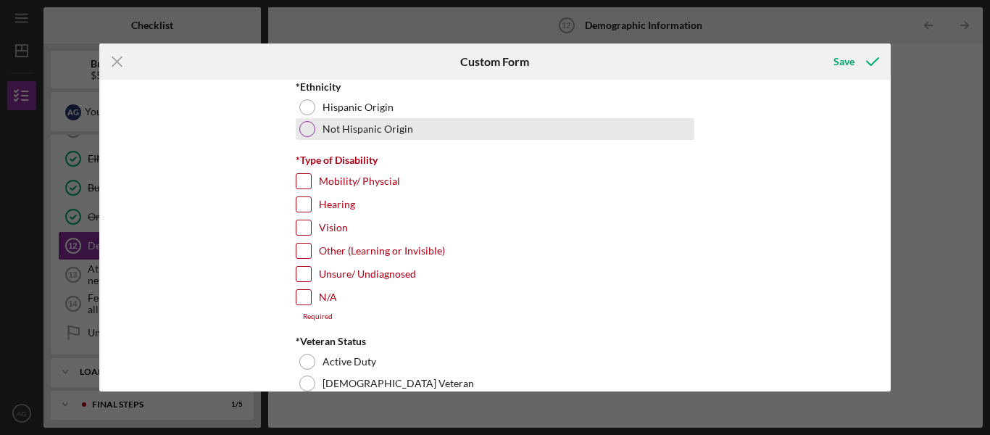
click at [322, 122] on div "Not Hispanic Origin" at bounding box center [495, 129] width 399 height 22
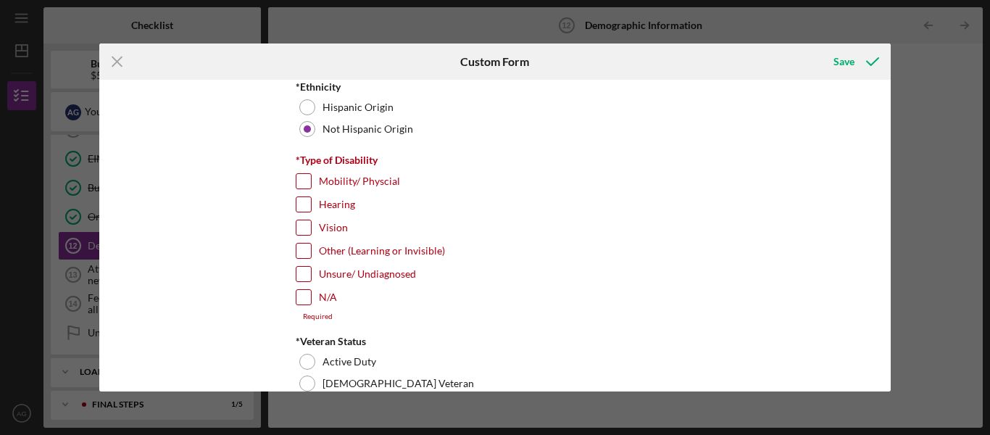
click at [304, 291] on input "N/A" at bounding box center [303, 297] width 14 height 14
checkbox input "true"
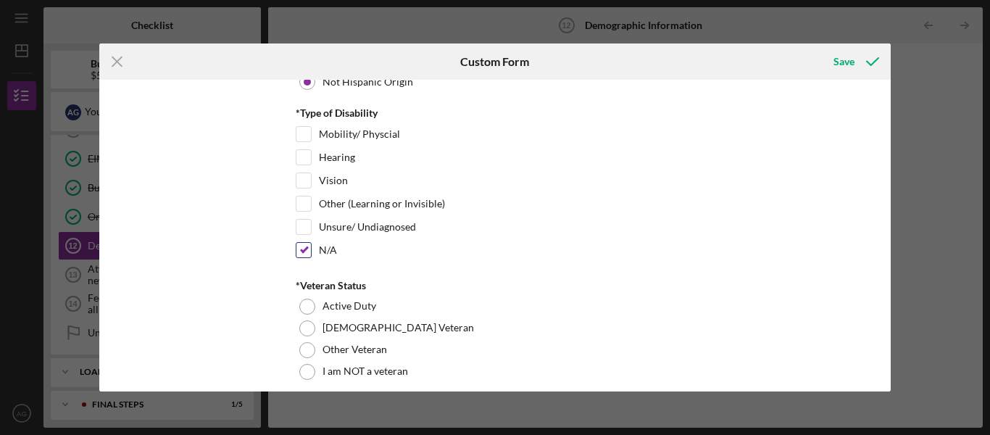
scroll to position [1159, 0]
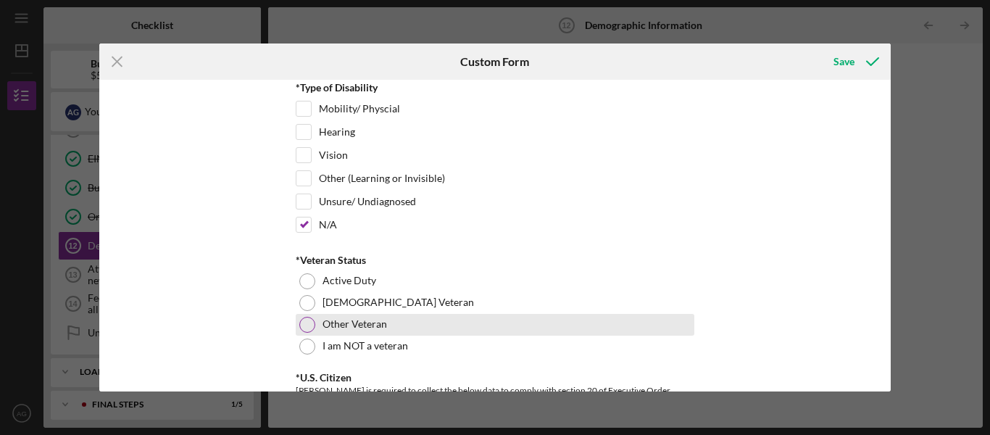
click at [330, 325] on label "Other Veteran" at bounding box center [354, 324] width 64 height 12
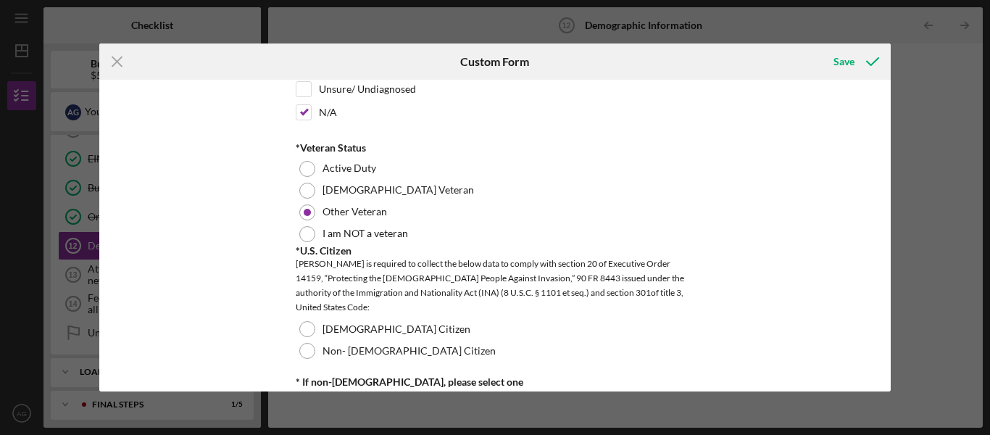
scroll to position [1304, 0]
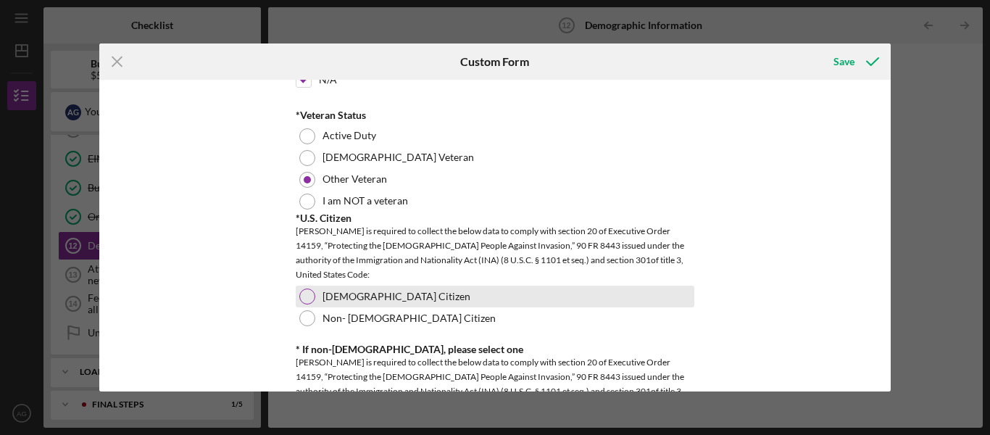
click at [316, 295] on div "US Citizen" at bounding box center [495, 297] width 399 height 22
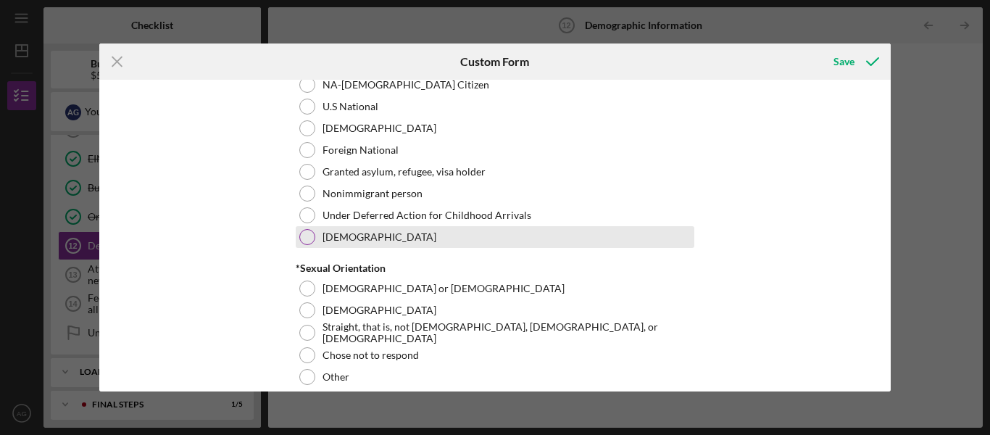
scroll to position [1667, 0]
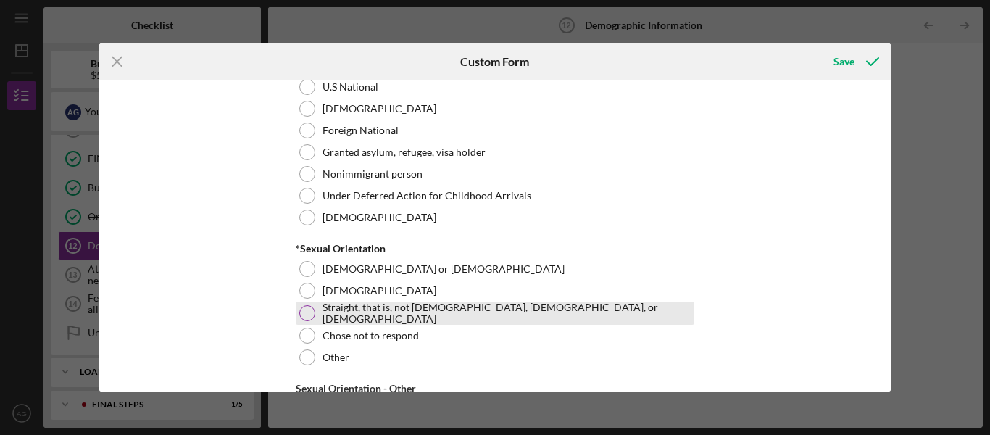
click at [359, 314] on label "Straight, that is, not gay, lesbian, or bisexual" at bounding box center [506, 312] width 368 height 23
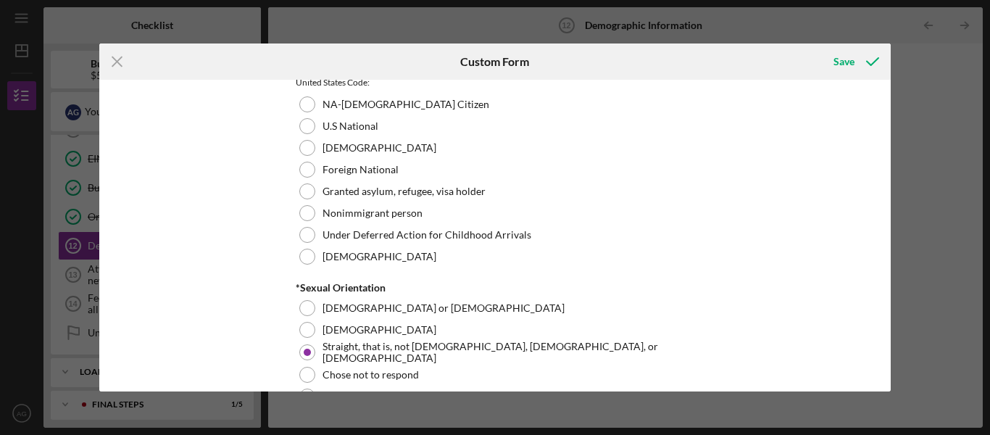
scroll to position [1594, 0]
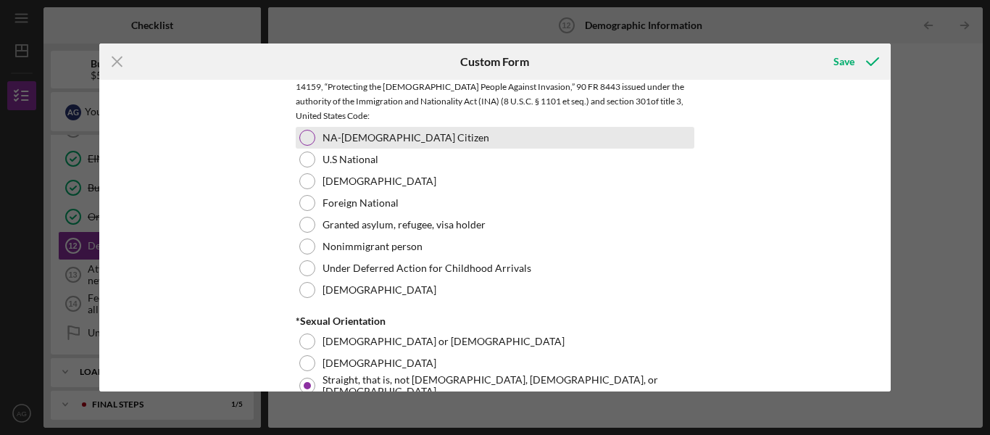
click at [386, 140] on div "NA-US Citizen" at bounding box center [495, 138] width 399 height 22
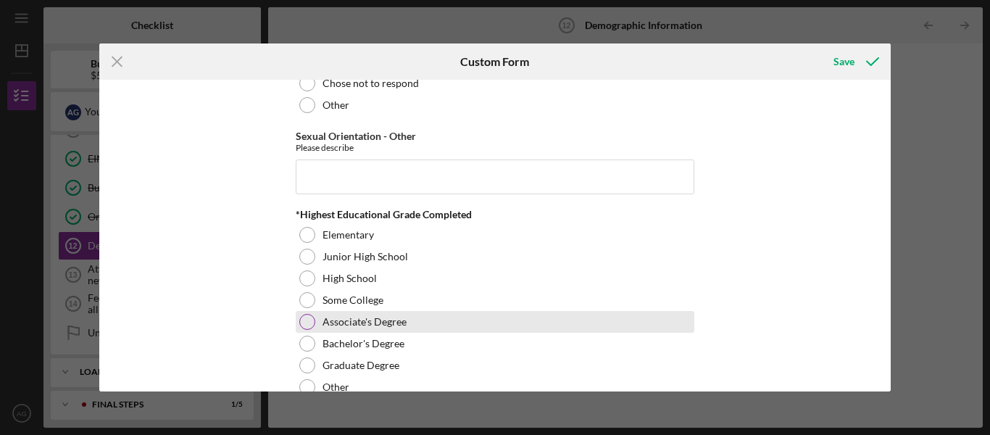
scroll to position [1957, 0]
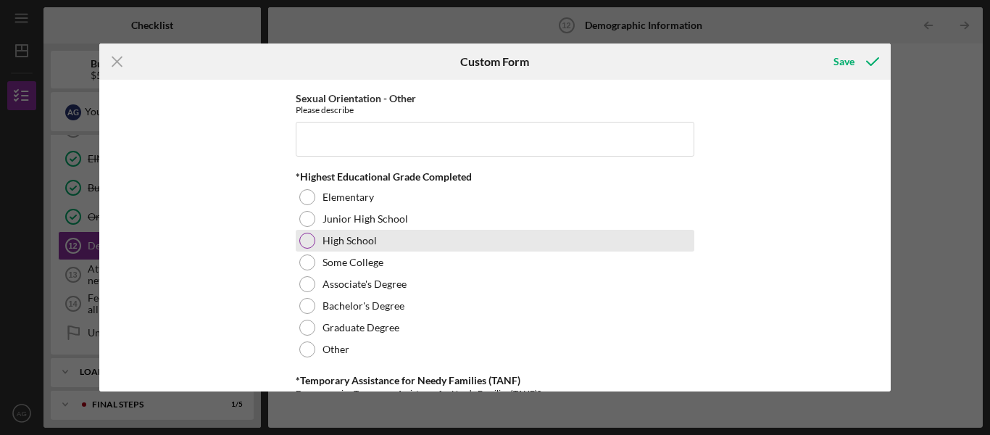
click at [415, 236] on div "High School" at bounding box center [495, 241] width 399 height 22
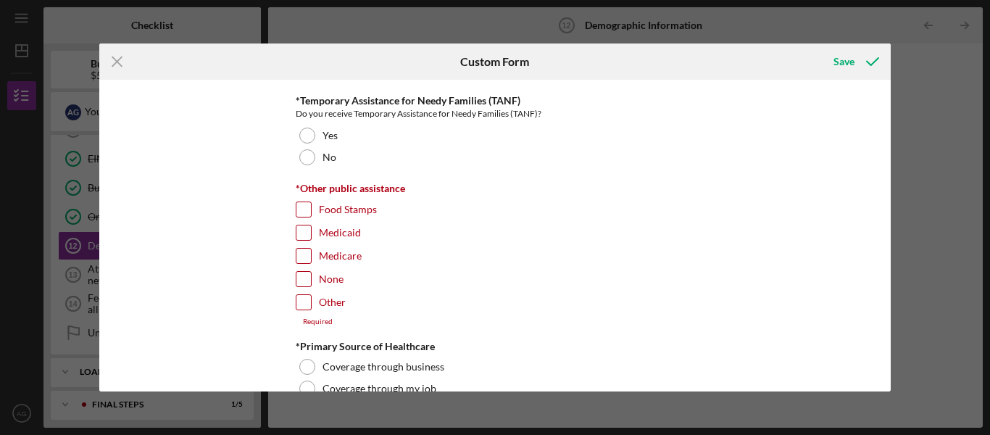
scroll to position [2246, 0]
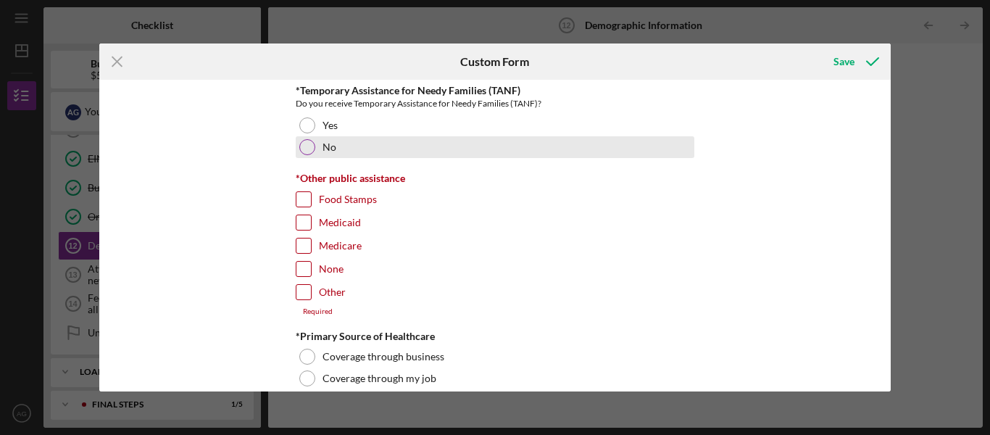
click at [309, 146] on div at bounding box center [307, 147] width 16 height 16
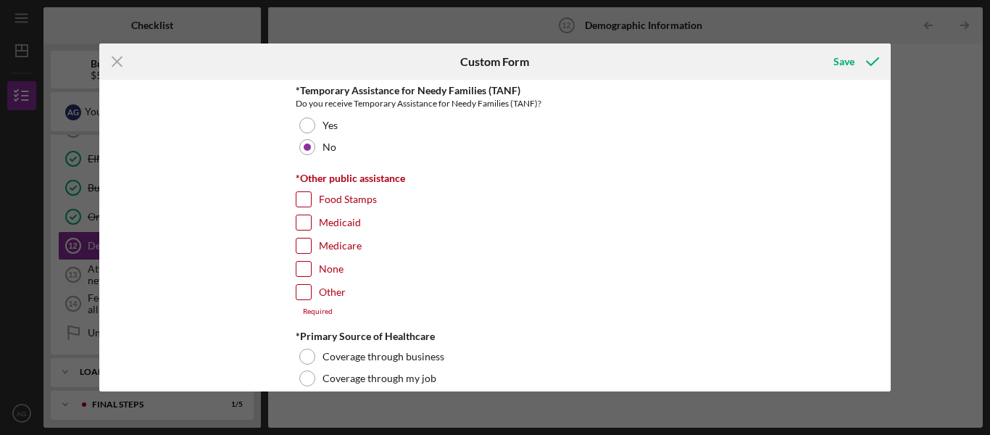
click at [306, 269] on input "None" at bounding box center [303, 269] width 14 height 14
checkbox input "true"
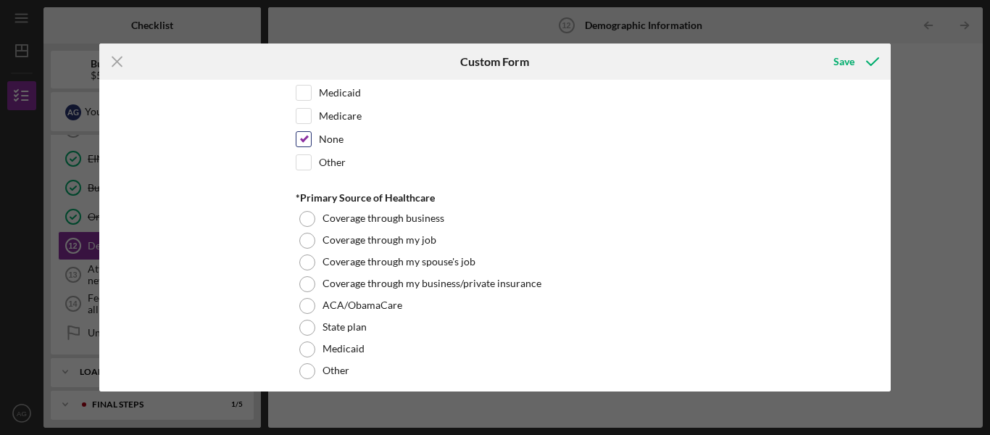
scroll to position [2391, 0]
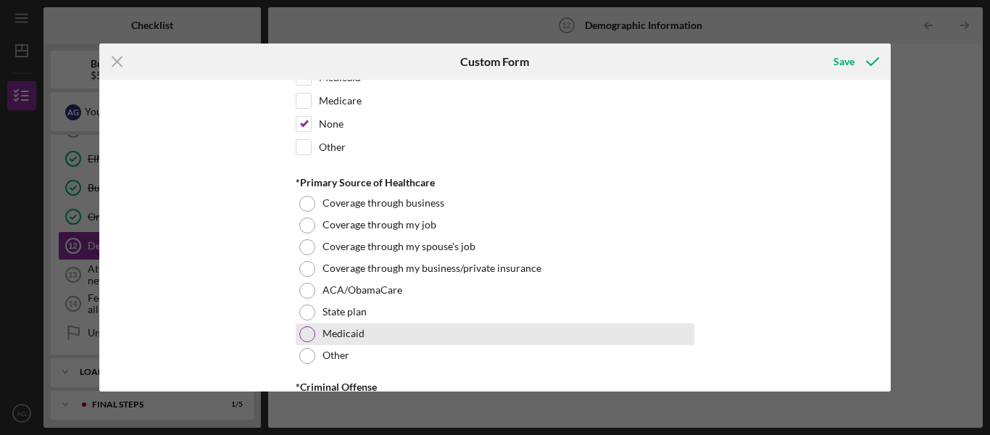
click at [357, 329] on label "Medicaid" at bounding box center [343, 334] width 42 height 12
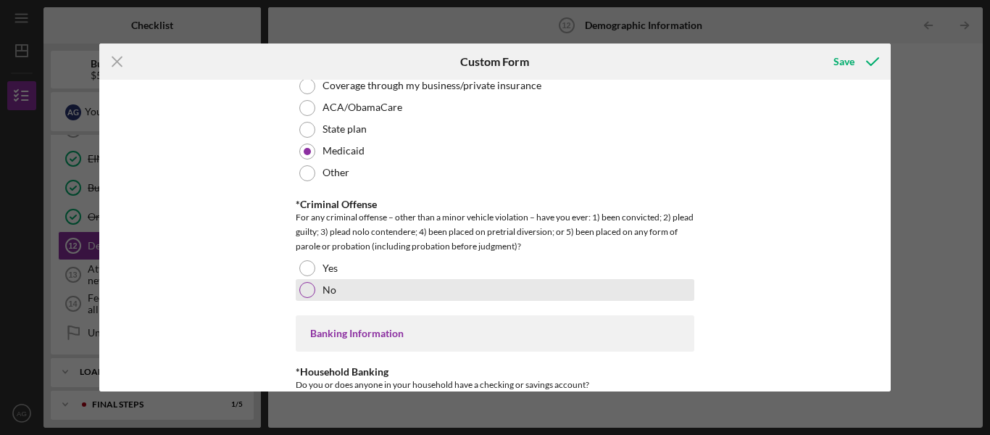
scroll to position [2609, 0]
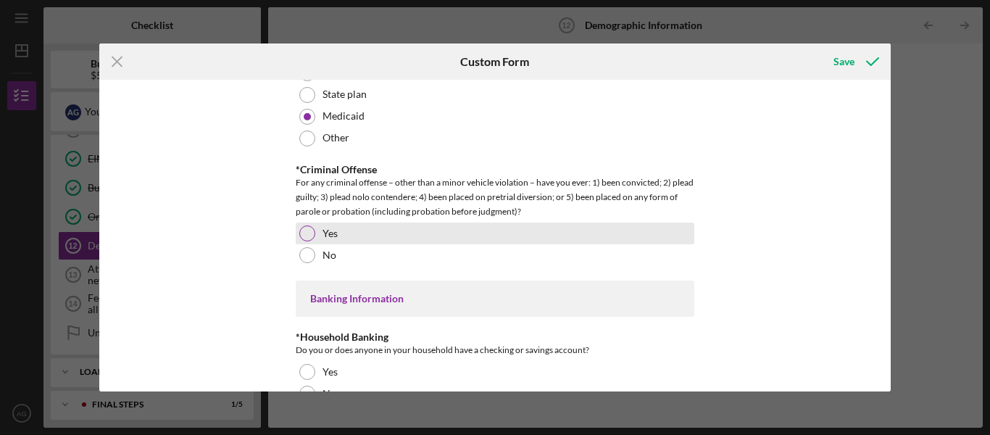
click at [307, 232] on div at bounding box center [307, 233] width 16 height 16
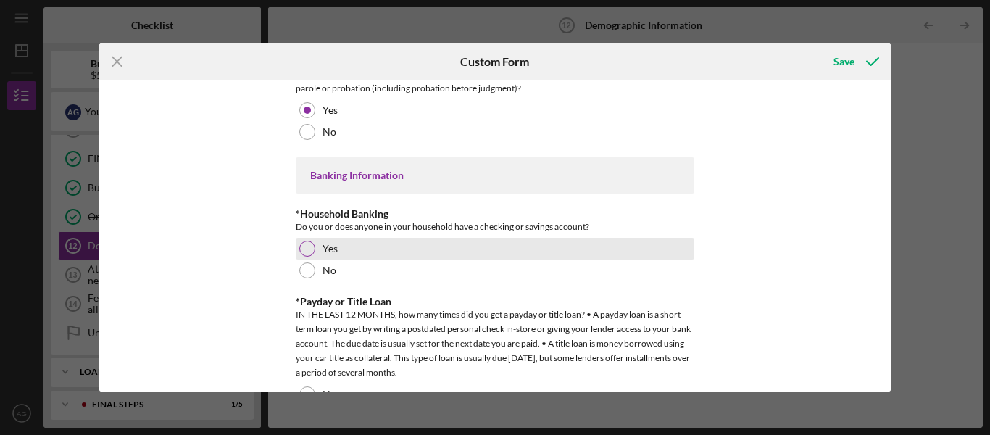
scroll to position [2754, 0]
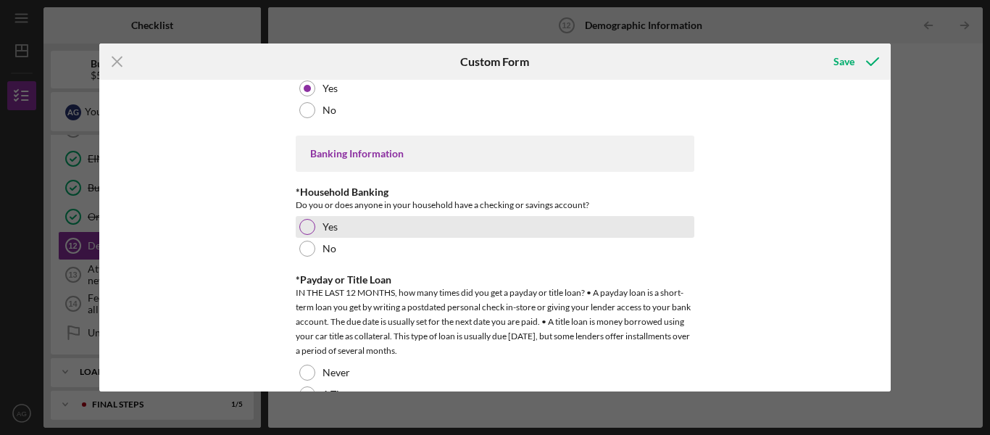
click at [387, 216] on div "Yes" at bounding box center [495, 227] width 399 height 22
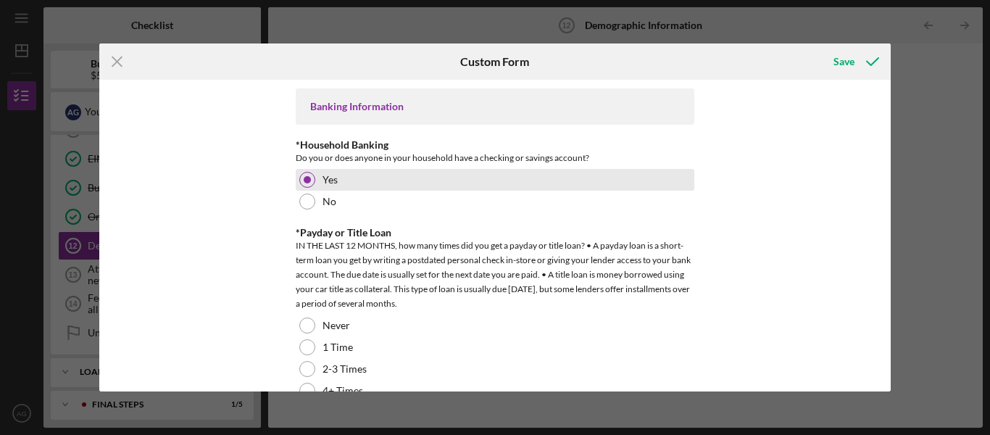
scroll to position [2899, 0]
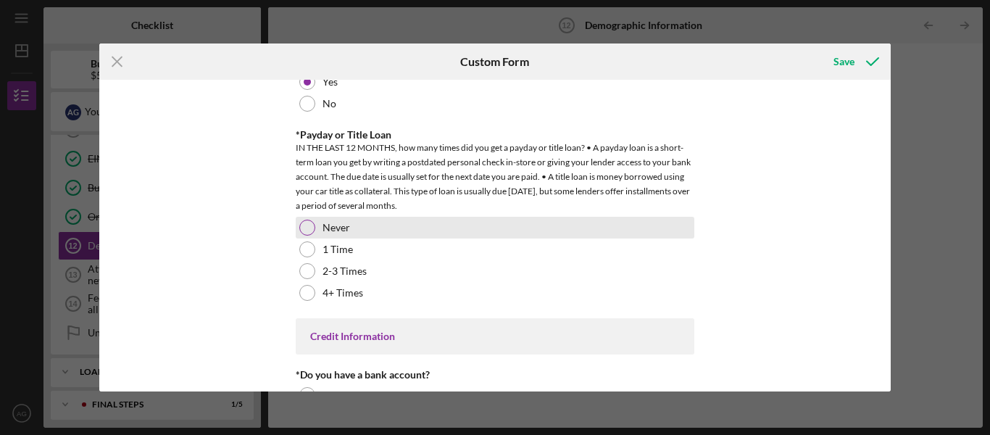
click at [408, 230] on div "Never" at bounding box center [495, 228] width 399 height 22
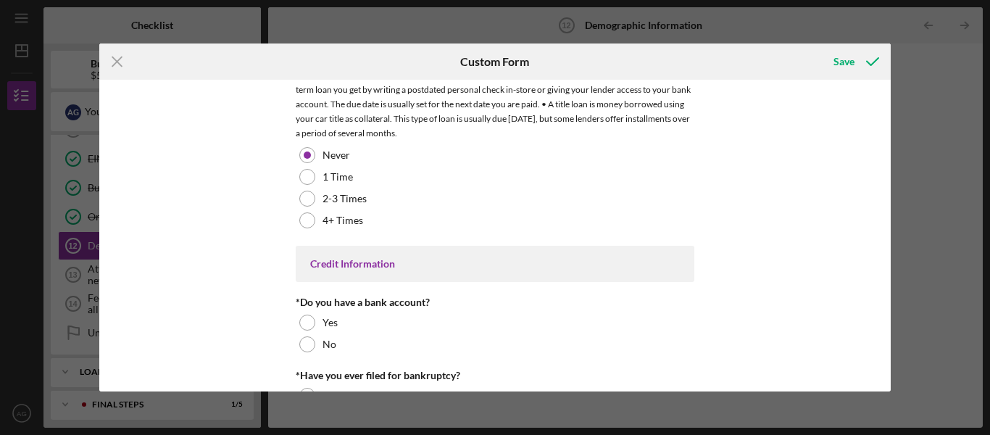
scroll to position [3028, 0]
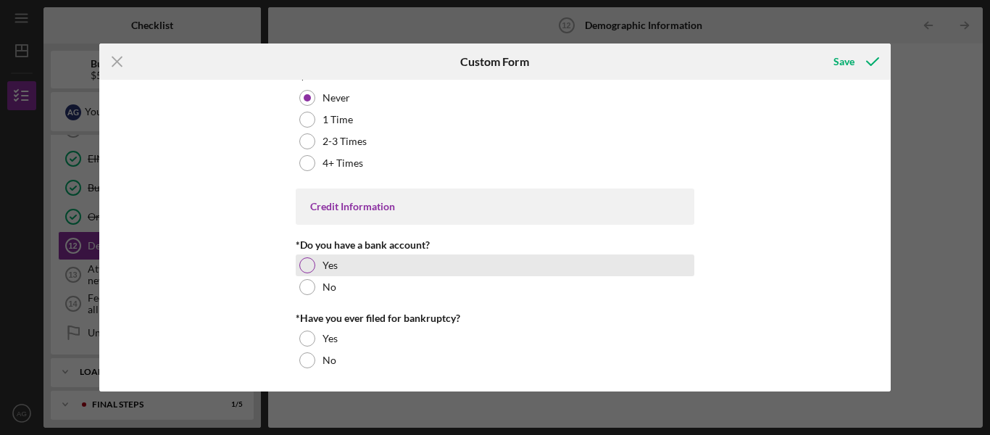
click at [351, 259] on div "Yes" at bounding box center [495, 265] width 399 height 22
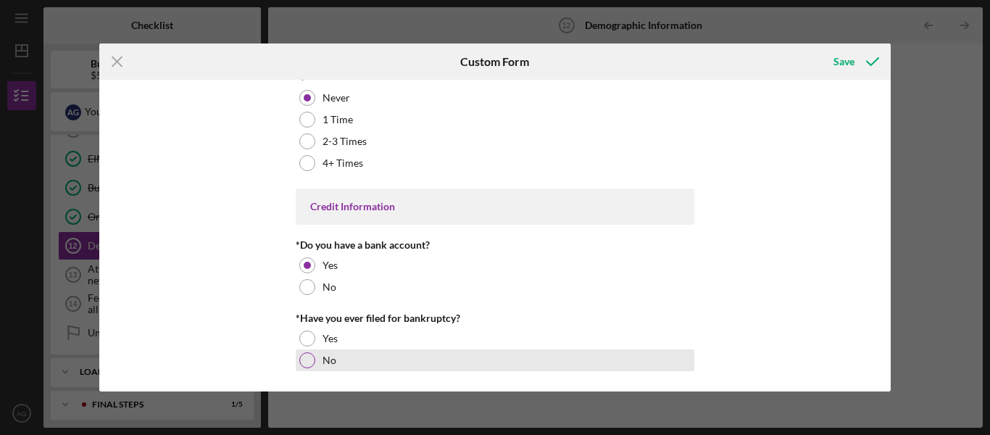
click at [330, 366] on div "No" at bounding box center [495, 360] width 399 height 22
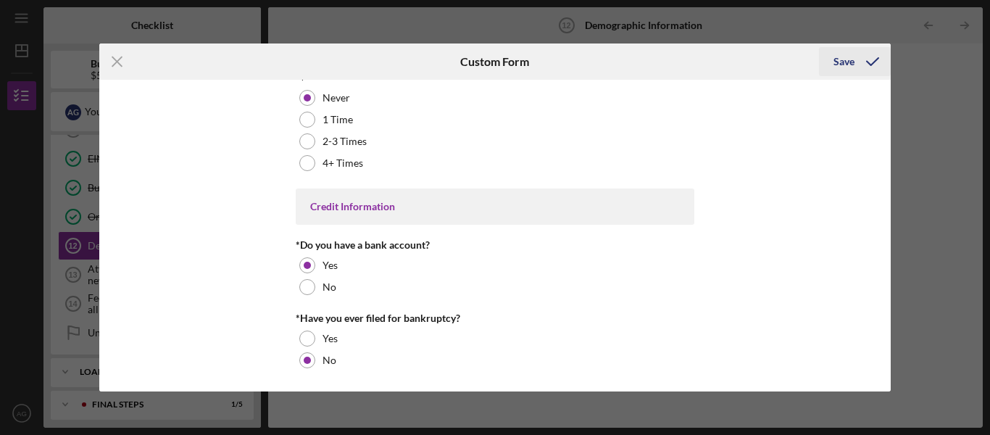
click at [845, 49] on div "Save" at bounding box center [843, 61] width 21 height 29
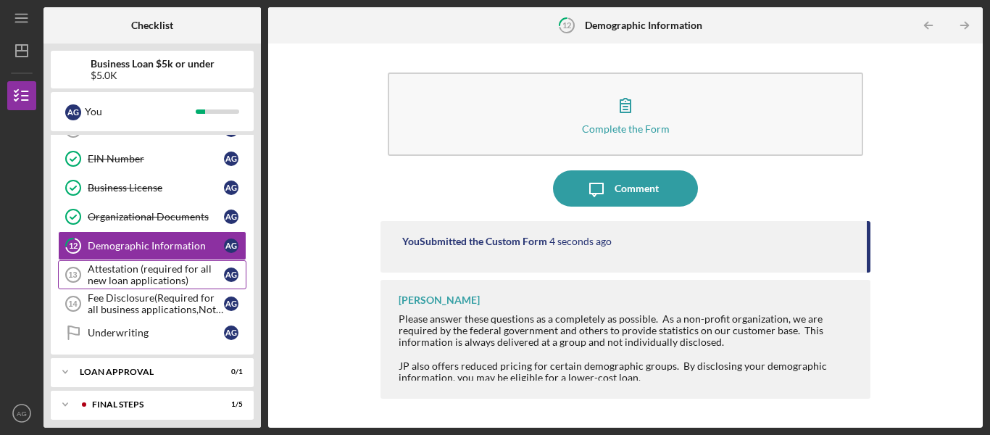
click at [174, 280] on div "Attestation (required for all new loan applications)" at bounding box center [156, 274] width 136 height 23
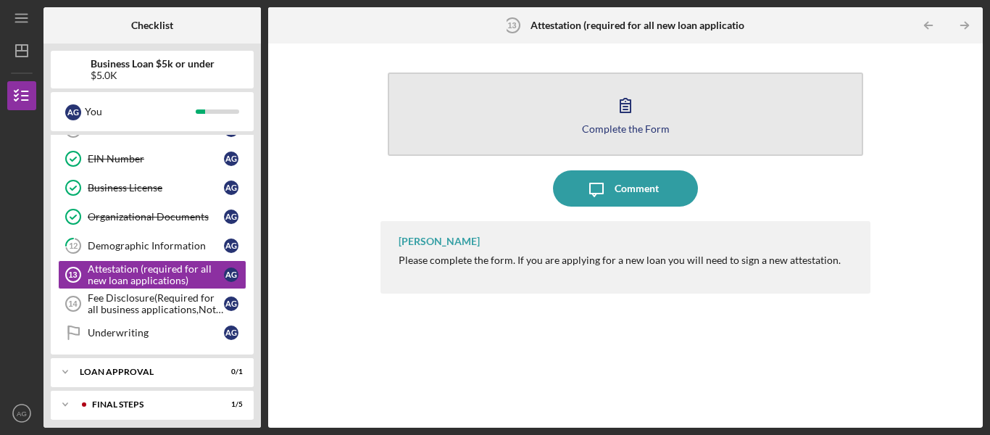
click at [499, 131] on button "Complete the Form Form" at bounding box center [625, 113] width 475 height 83
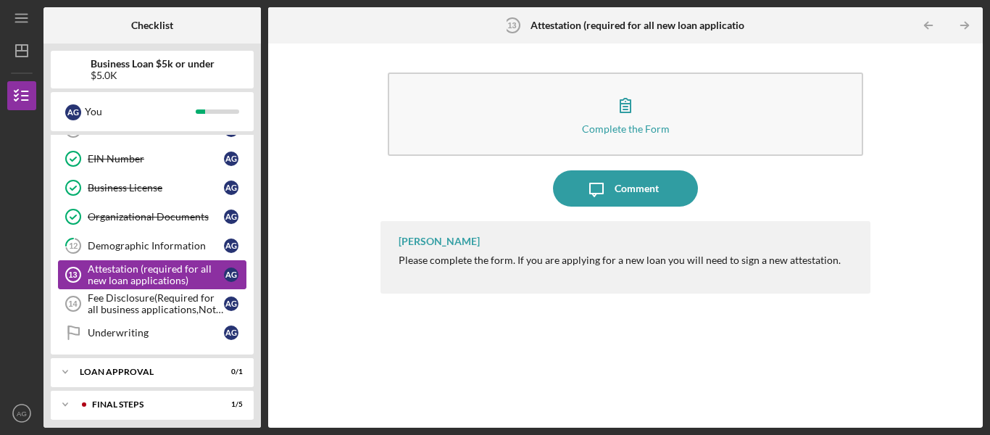
scroll to position [401, 0]
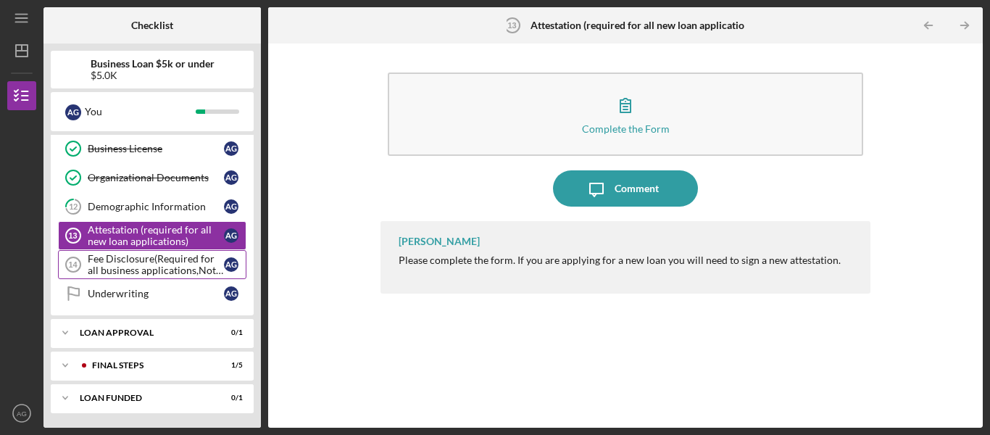
click at [136, 266] on div "Fee Disclosure(Required for all business applications,Not needed for Contractor…" at bounding box center [156, 264] width 136 height 23
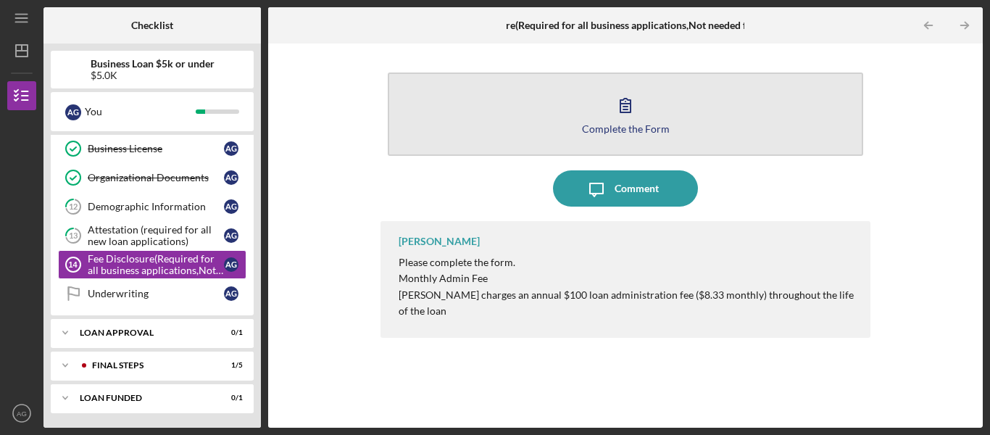
click at [444, 139] on button "Complete the Form Form" at bounding box center [625, 113] width 475 height 83
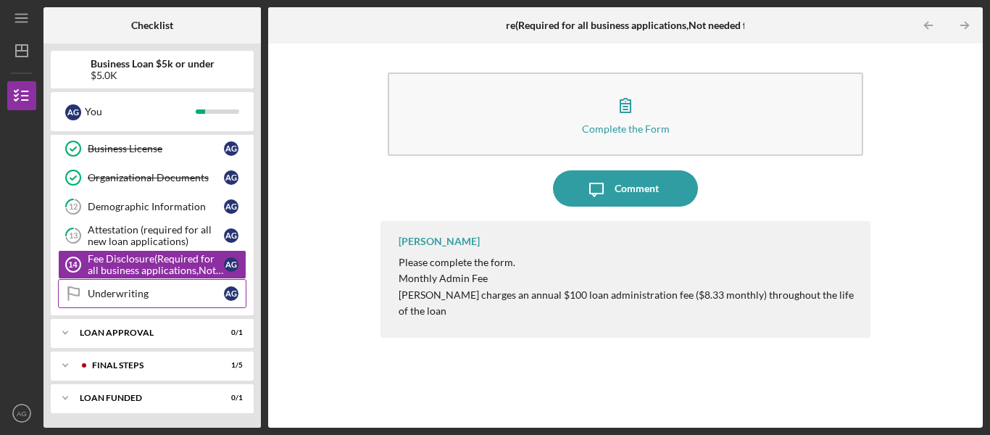
click at [135, 300] on link "Underwriting Underwriting A G" at bounding box center [152, 293] width 188 height 29
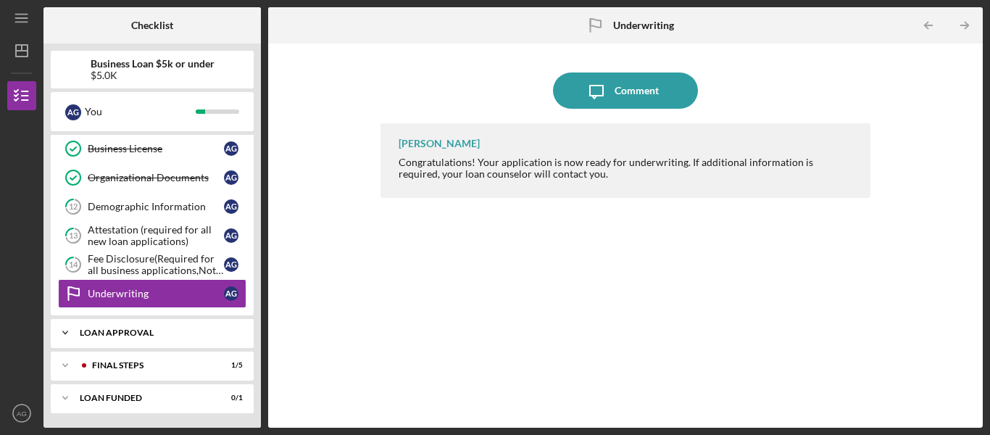
click at [238, 333] on div "Loan Approval" at bounding box center [161, 332] width 163 height 9
click at [174, 359] on div "Loan Pre-Approval" at bounding box center [156, 363] width 136 height 12
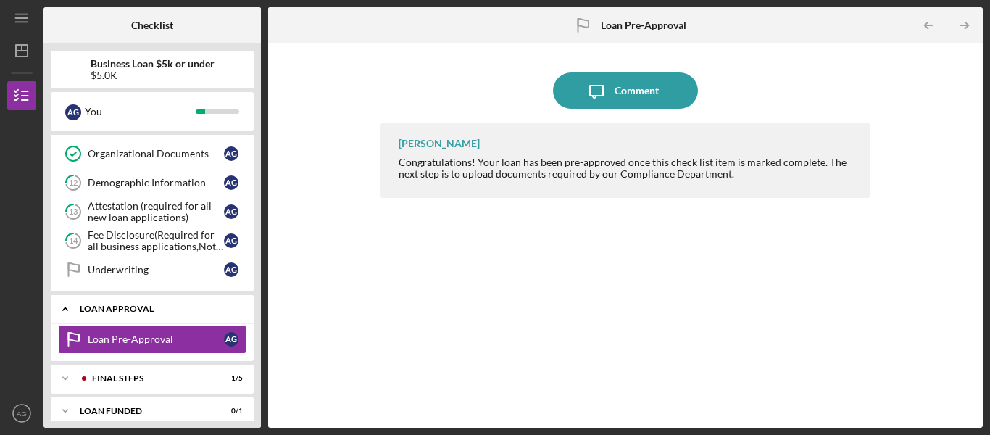
scroll to position [438, 0]
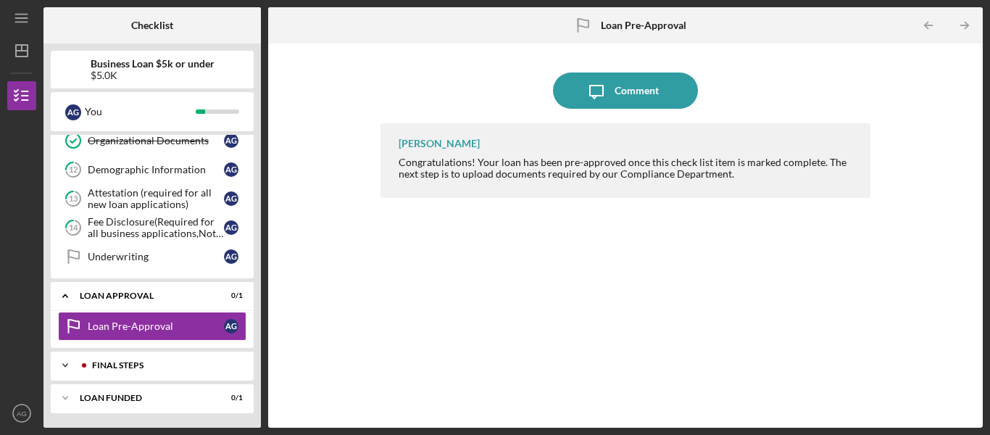
click at [156, 352] on div "Icon/Expander Final Steps 1 / 5" at bounding box center [152, 365] width 203 height 29
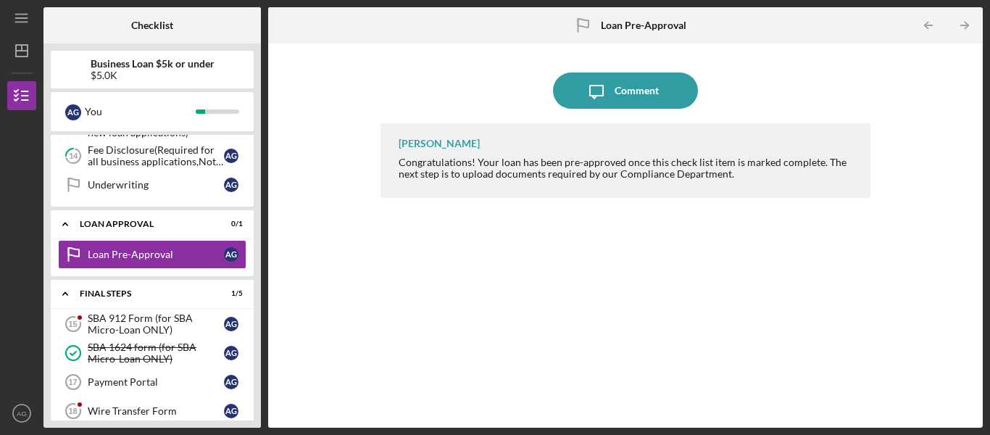
scroll to position [583, 0]
